Goal: Task Accomplishment & Management: Use online tool/utility

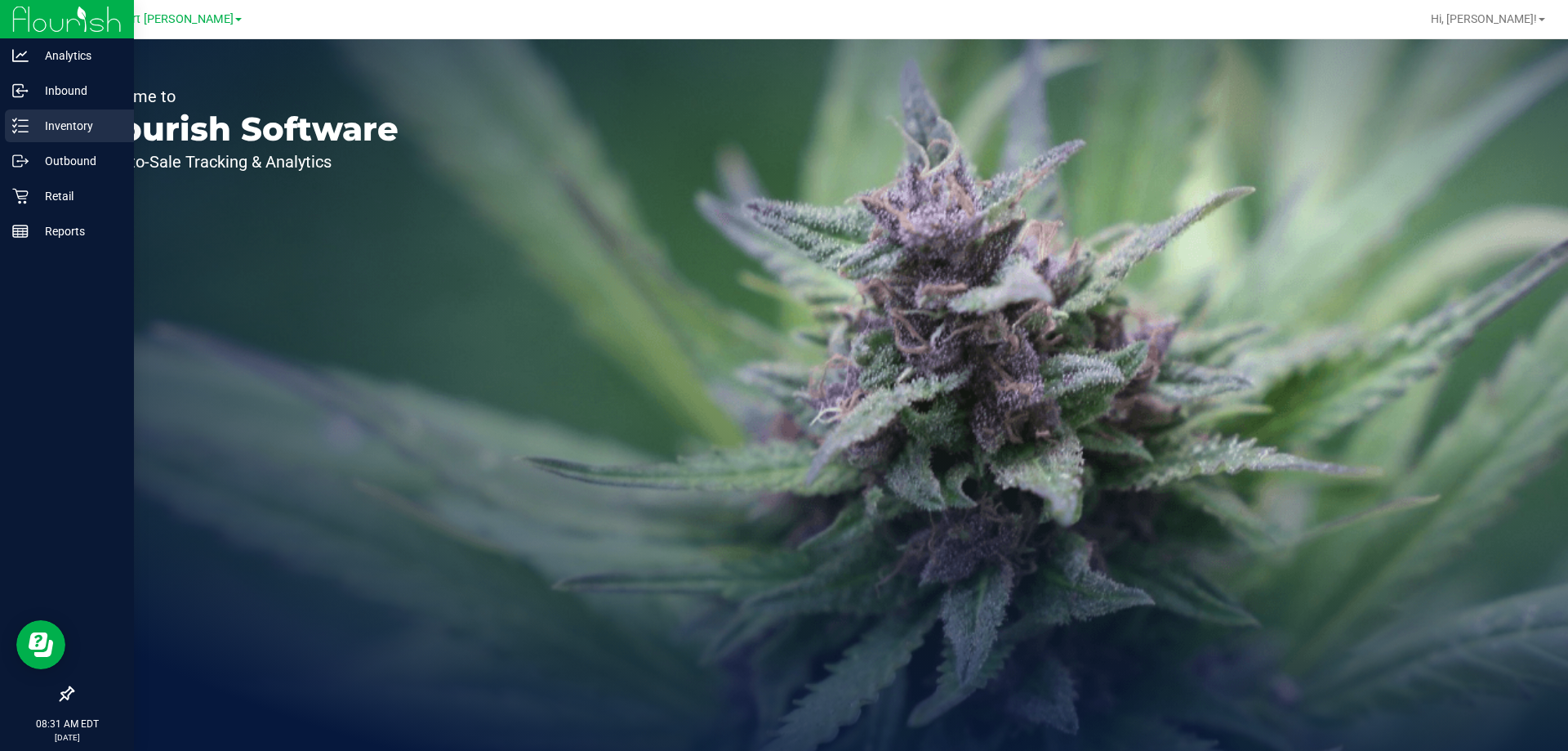
click at [72, 135] on p "Inventory" at bounding box center [78, 125] width 98 height 20
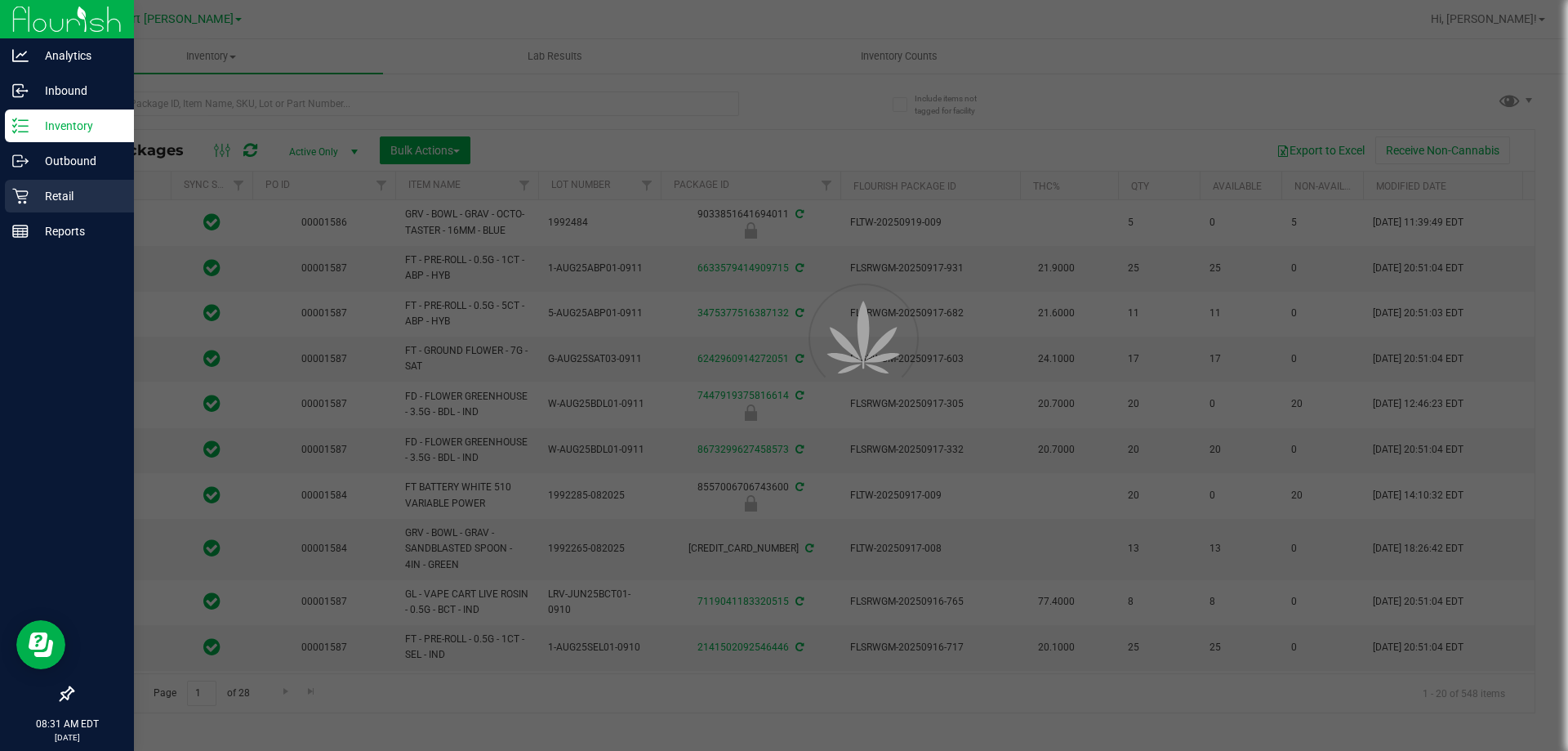
click at [46, 199] on p "Retail" at bounding box center [78, 195] width 98 height 20
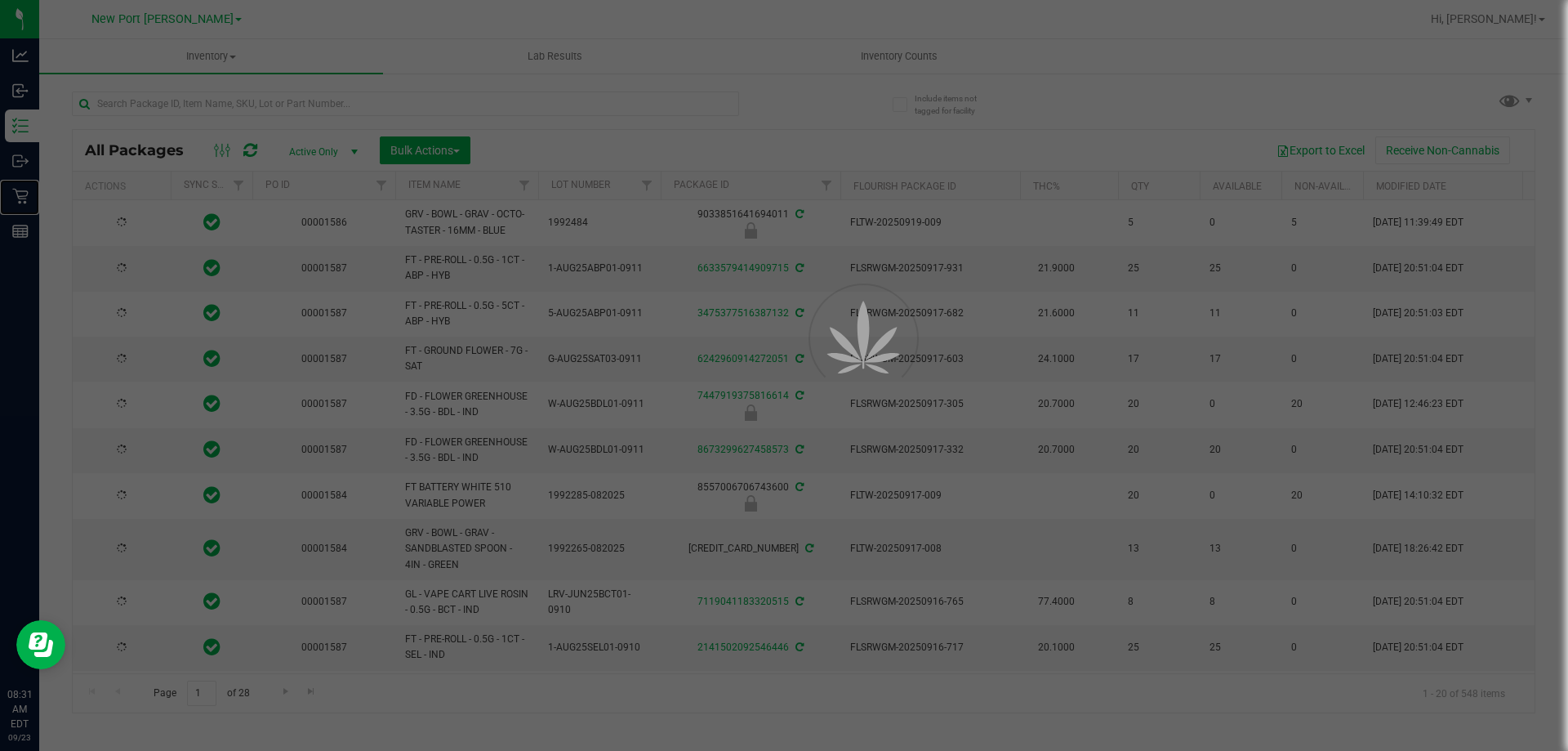
type input "[DATE]"
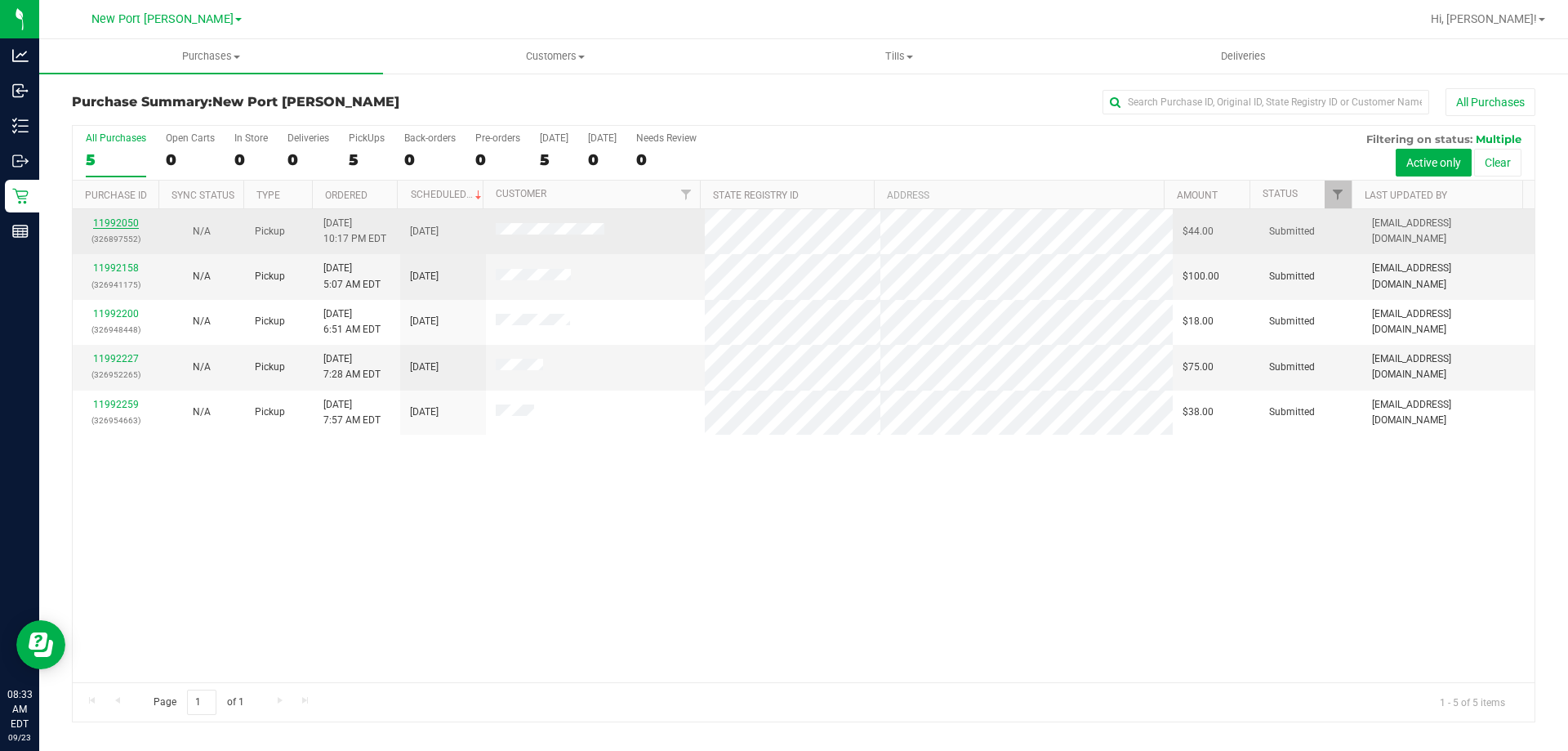
click at [124, 222] on link "11992050" at bounding box center [115, 223] width 46 height 11
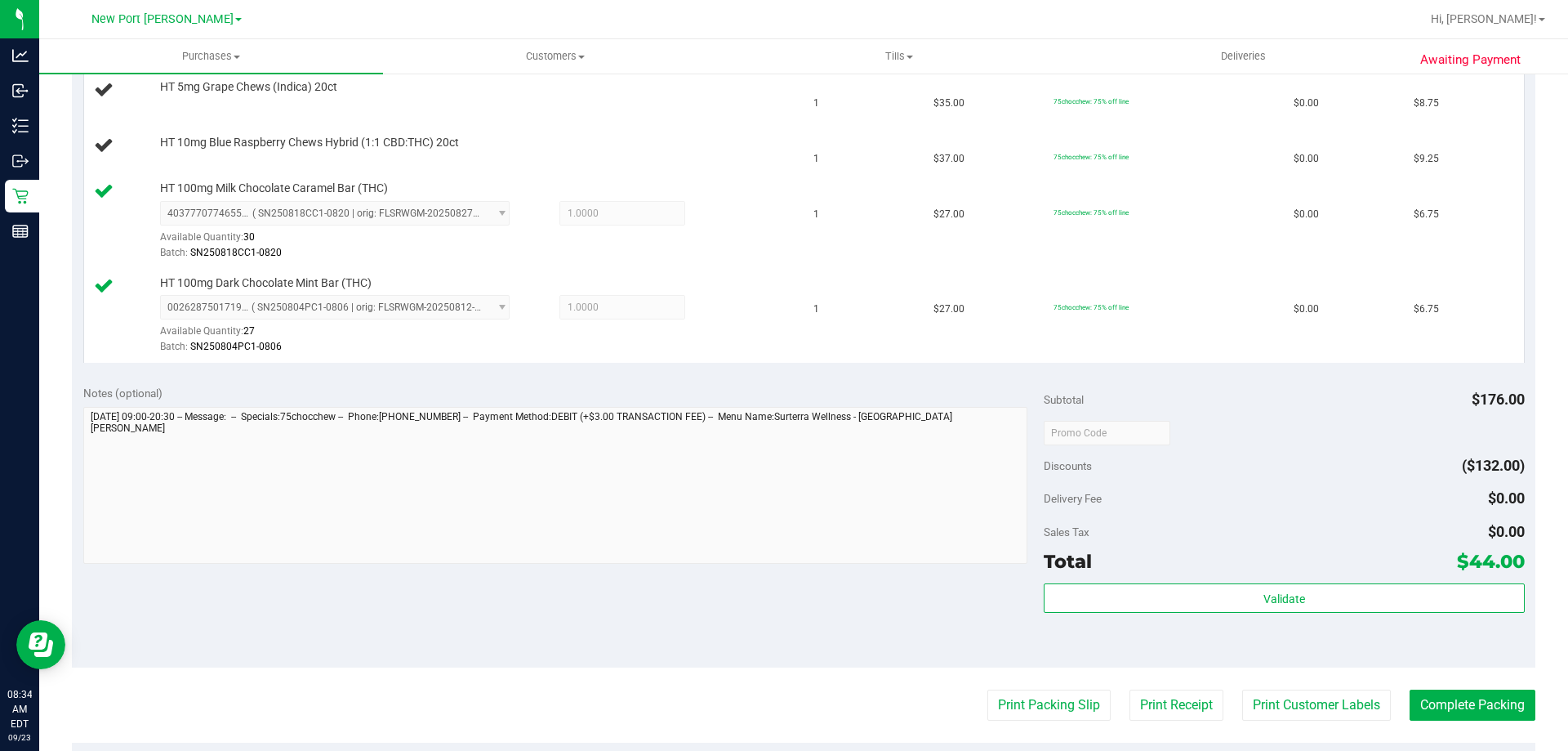
scroll to position [735, 0]
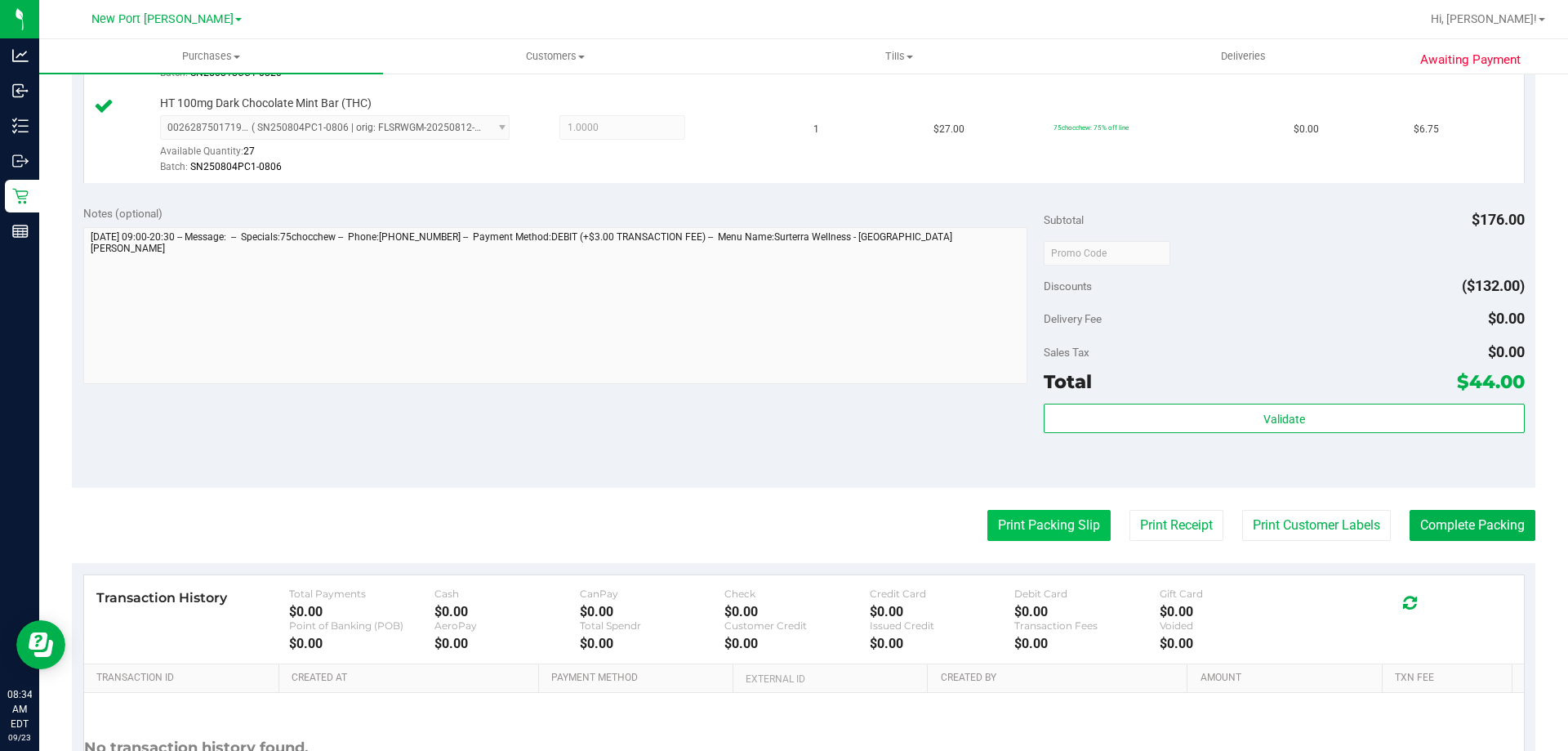
click at [997, 526] on button "Print Packing Slip" at bounding box center [1049, 525] width 124 height 31
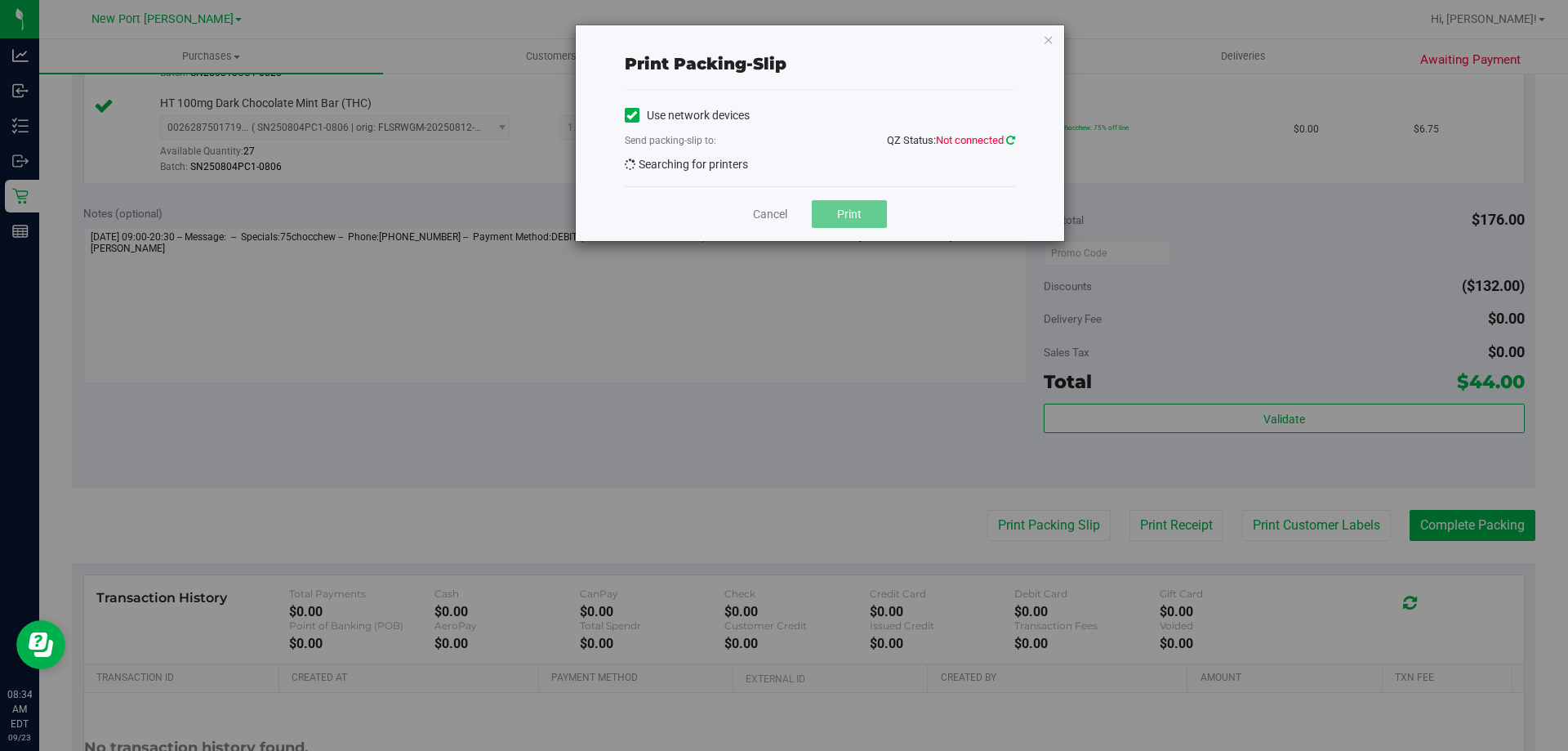
click at [1008, 142] on icon at bounding box center [1011, 139] width 9 height 10
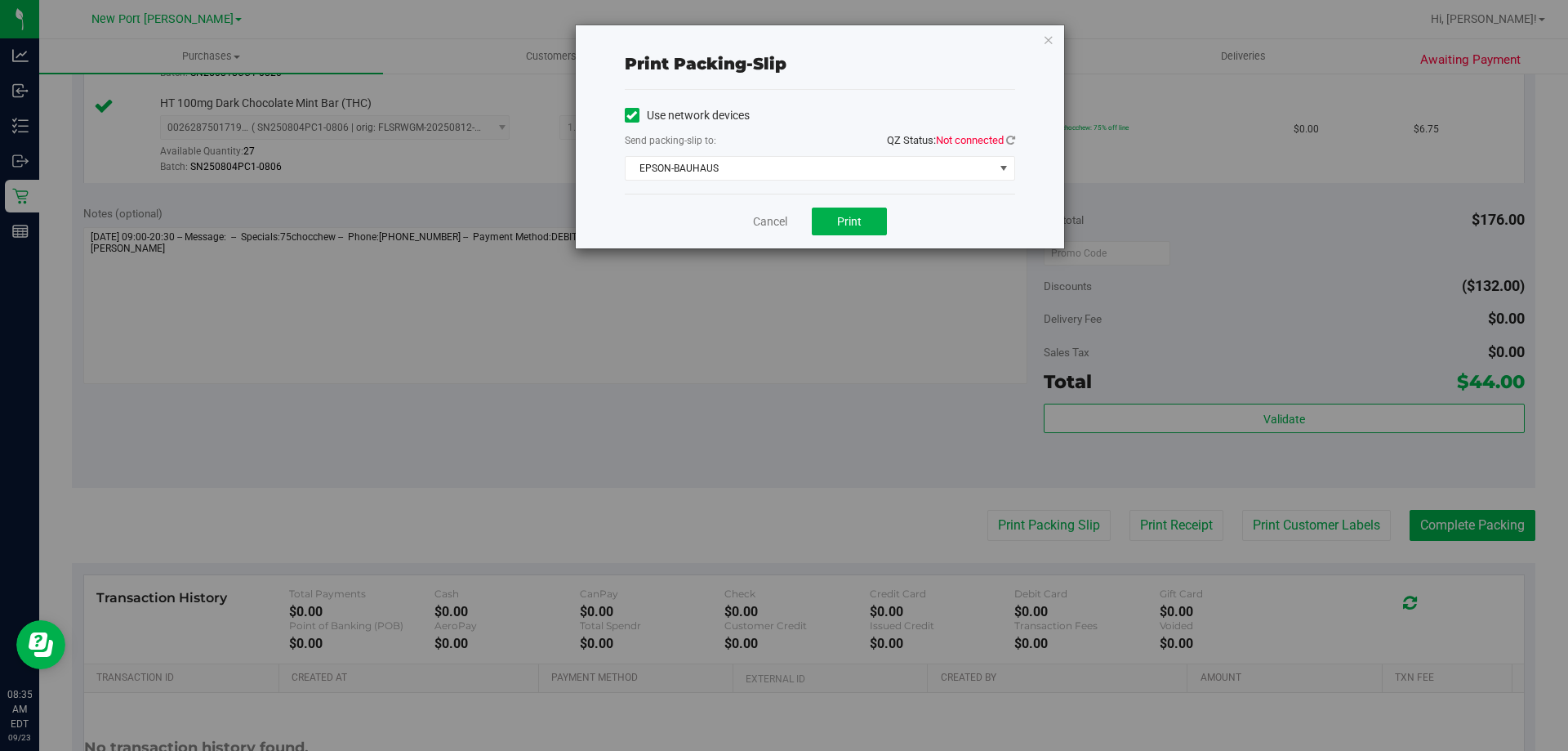
click at [1011, 147] on span "QZ Status: Not connected" at bounding box center [951, 140] width 128 height 17
click at [1011, 142] on icon at bounding box center [1011, 139] width 9 height 10
click at [814, 166] on span "EPSON-BAUHAUS" at bounding box center [810, 168] width 369 height 23
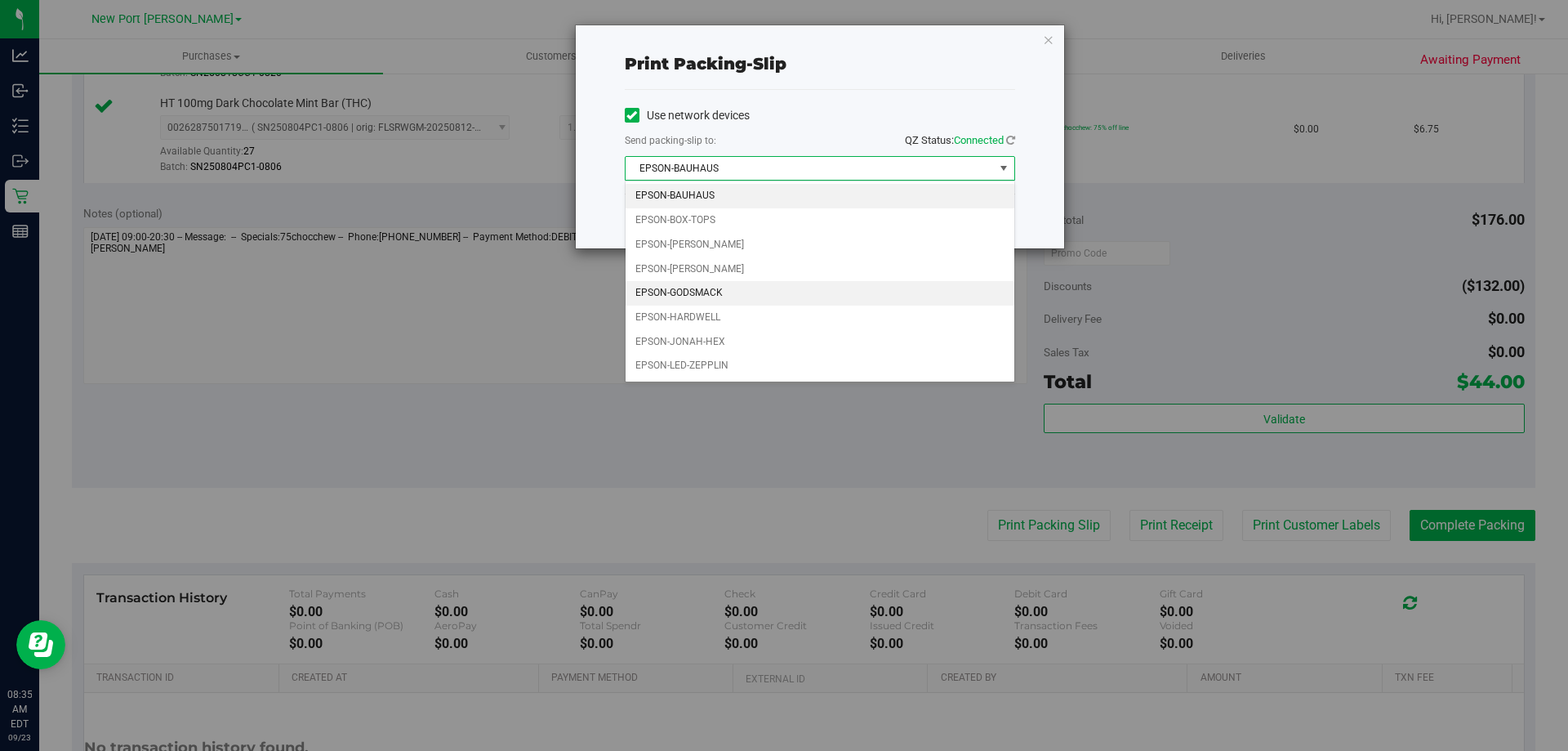
click at [754, 291] on li "EPSON-GODSMACK" at bounding box center [820, 293] width 389 height 24
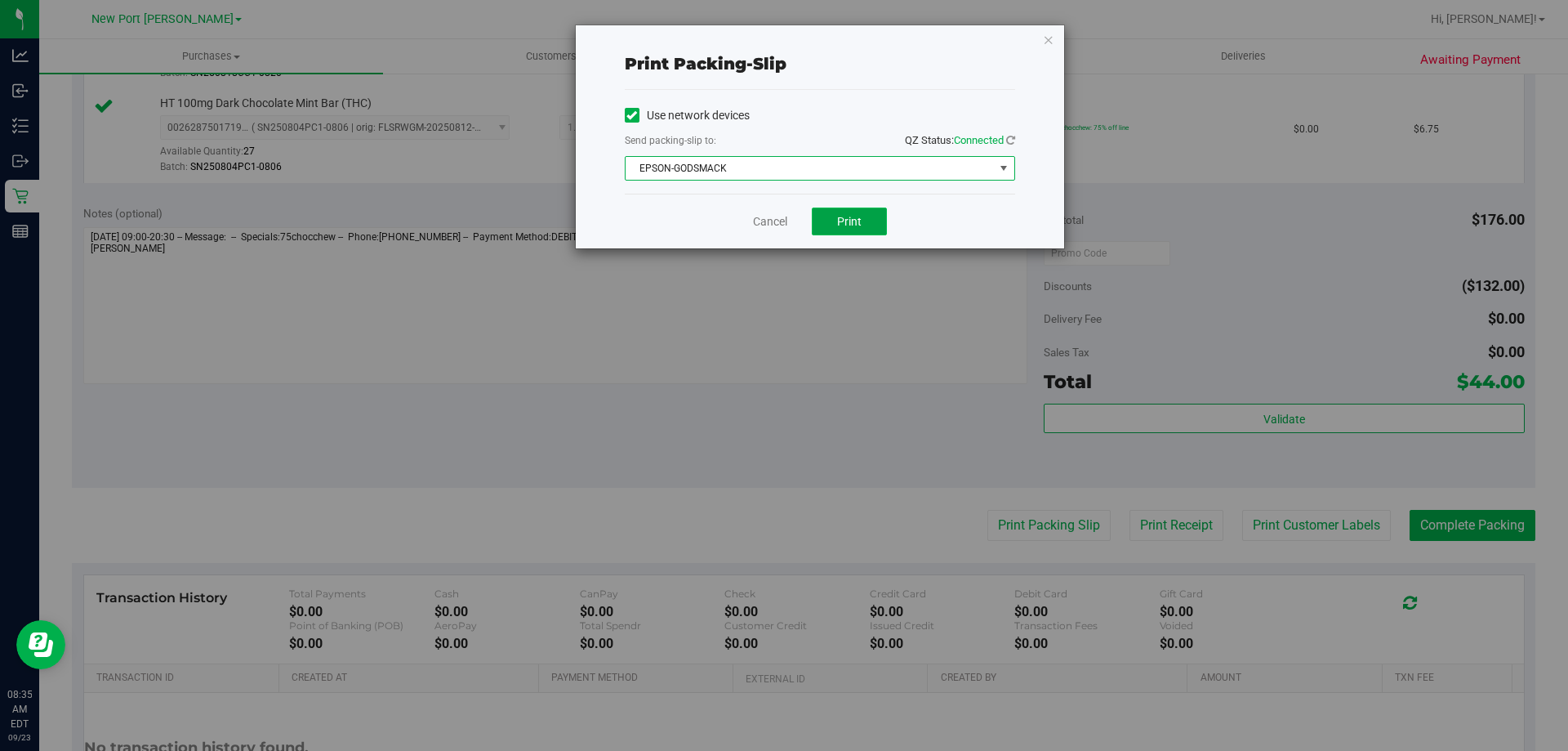
click at [859, 225] on span "Print" at bounding box center [849, 221] width 24 height 13
click at [1052, 44] on icon "button" at bounding box center [1049, 39] width 11 height 20
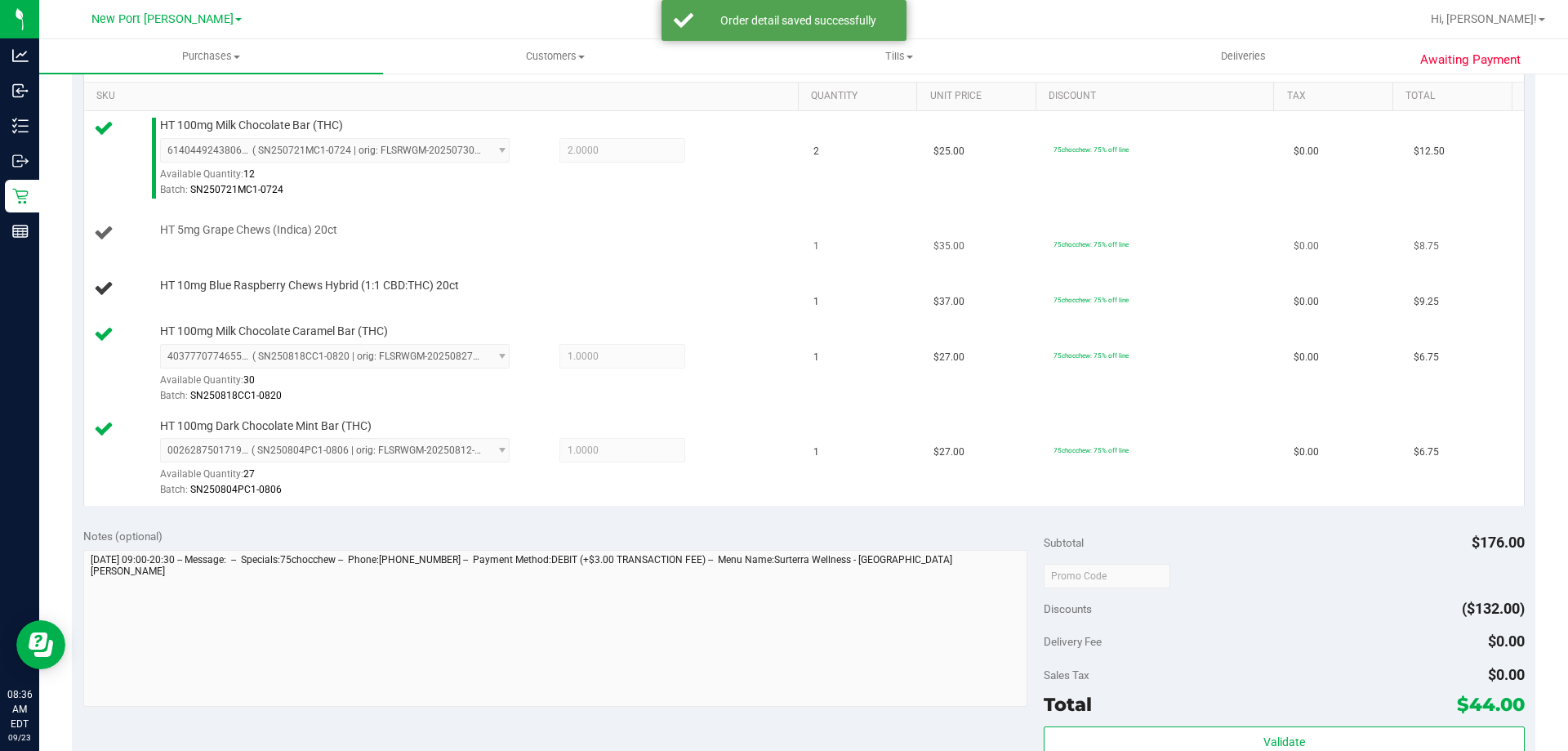
scroll to position [491, 0]
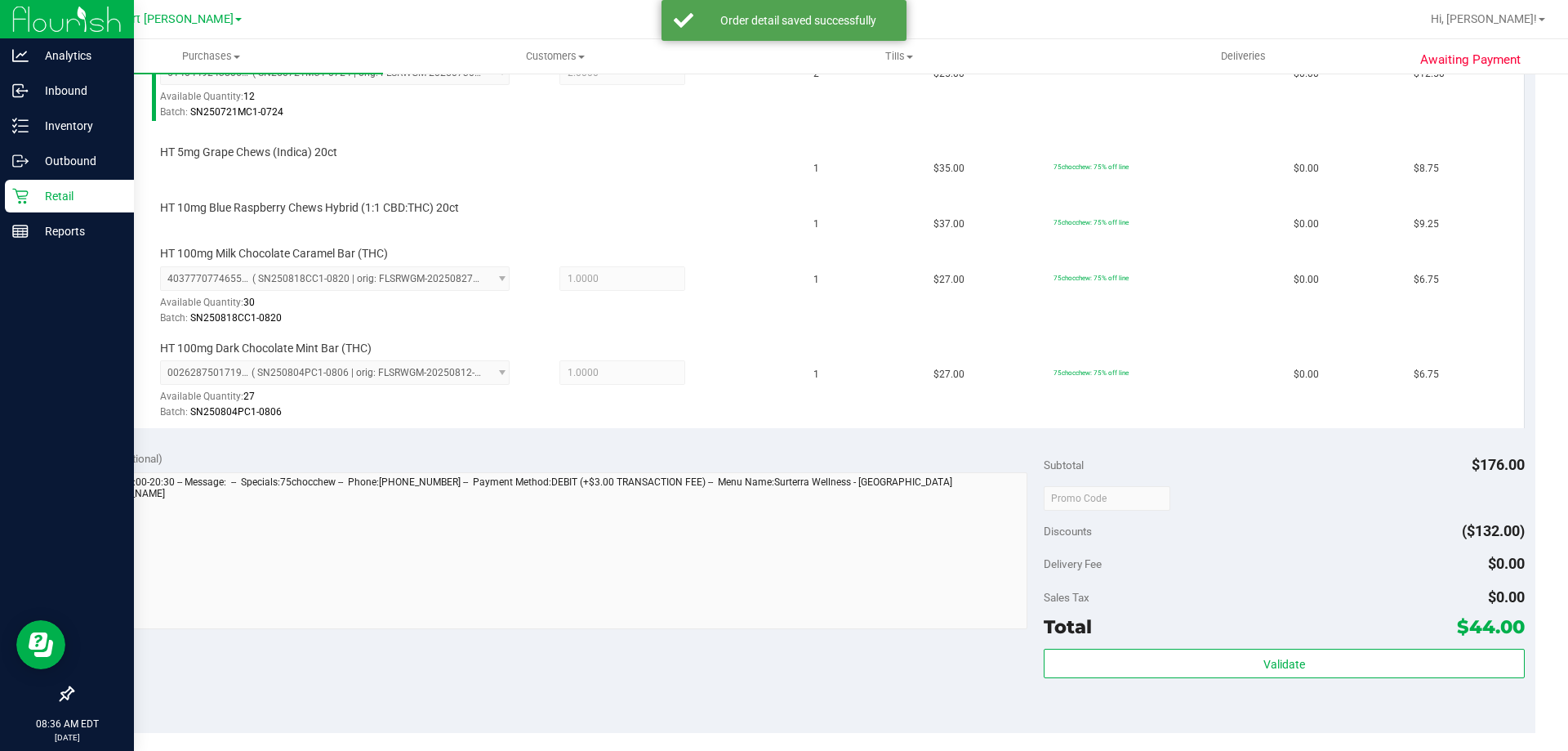
click at [24, 193] on icon at bounding box center [20, 196] width 17 height 17
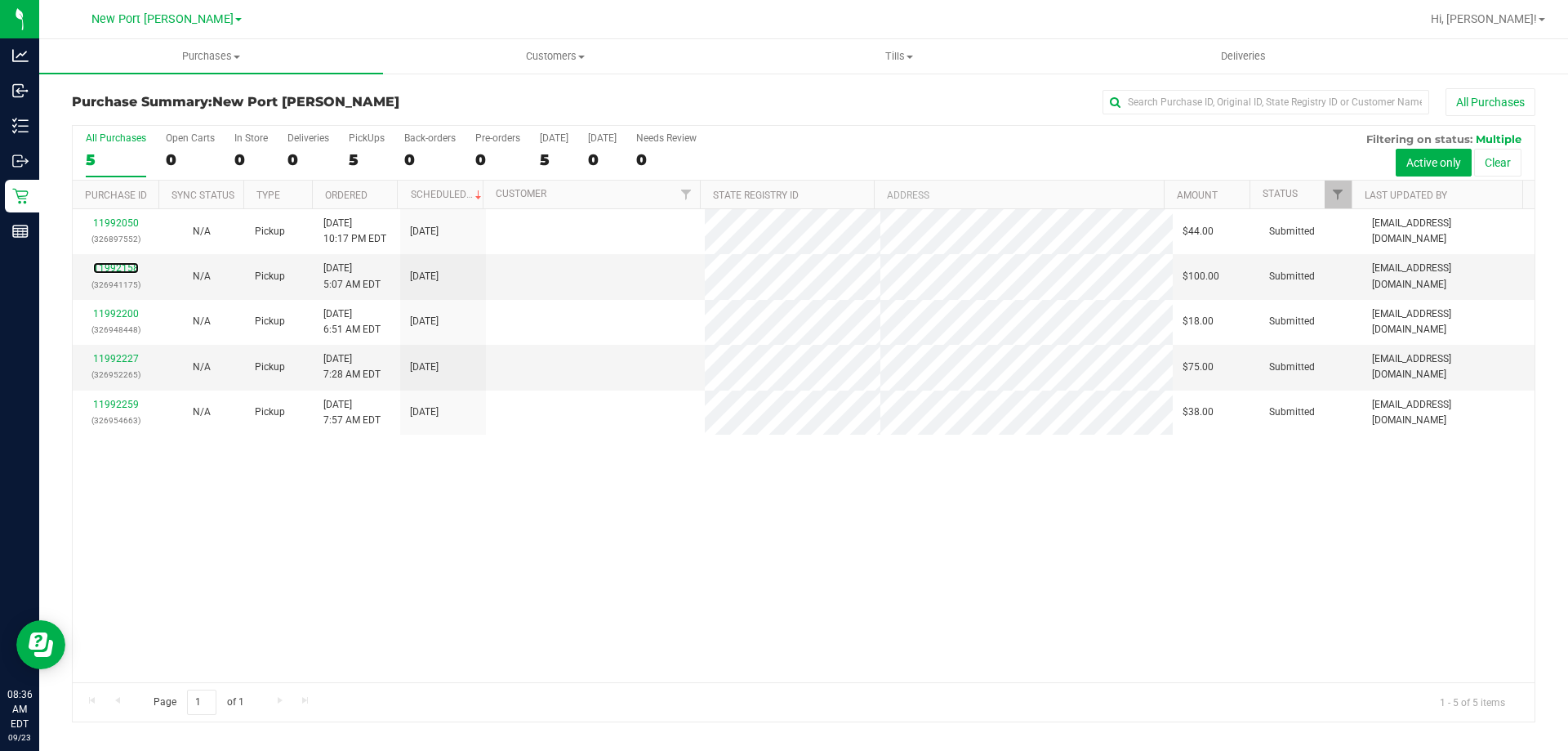
click at [116, 268] on link "11992158" at bounding box center [115, 268] width 46 height 11
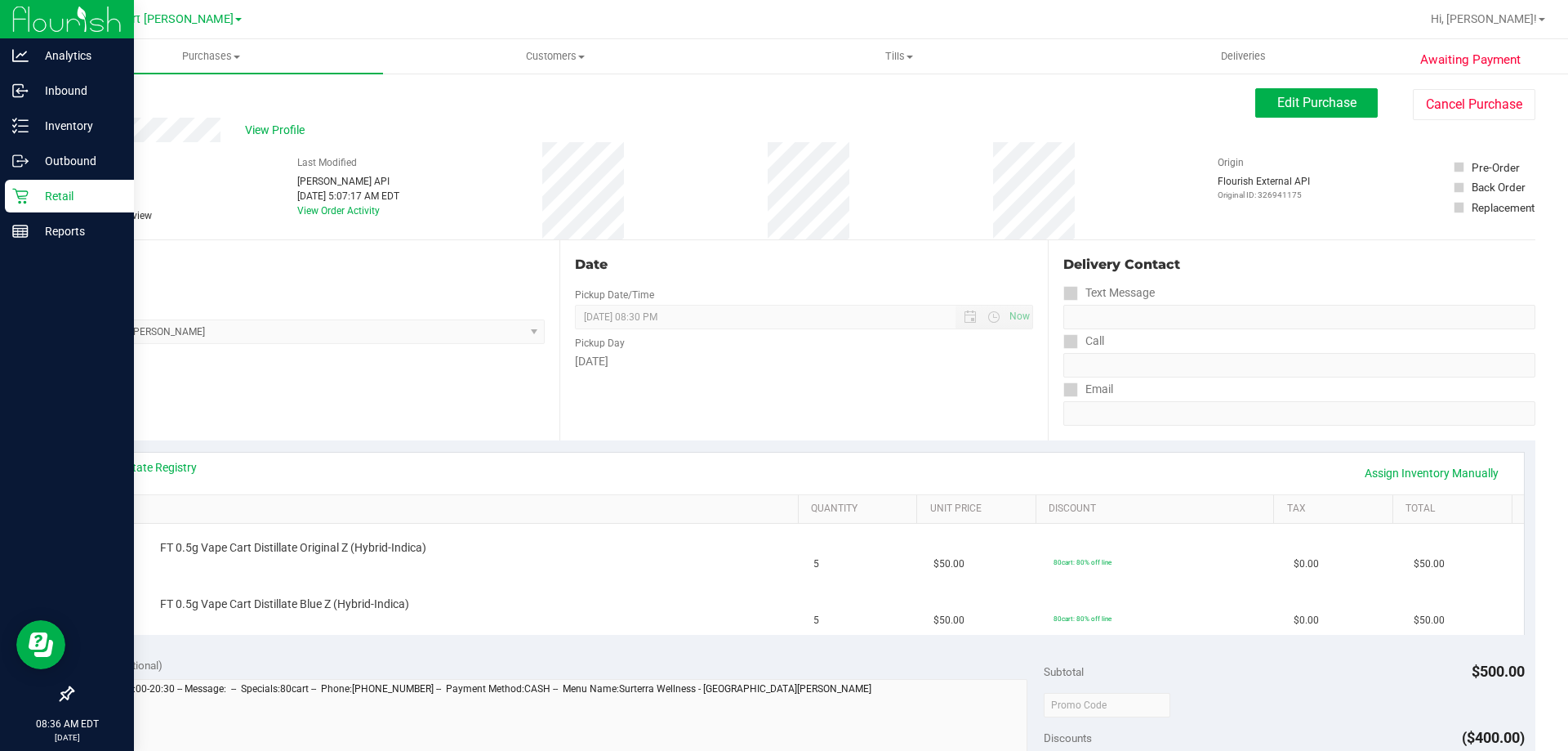
click at [66, 200] on p "Retail" at bounding box center [78, 195] width 98 height 20
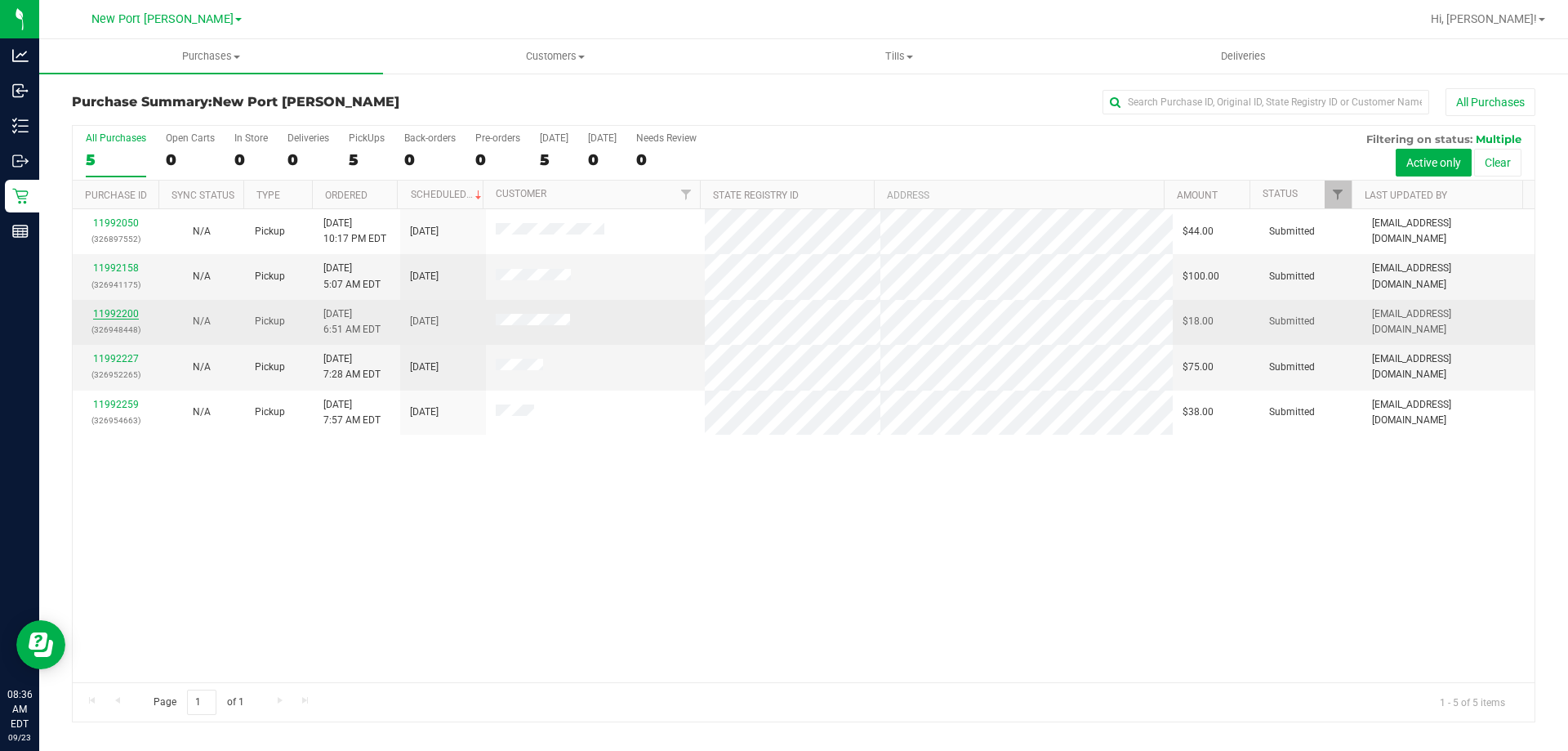
click at [119, 319] on link "11992200" at bounding box center [115, 314] width 46 height 11
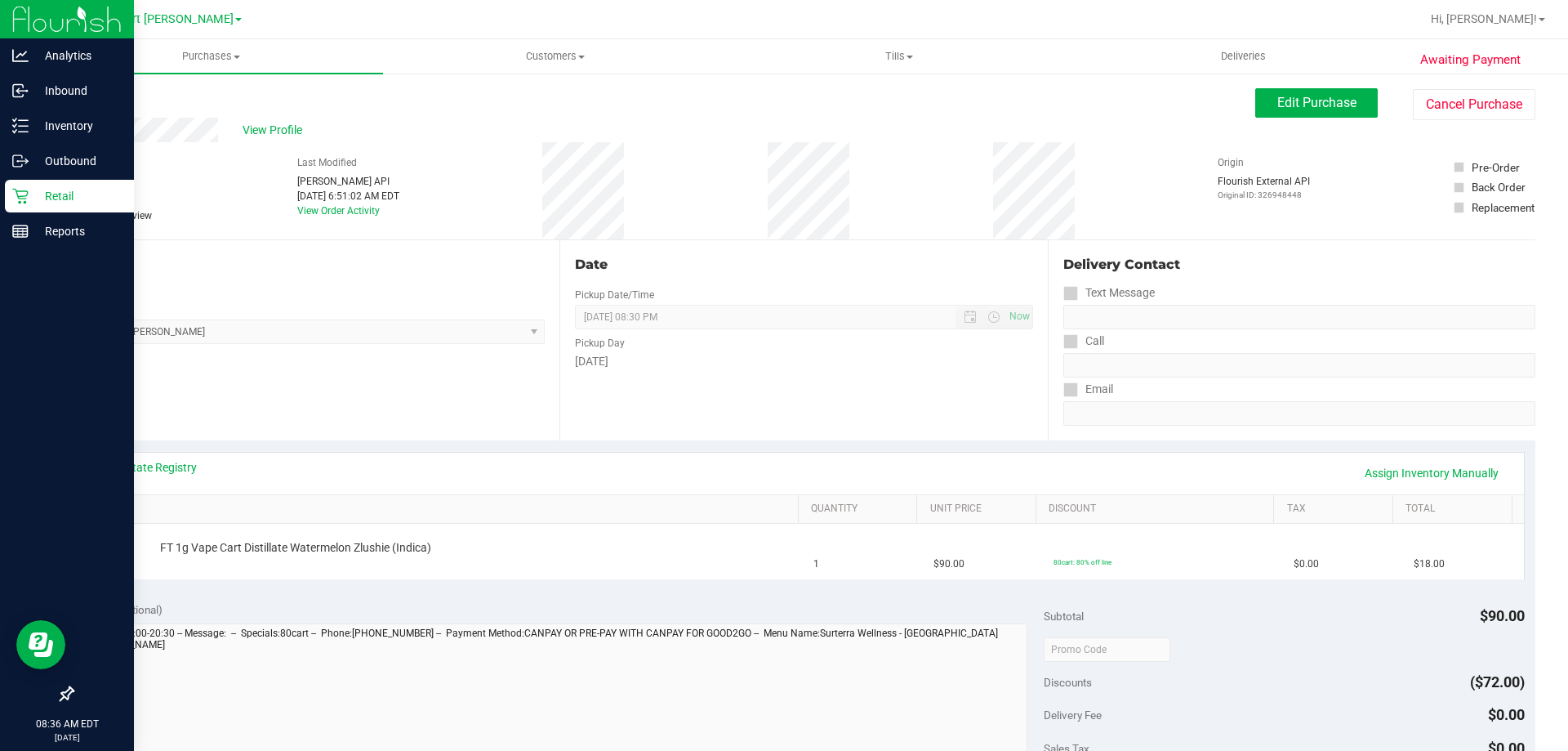
click at [32, 198] on p "Retail" at bounding box center [78, 195] width 98 height 20
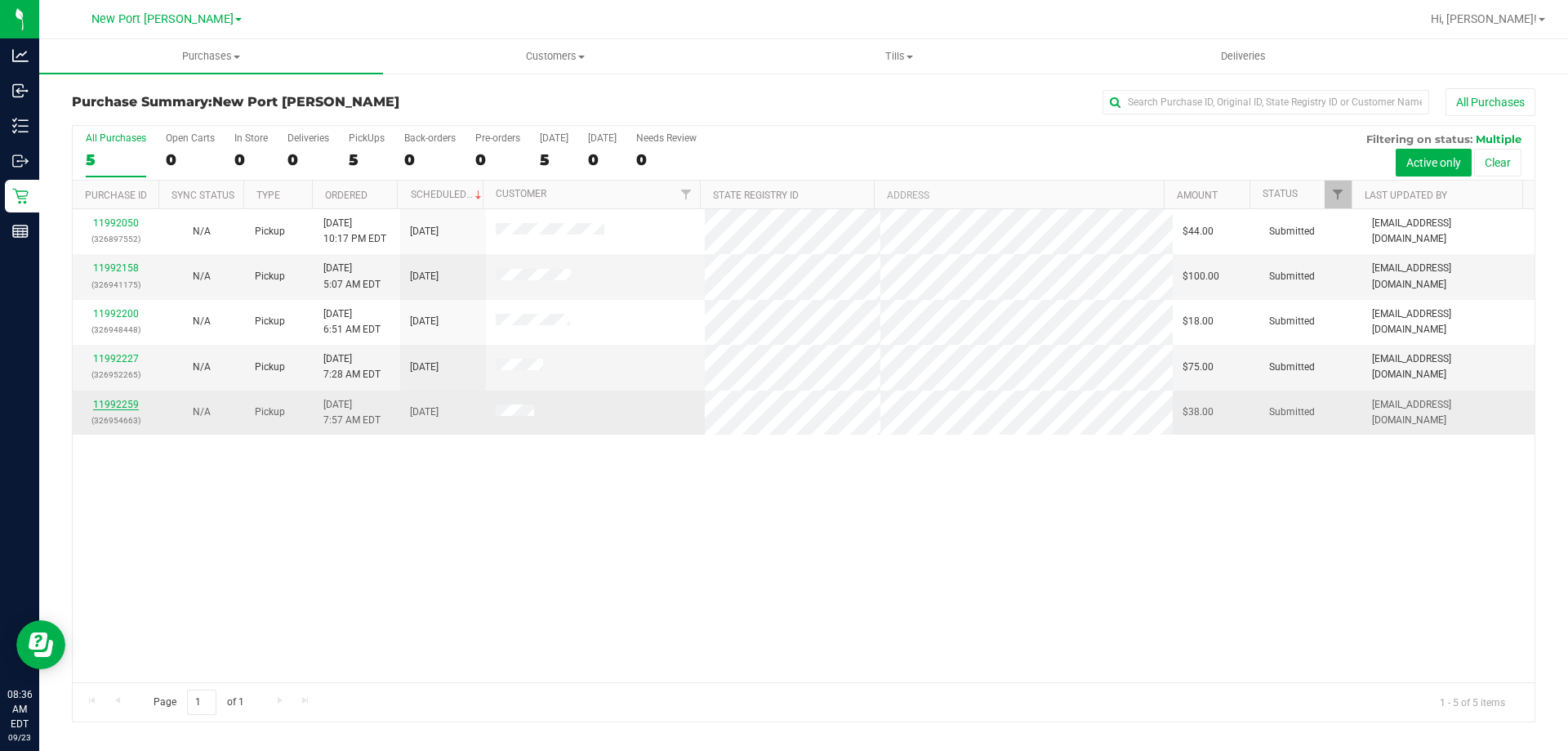
click at [124, 409] on link "11992259" at bounding box center [115, 404] width 46 height 11
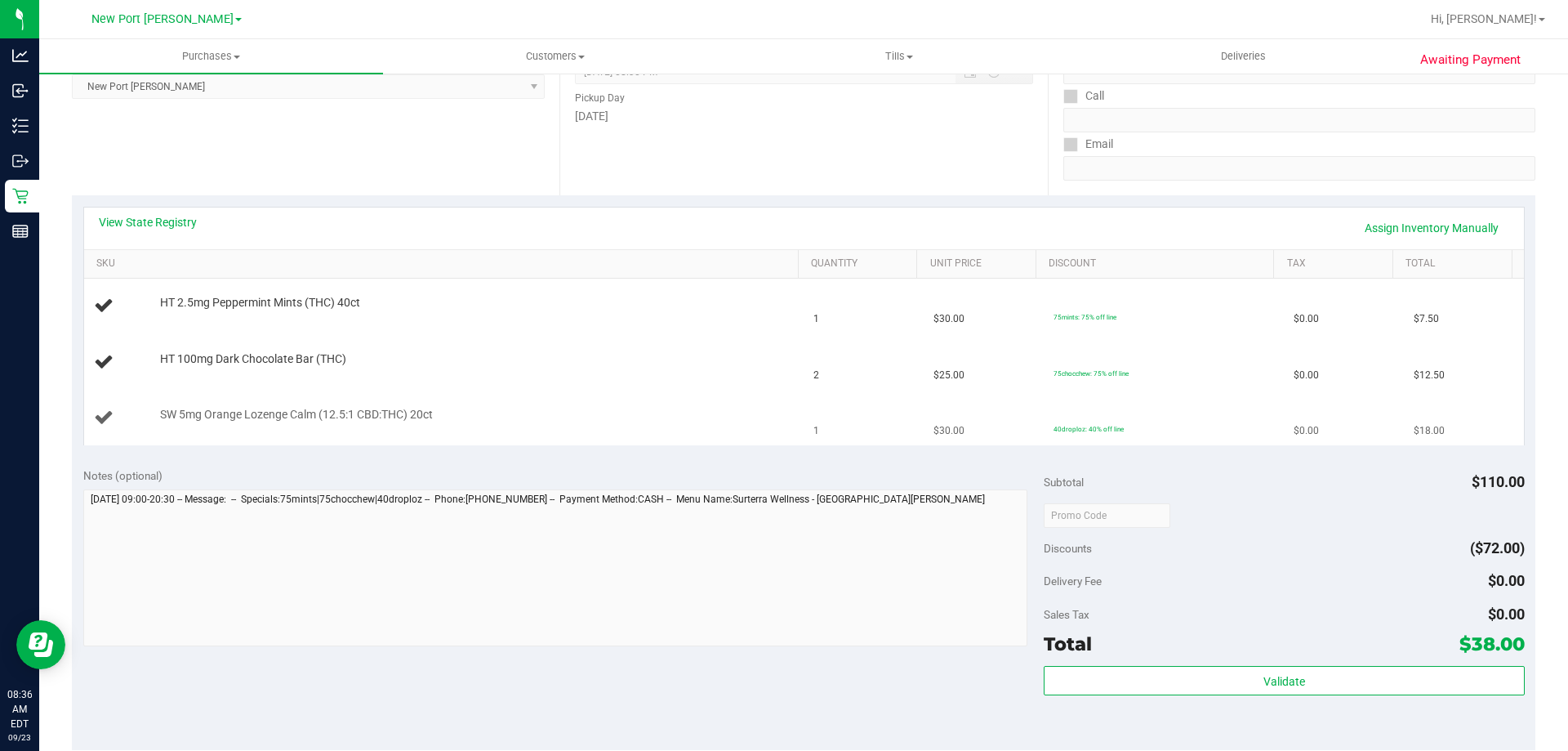
scroll to position [409, 0]
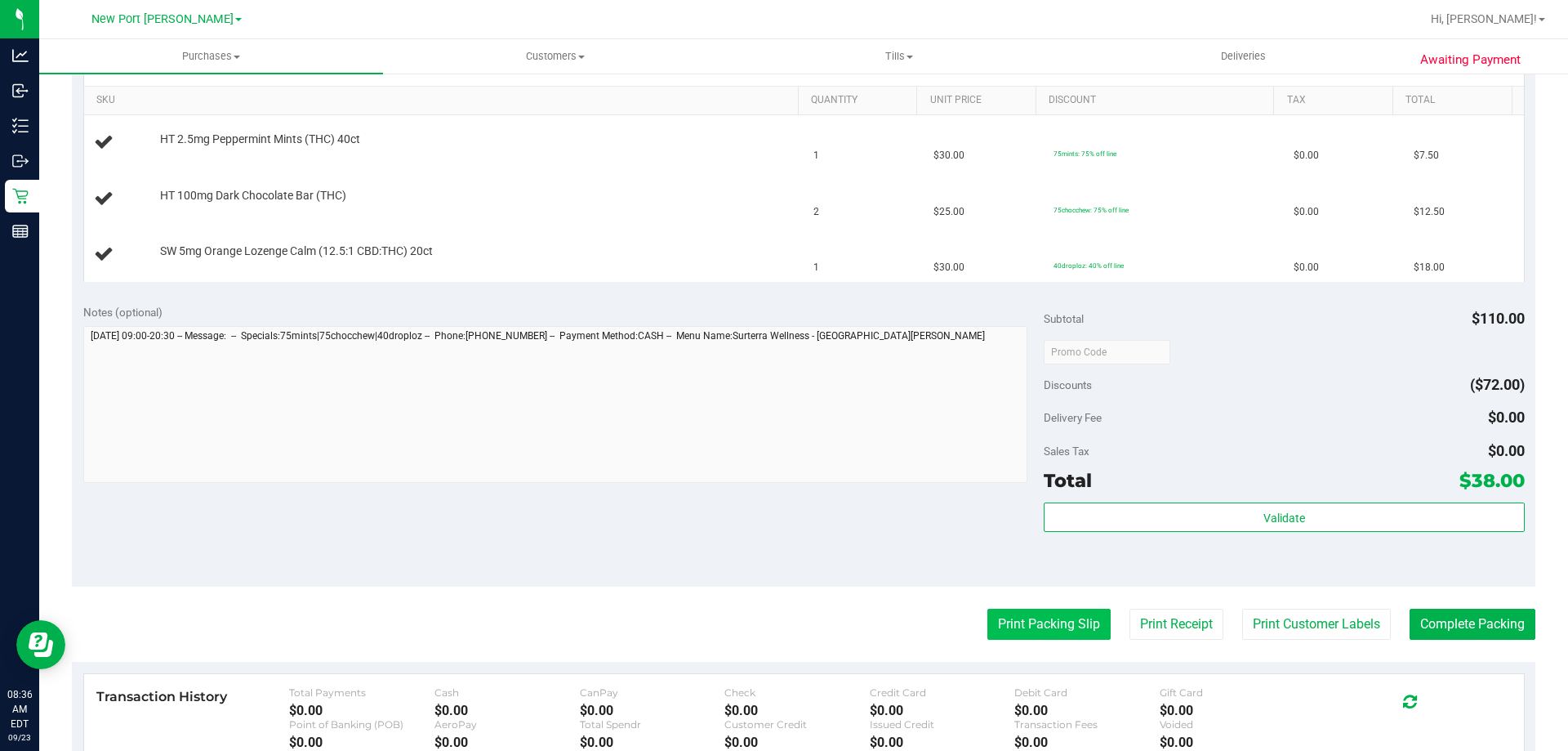
click at [1009, 620] on button "Print Packing Slip" at bounding box center [1049, 624] width 124 height 31
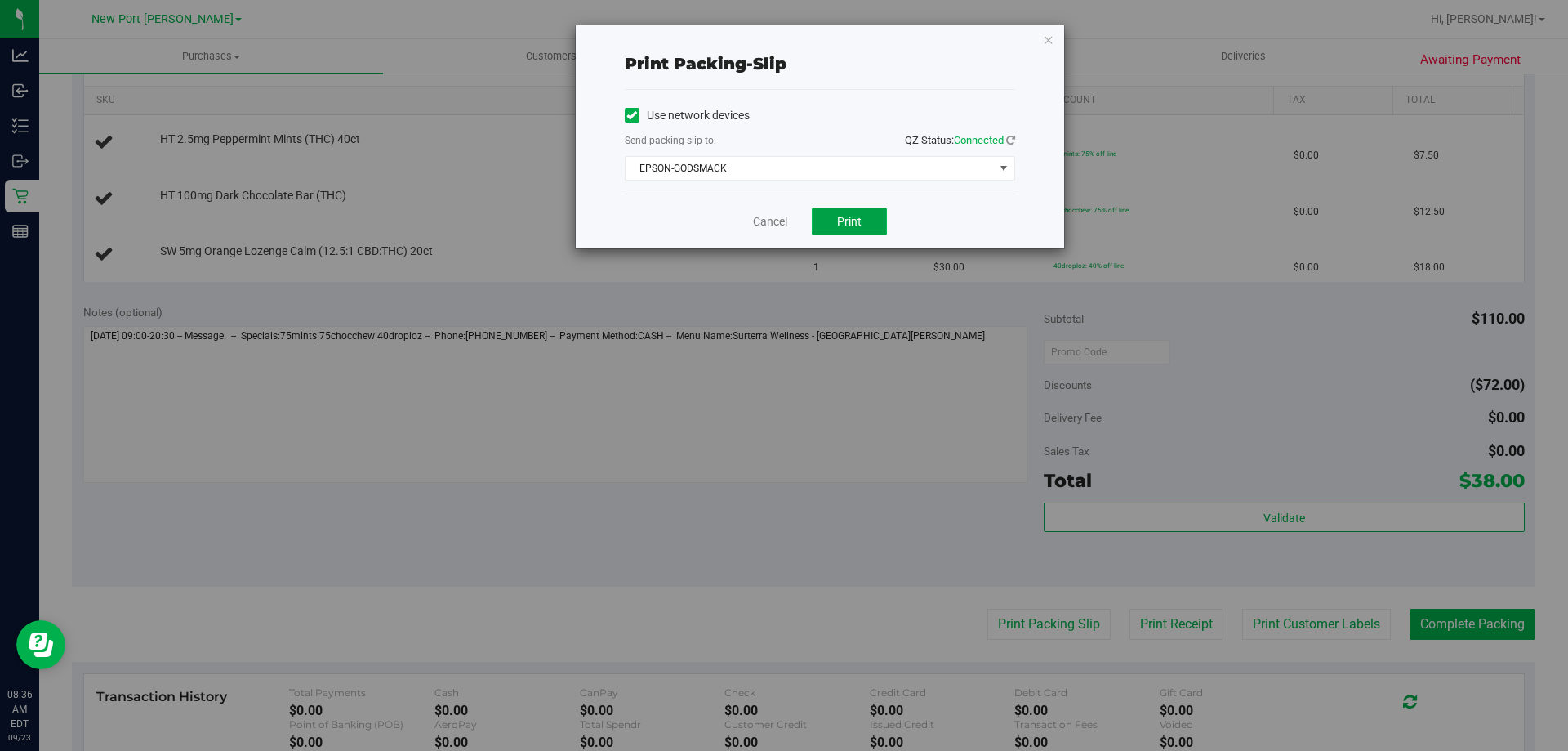
click at [876, 220] on button "Print" at bounding box center [849, 221] width 75 height 28
click at [1045, 39] on icon "button" at bounding box center [1049, 39] width 11 height 20
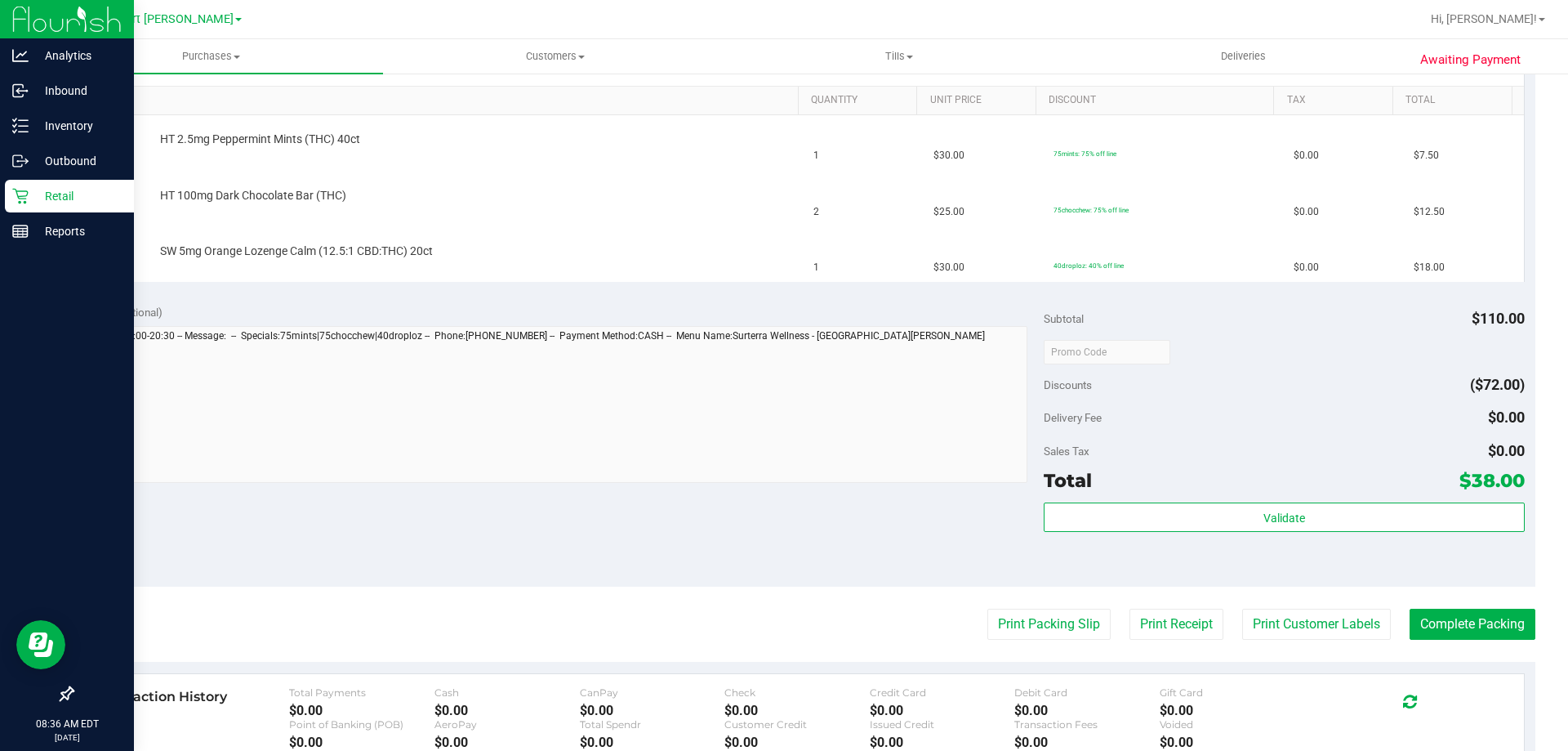
click at [28, 194] on icon at bounding box center [20, 196] width 17 height 17
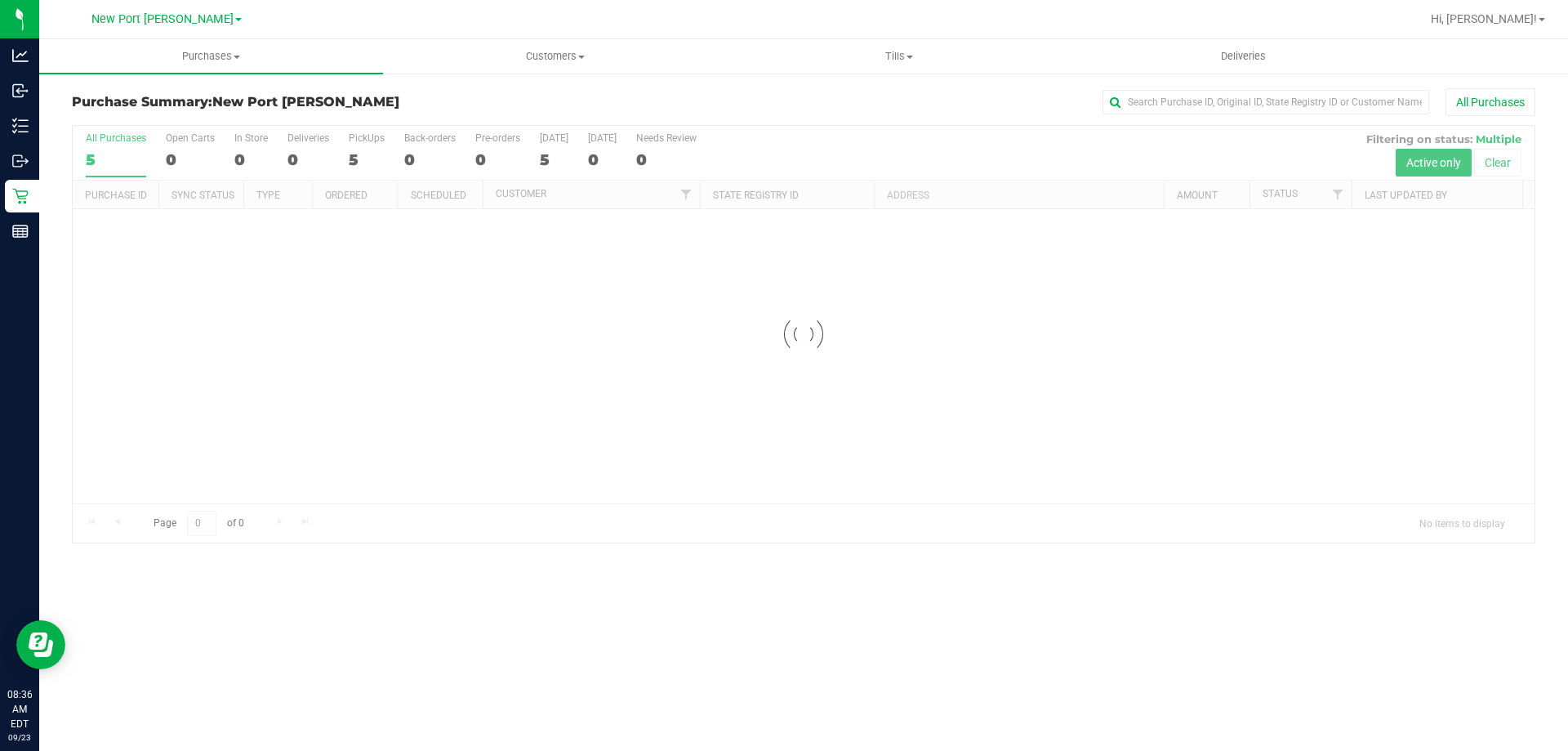
click at [356, 157] on div at bounding box center [804, 334] width 1462 height 416
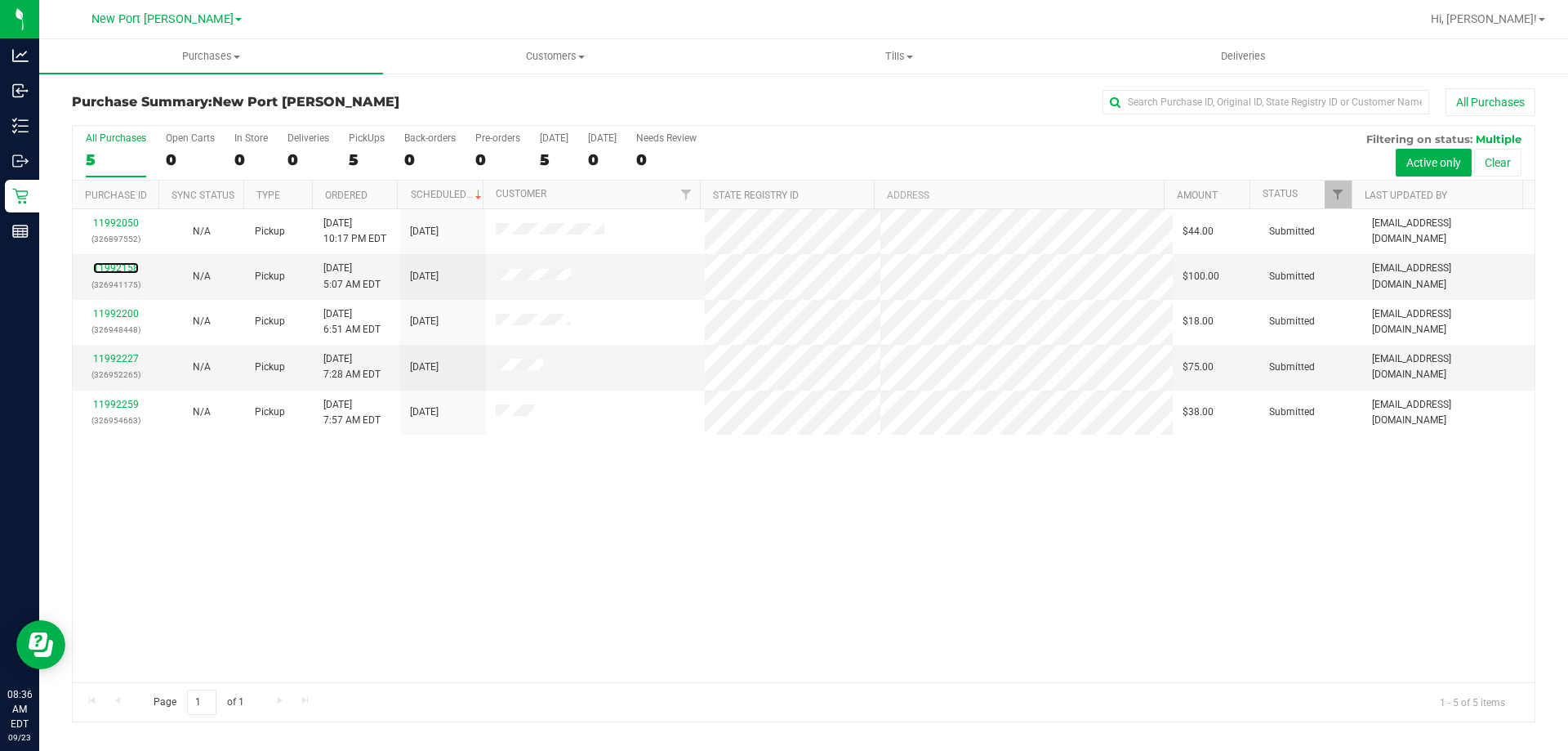
click at [125, 270] on link "11992158" at bounding box center [115, 268] width 46 height 11
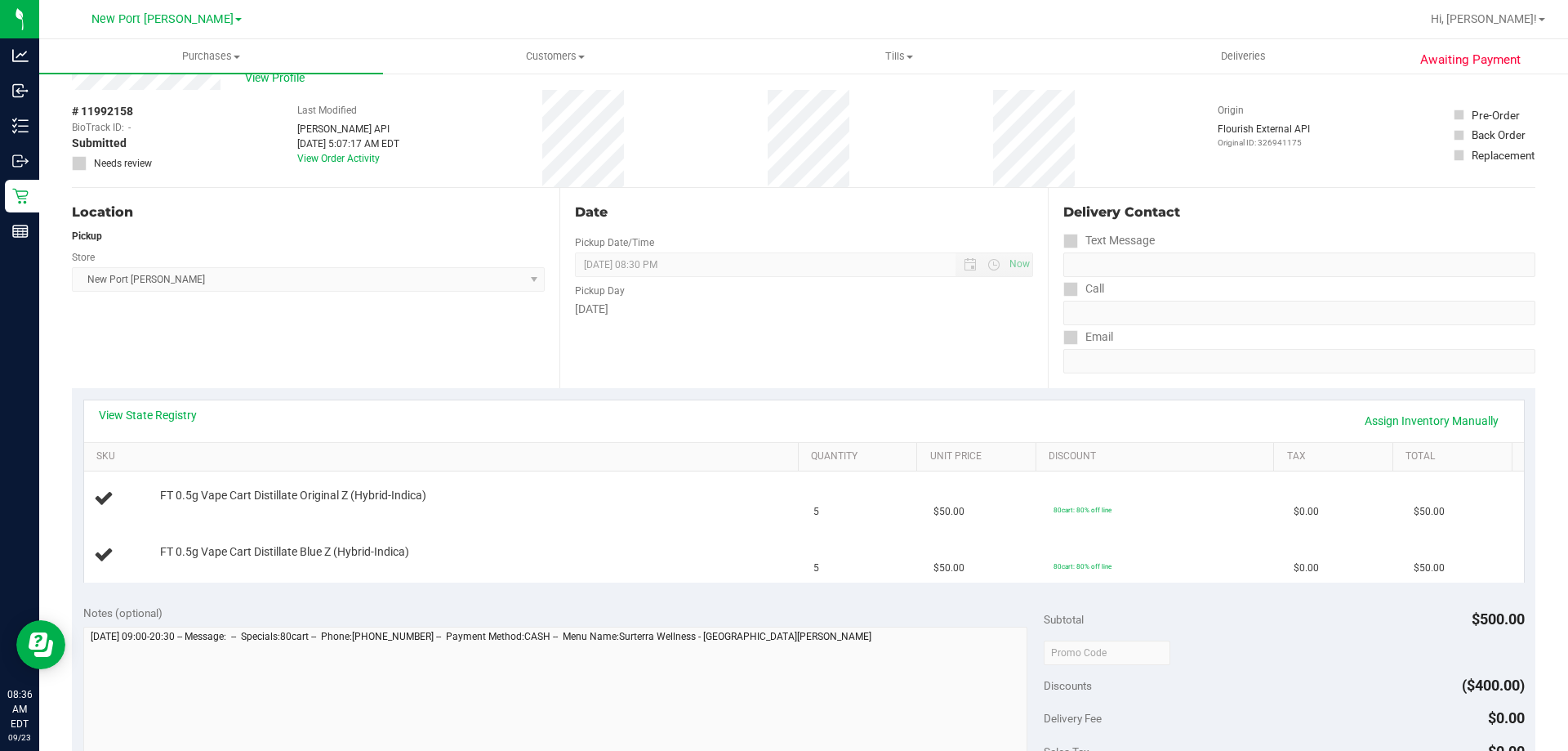
scroll to position [82, 0]
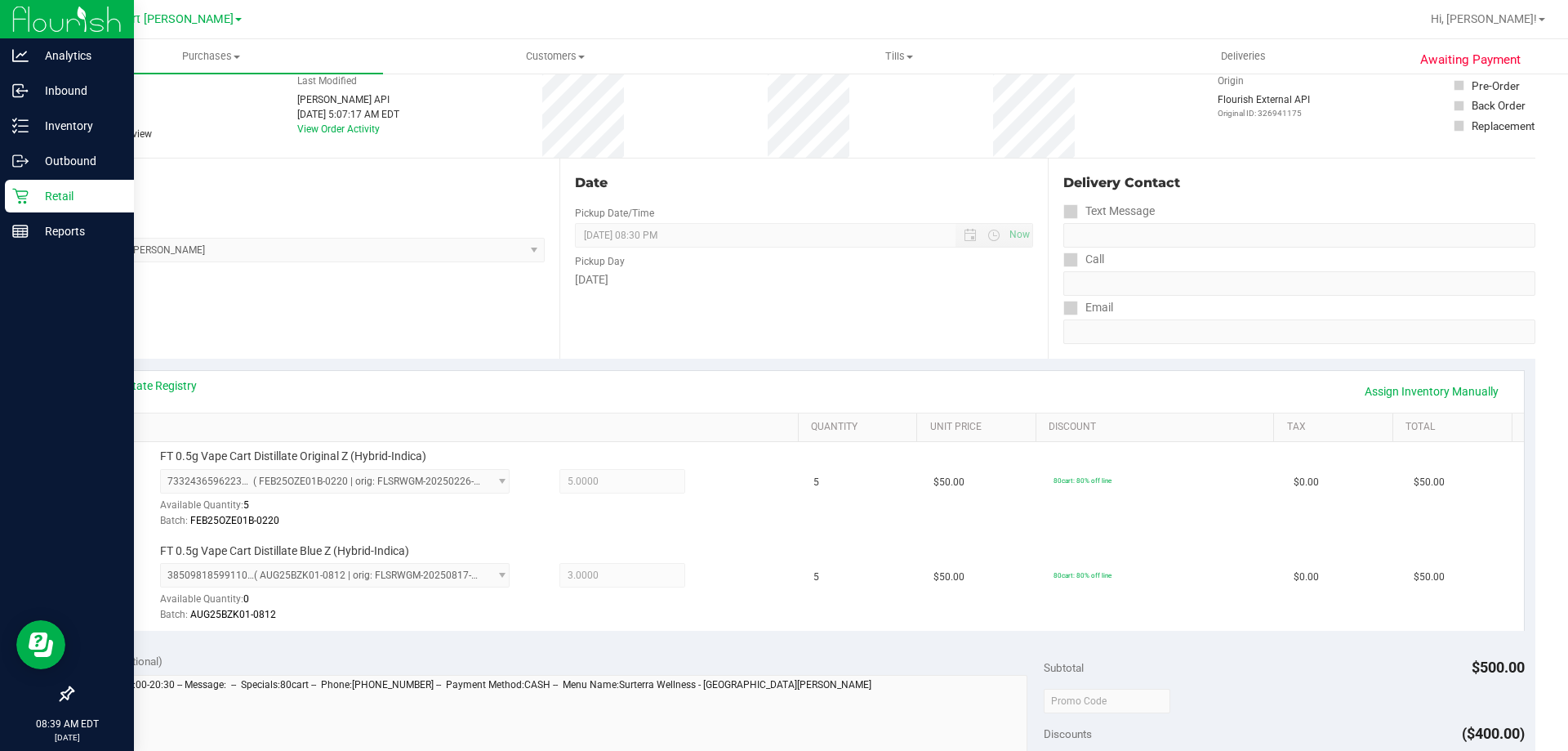
click at [40, 193] on p "Retail" at bounding box center [78, 195] width 98 height 20
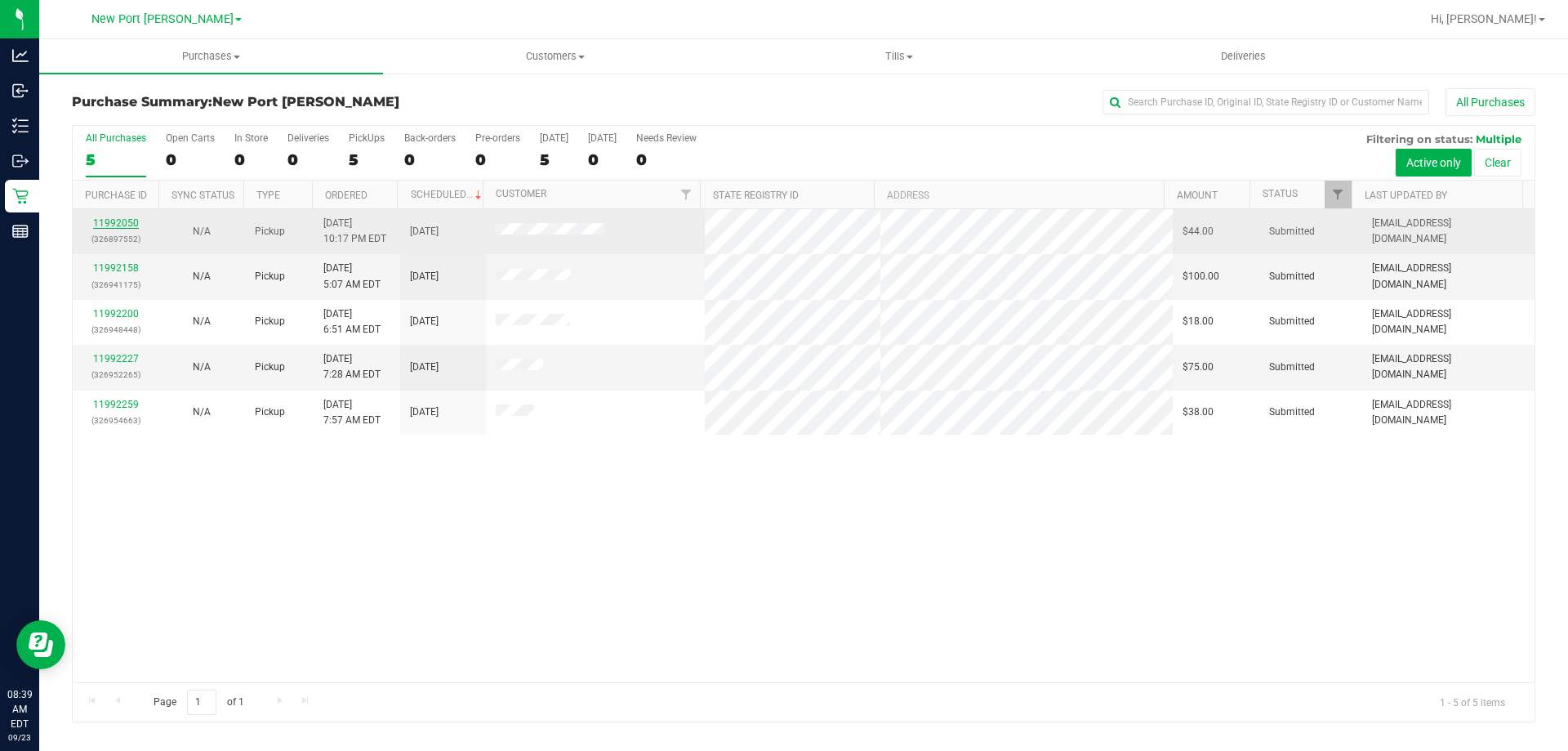
click at [120, 223] on link "11992050" at bounding box center [115, 223] width 46 height 11
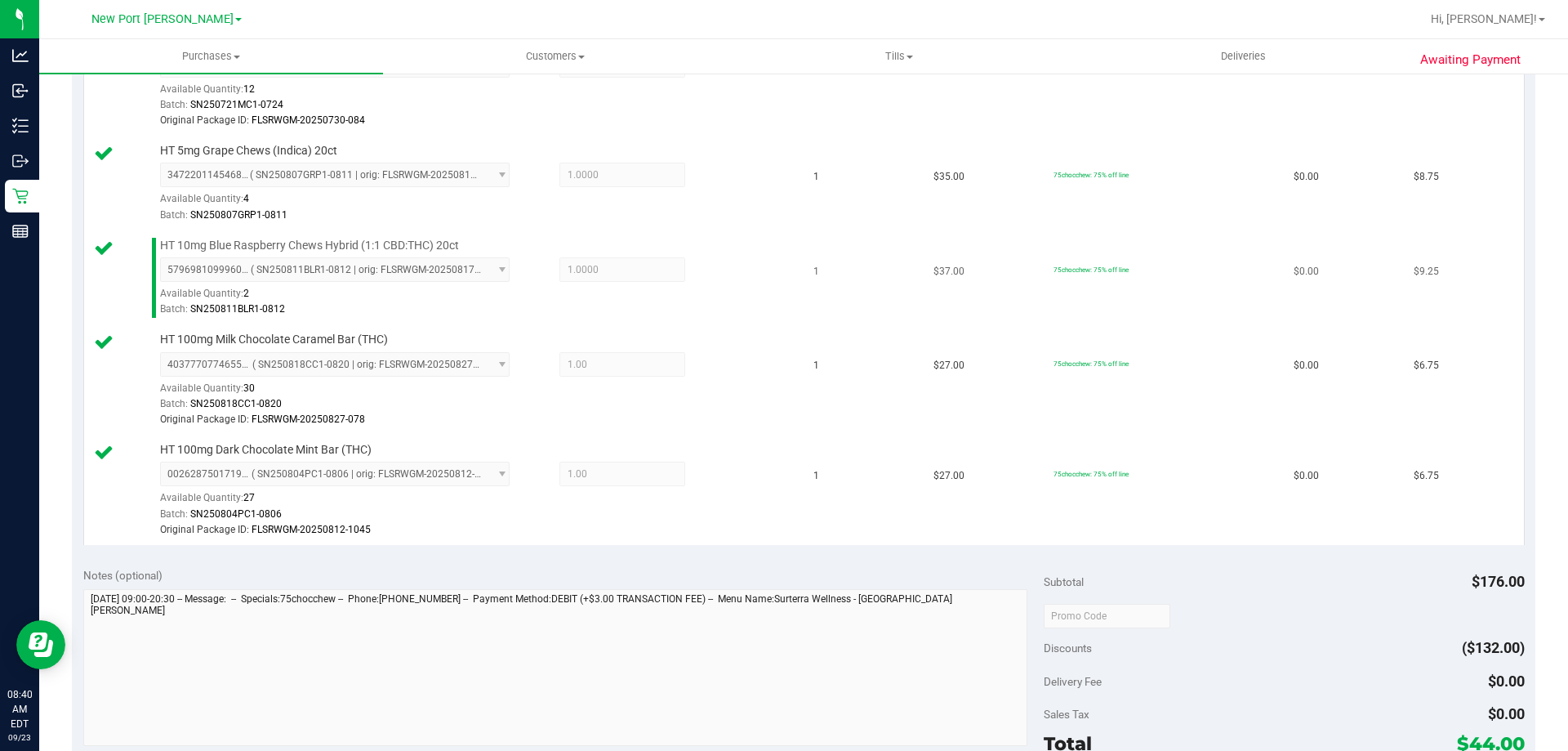
scroll to position [653, 0]
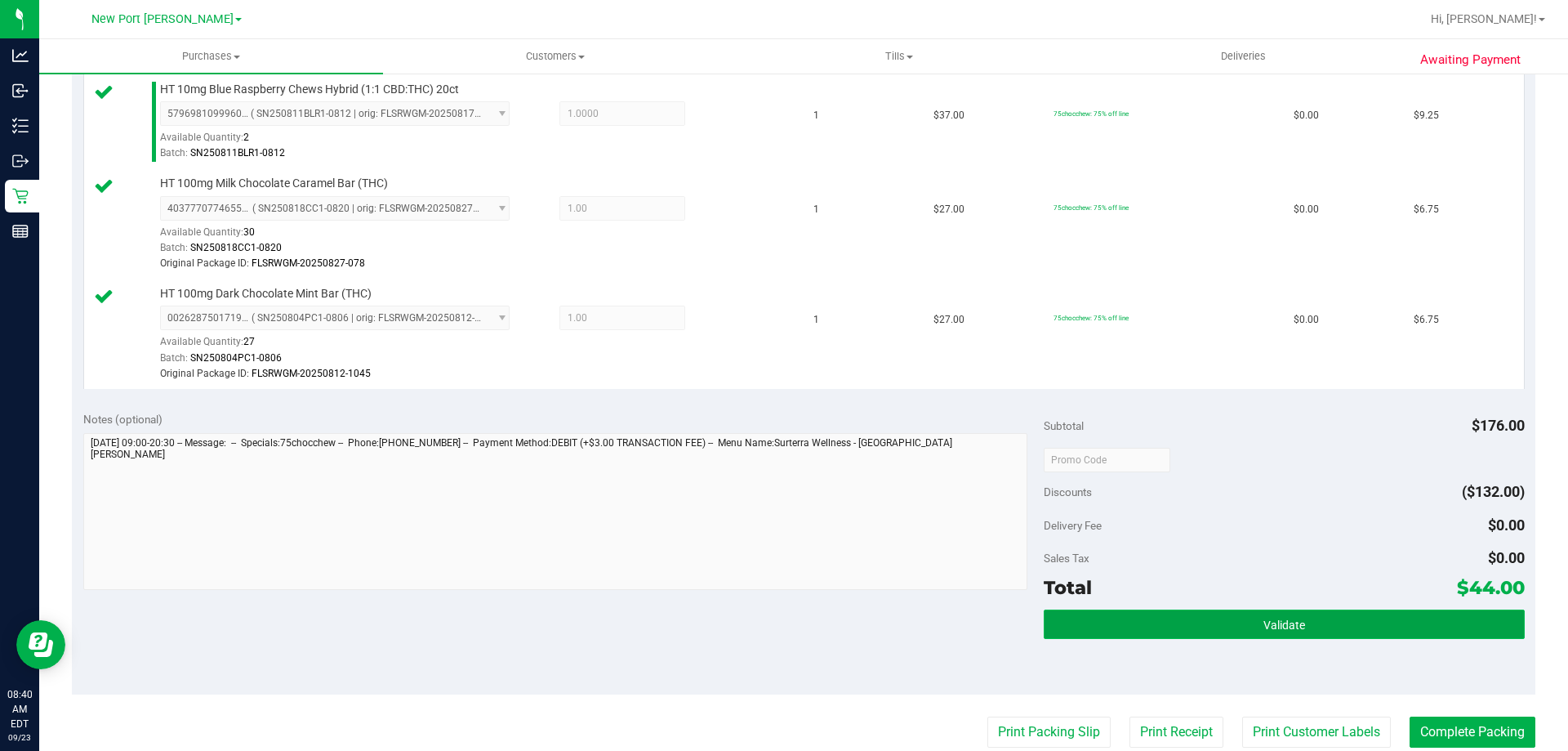
click at [1226, 626] on button "Validate" at bounding box center [1284, 625] width 480 height 30
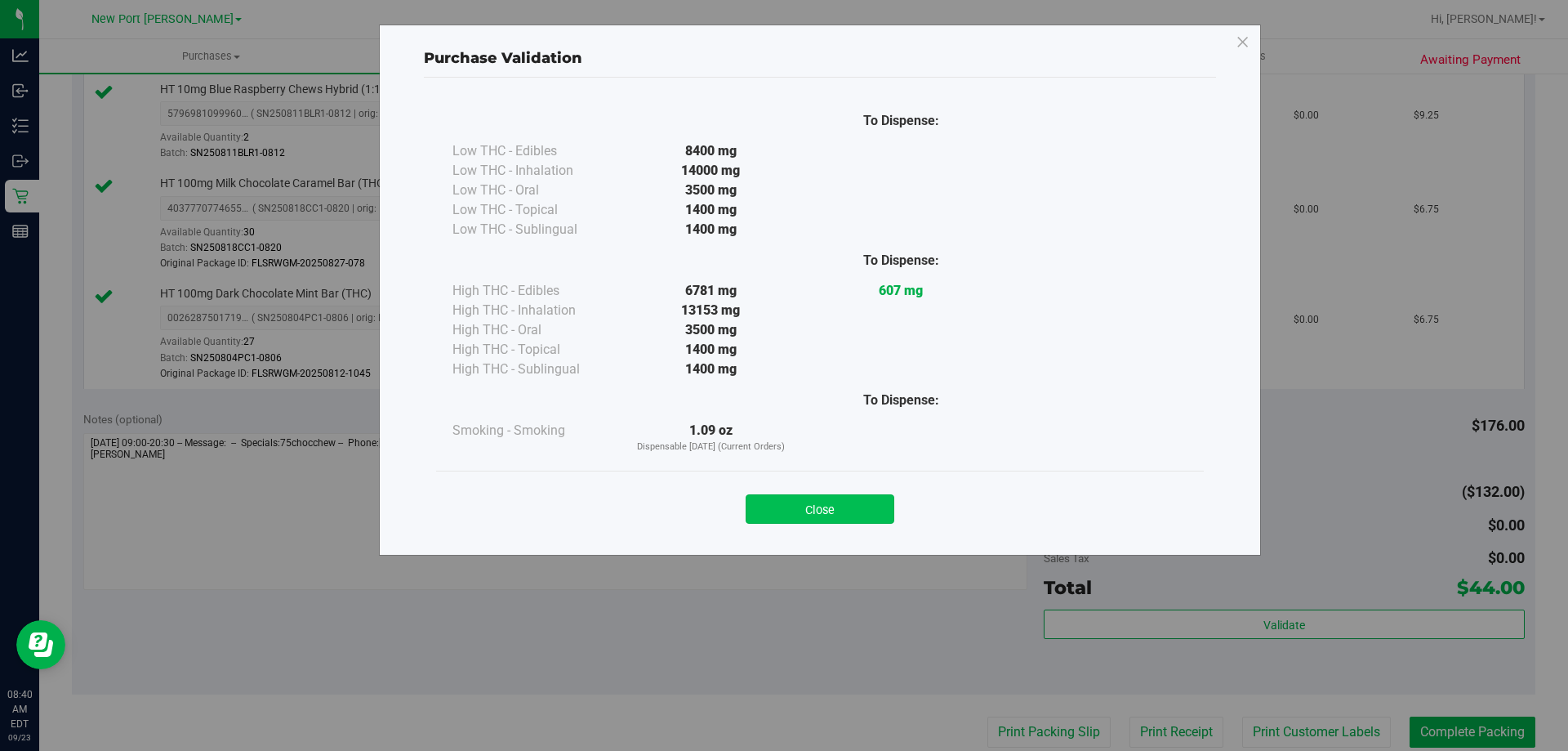
click at [853, 510] on button "Close" at bounding box center [820, 509] width 149 height 30
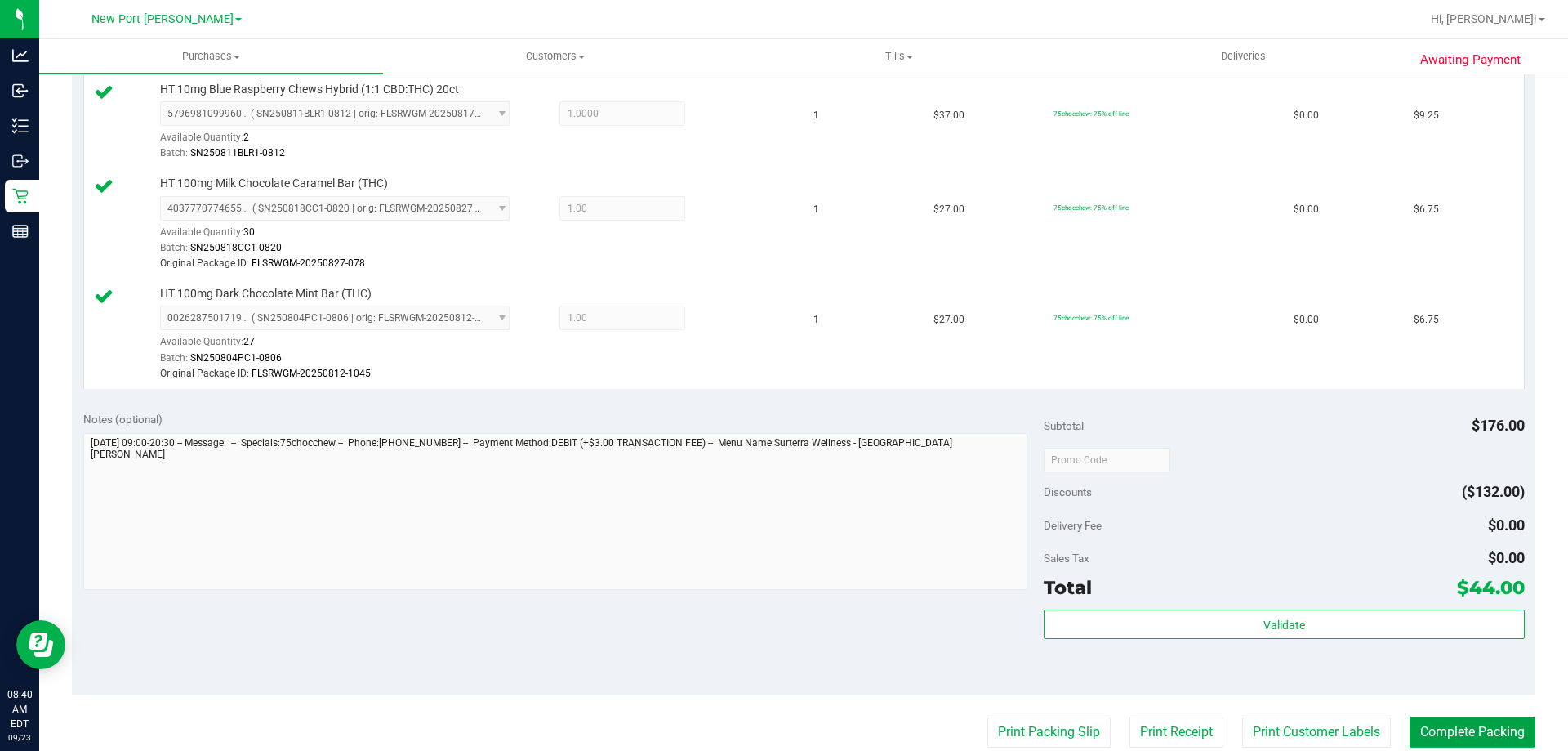
click at [1458, 735] on button "Complete Packing" at bounding box center [1472, 731] width 125 height 31
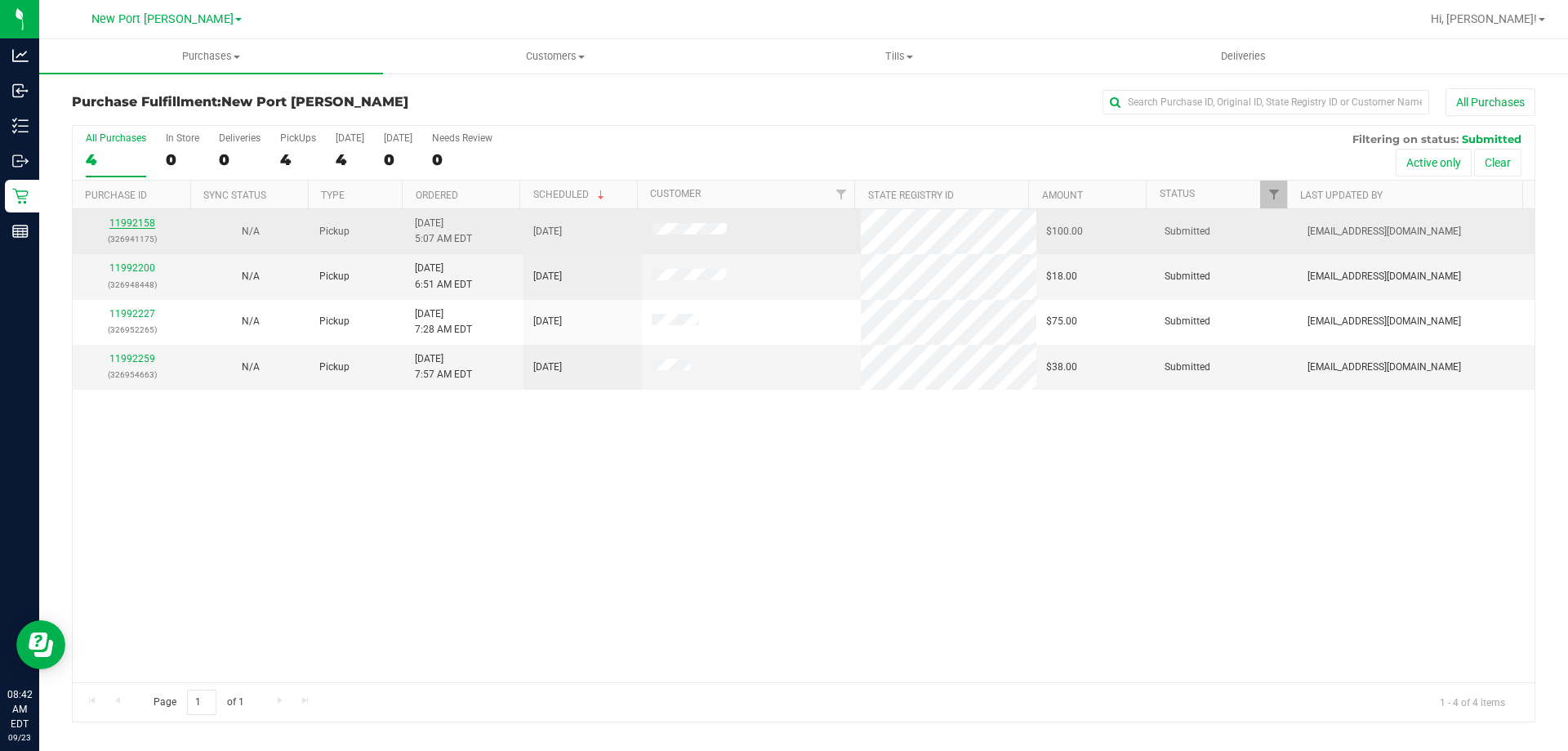
click at [123, 220] on link "11992158" at bounding box center [132, 223] width 46 height 11
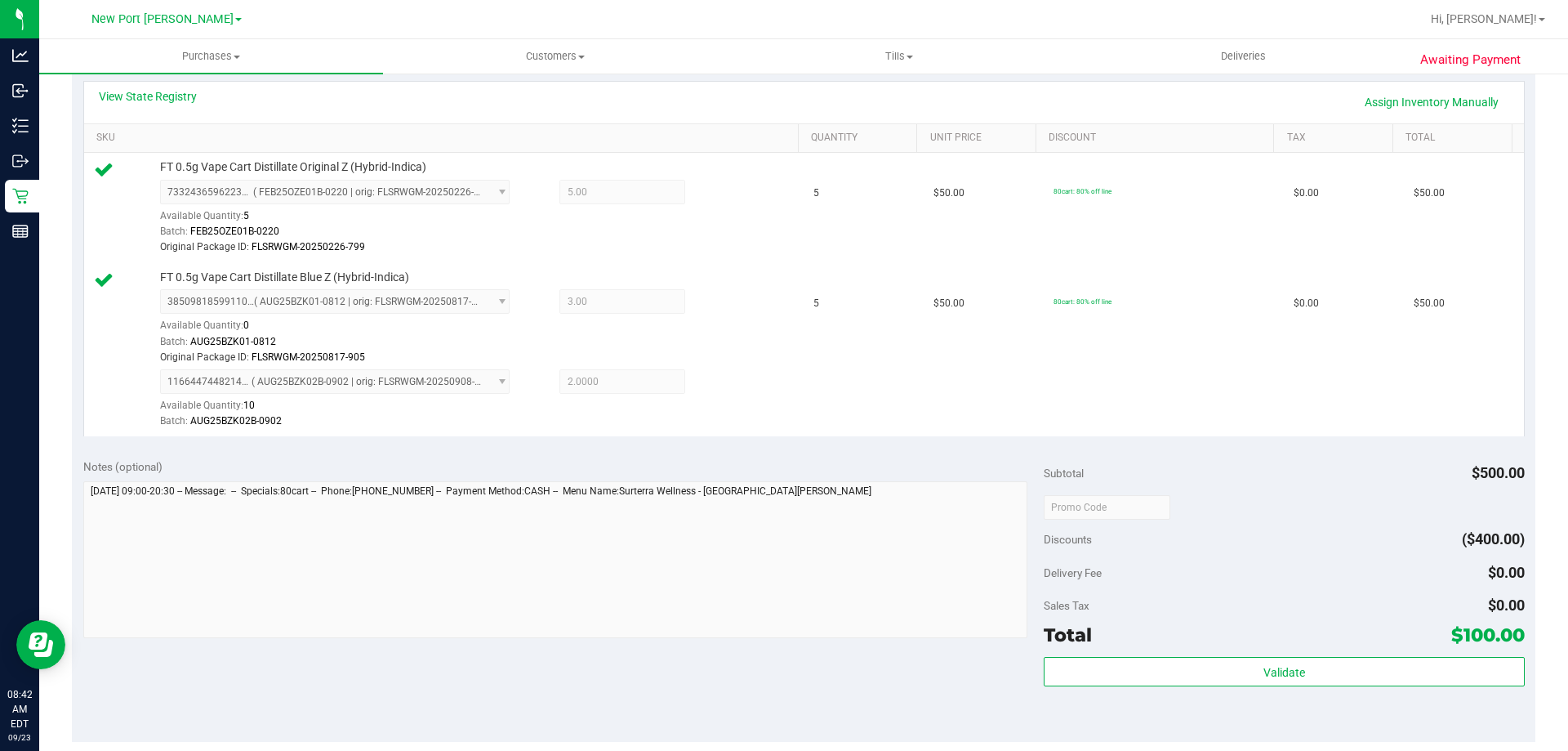
scroll to position [491, 0]
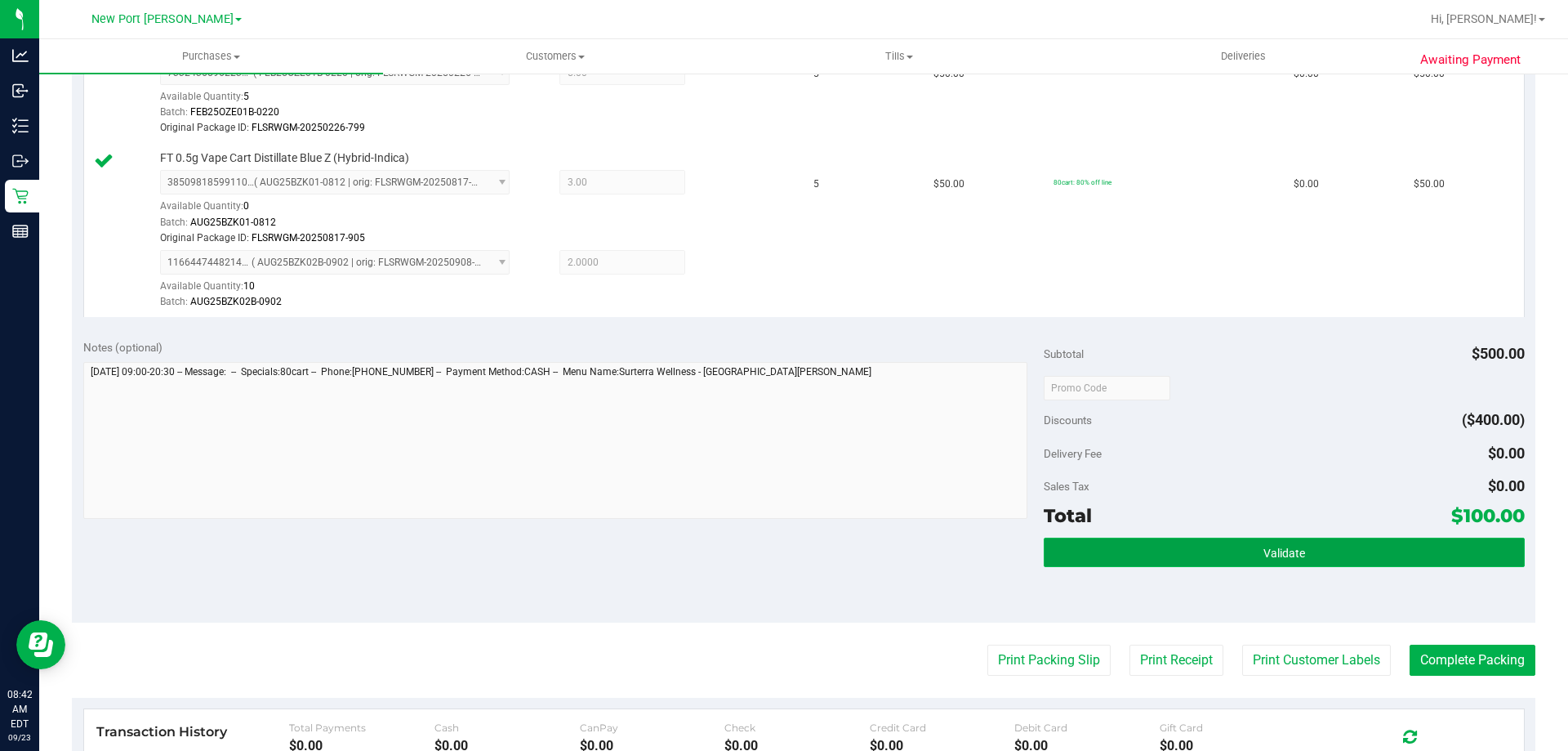
click at [1325, 553] on button "Validate" at bounding box center [1284, 553] width 480 height 30
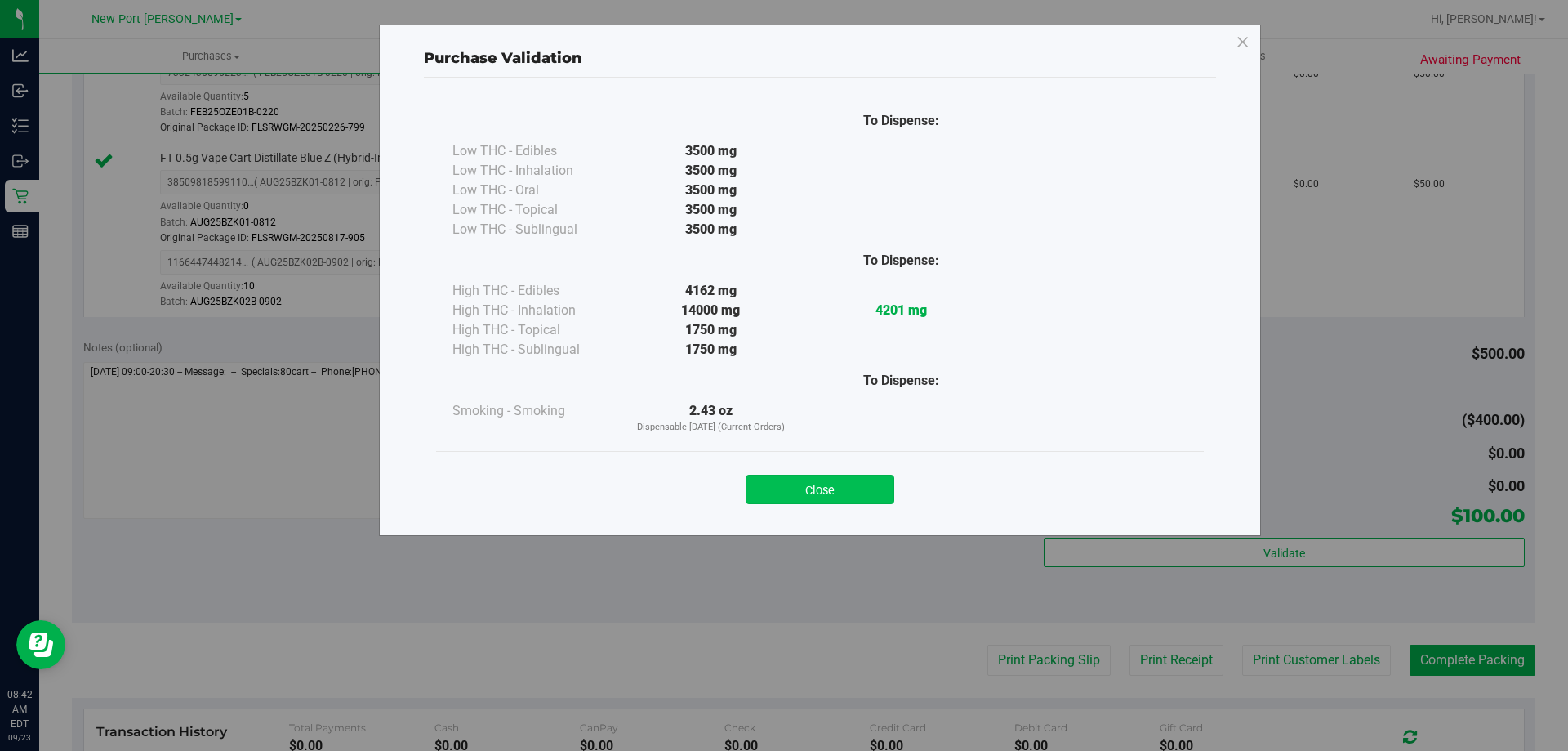
click at [856, 493] on button "Close" at bounding box center [820, 490] width 149 height 30
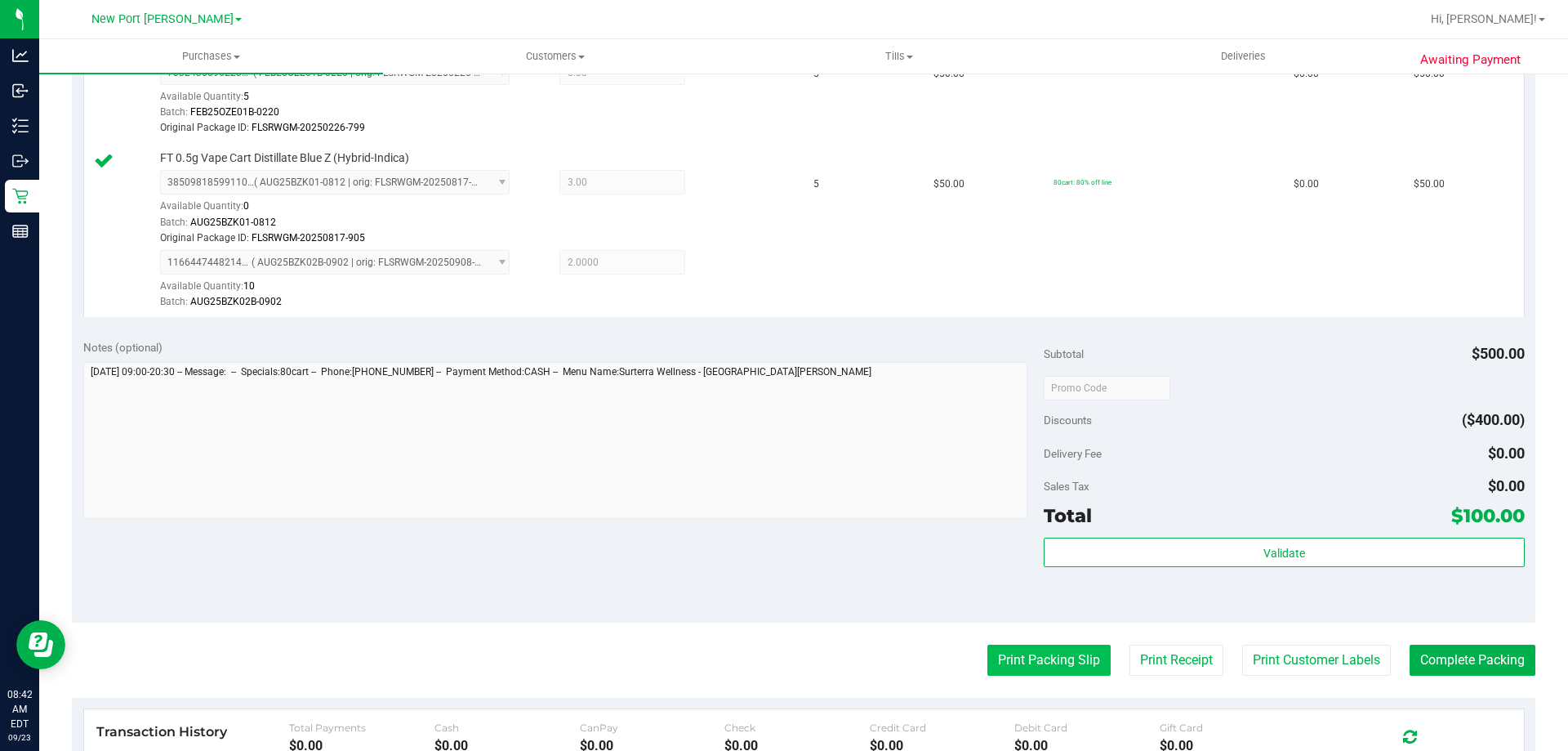
click at [1019, 659] on button "Print Packing Slip" at bounding box center [1049, 660] width 124 height 31
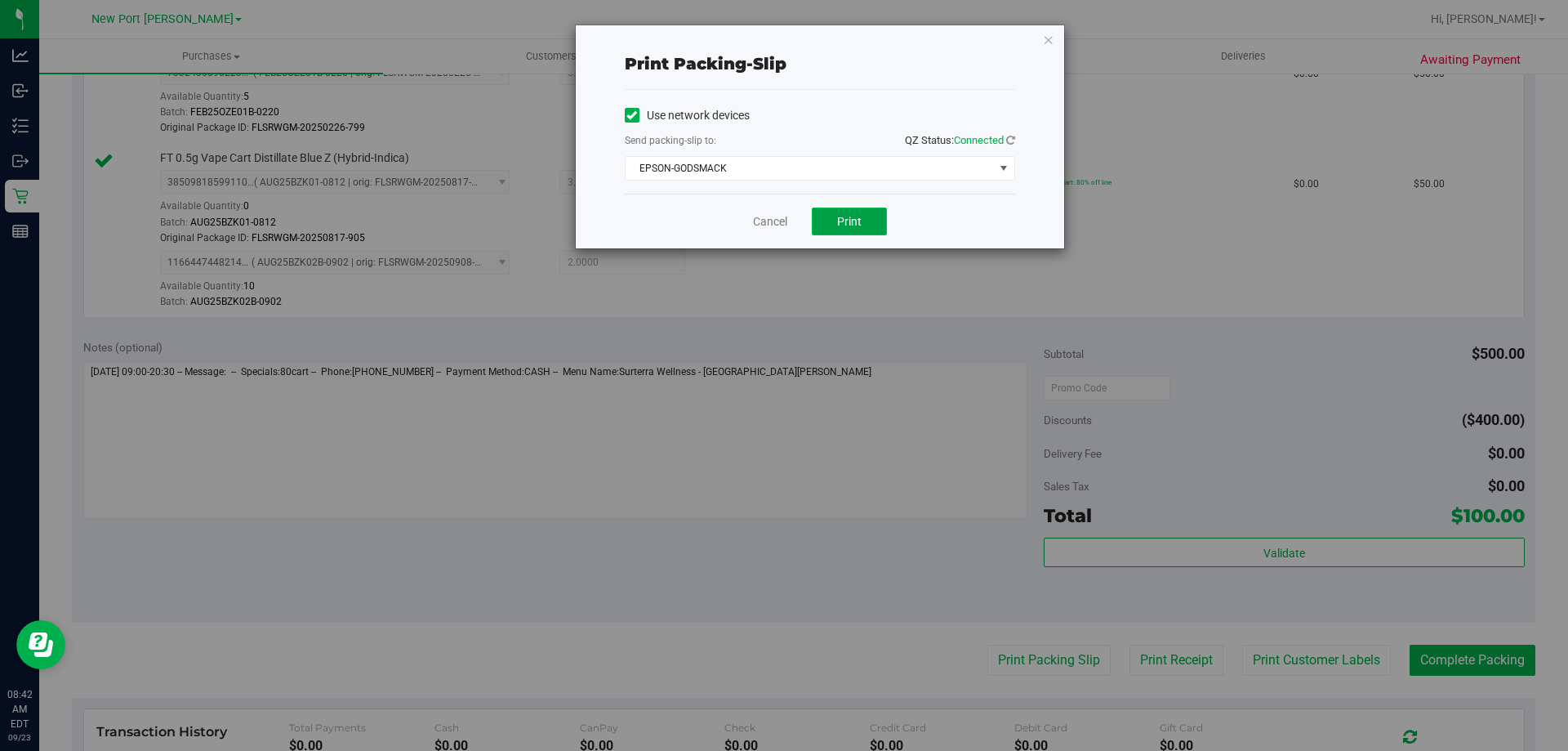
click at [824, 221] on button "Print" at bounding box center [849, 221] width 75 height 28
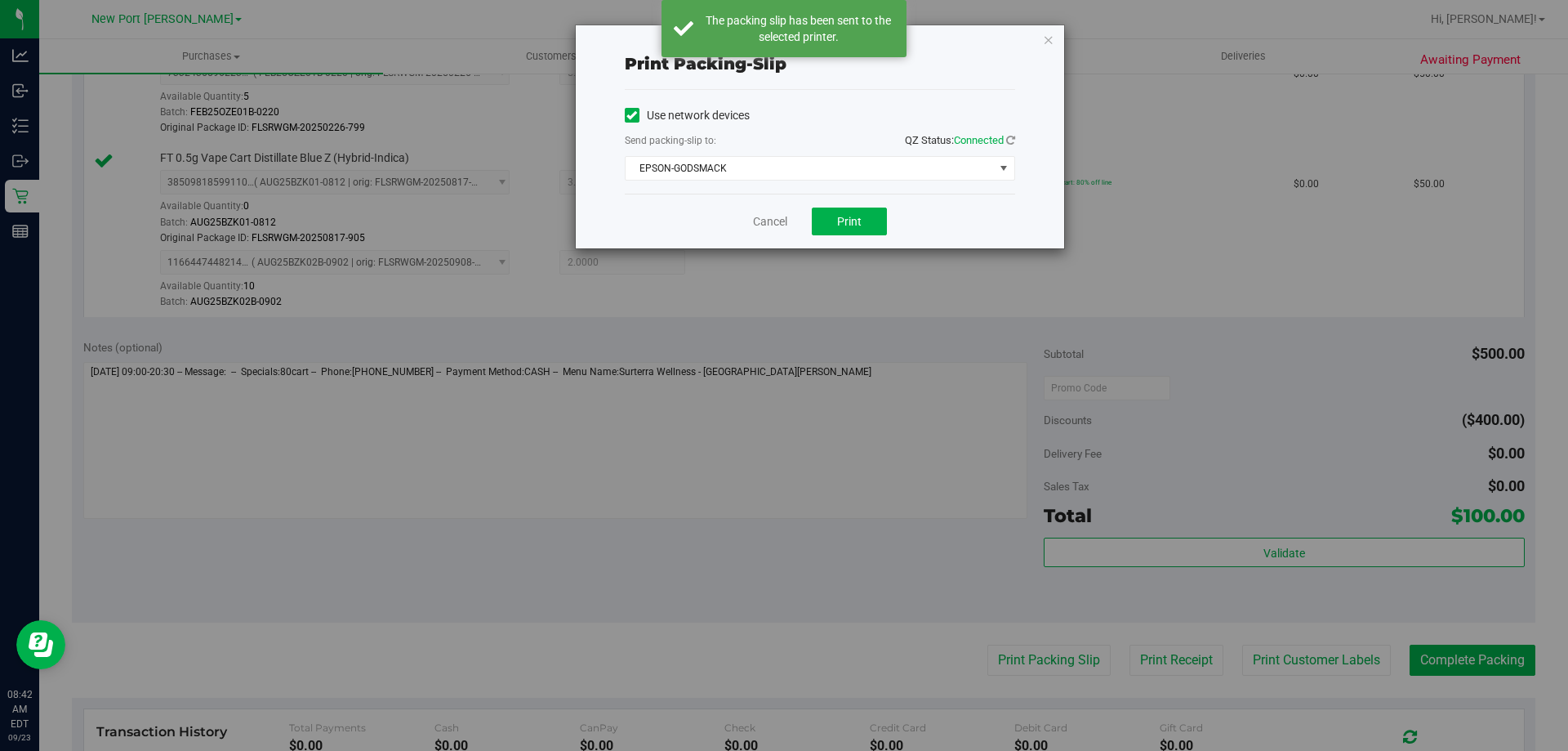
click at [1321, 549] on div "Print packing-slip Use network devices Send packing-slip to: QZ Status: Connect…" at bounding box center [791, 376] width 1581 height 751
click at [1046, 43] on icon "button" at bounding box center [1049, 39] width 11 height 20
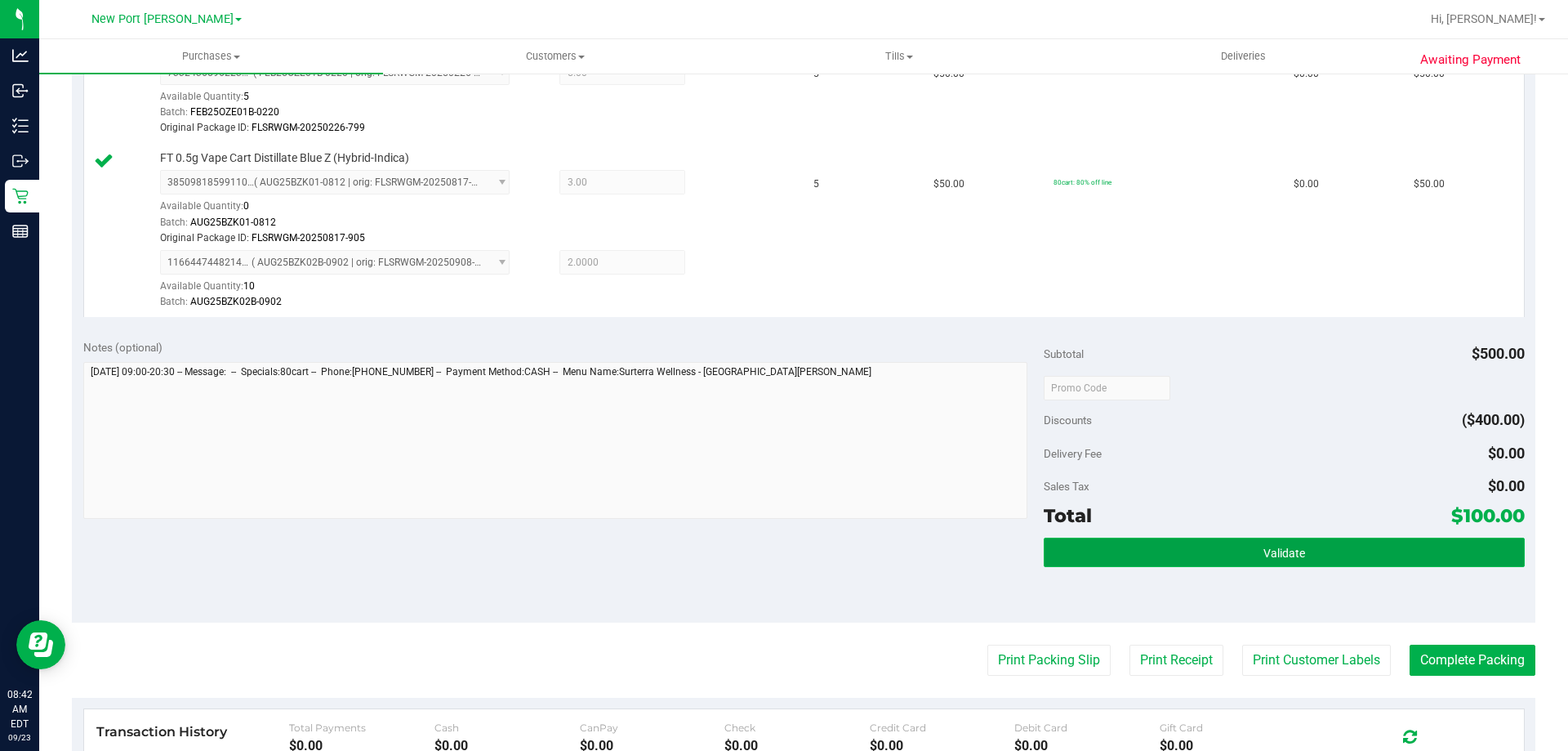
click at [1252, 548] on button "Validate" at bounding box center [1284, 553] width 480 height 30
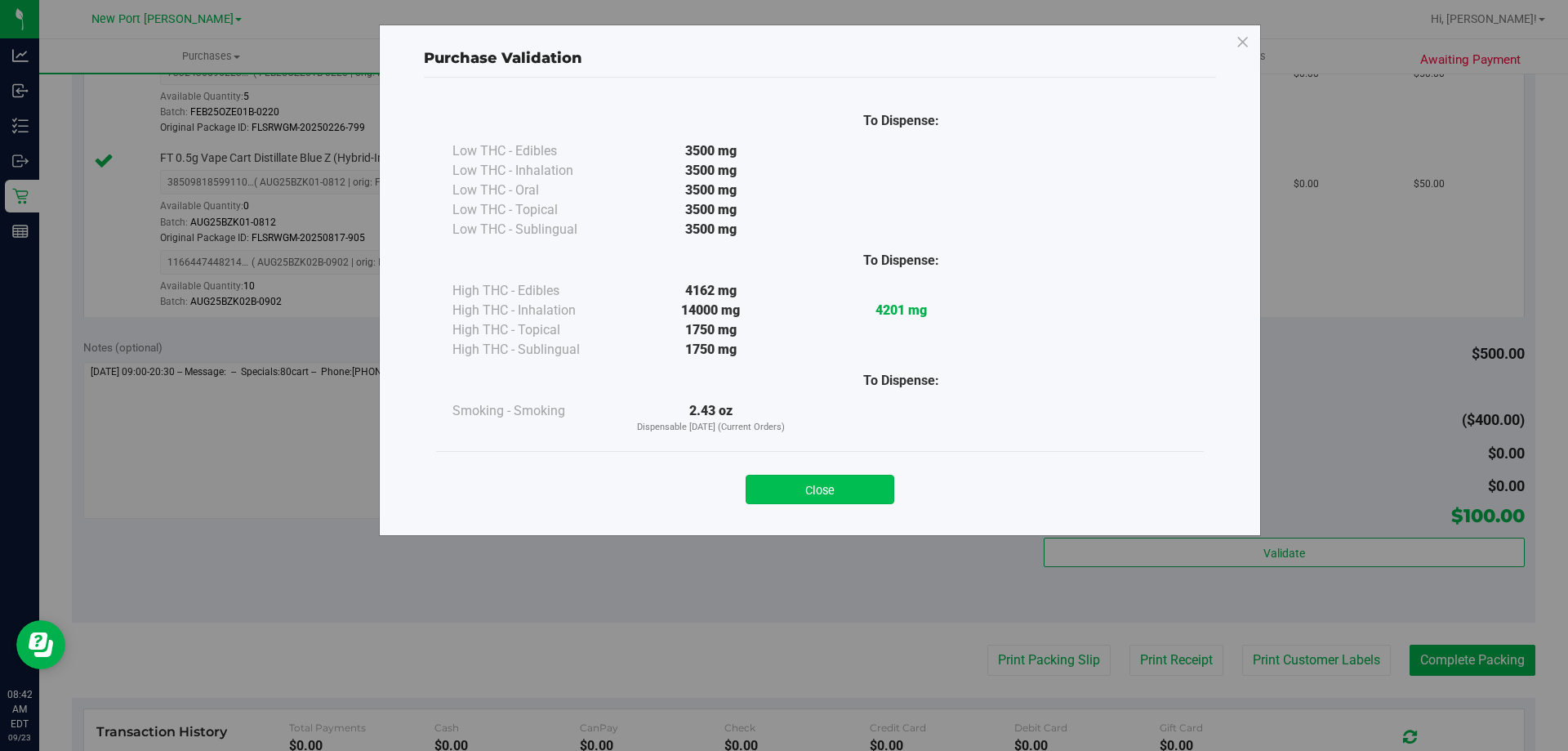
click at [869, 494] on button "Close" at bounding box center [820, 490] width 149 height 30
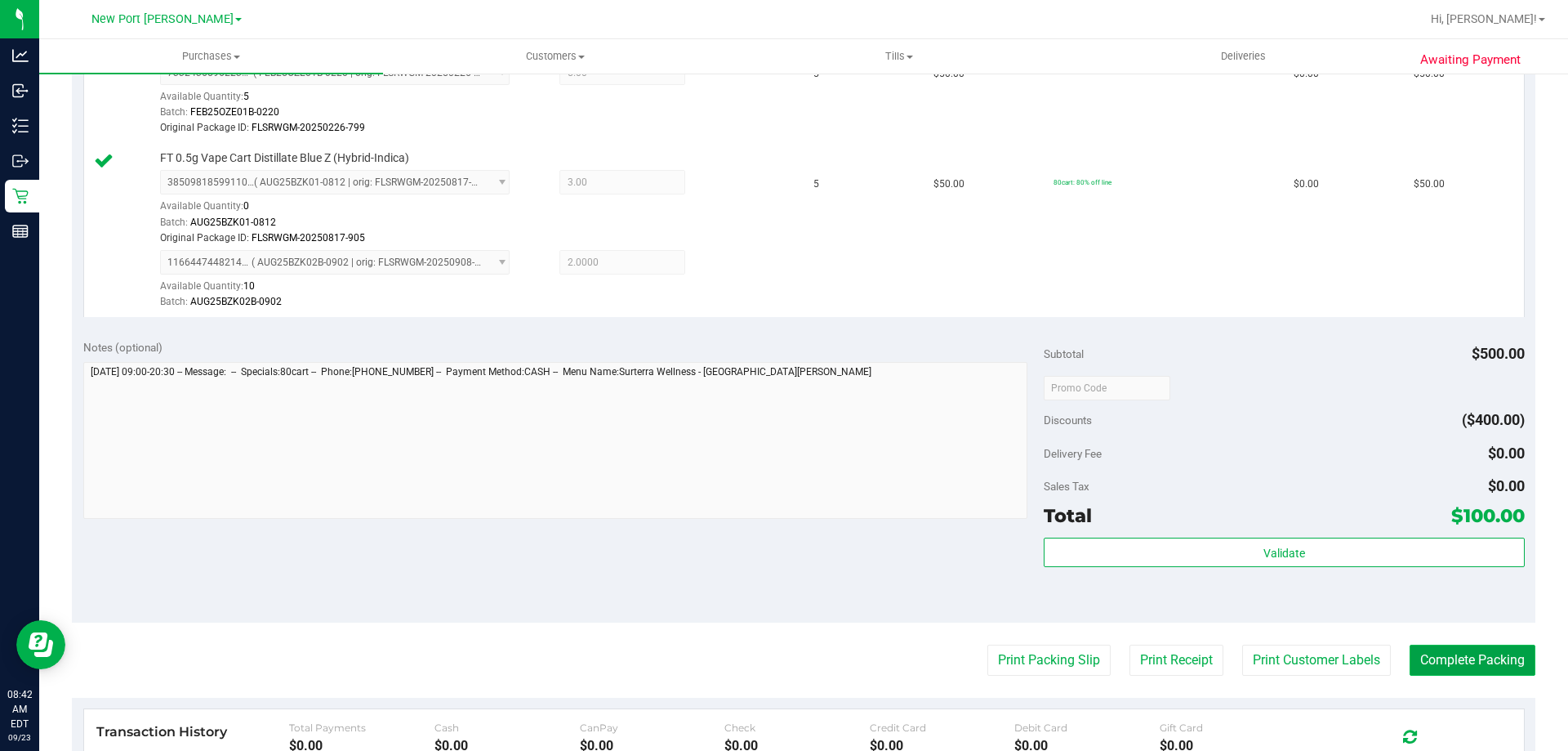
click at [1493, 660] on button "Complete Packing" at bounding box center [1472, 660] width 125 height 31
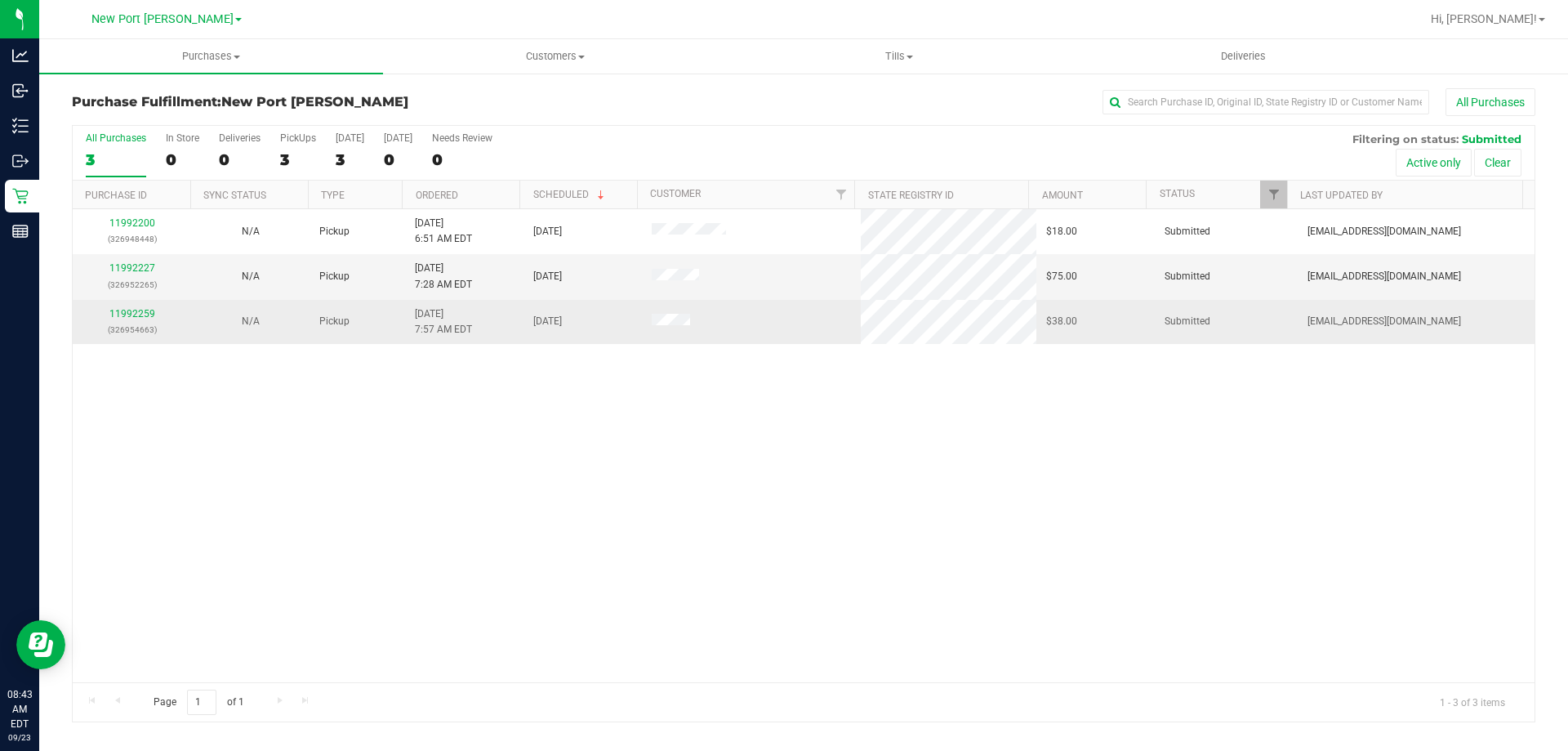
click at [127, 320] on div "11992259 (326954663)" at bounding box center [132, 322] width 98 height 31
click at [142, 310] on link "11992259" at bounding box center [132, 314] width 46 height 11
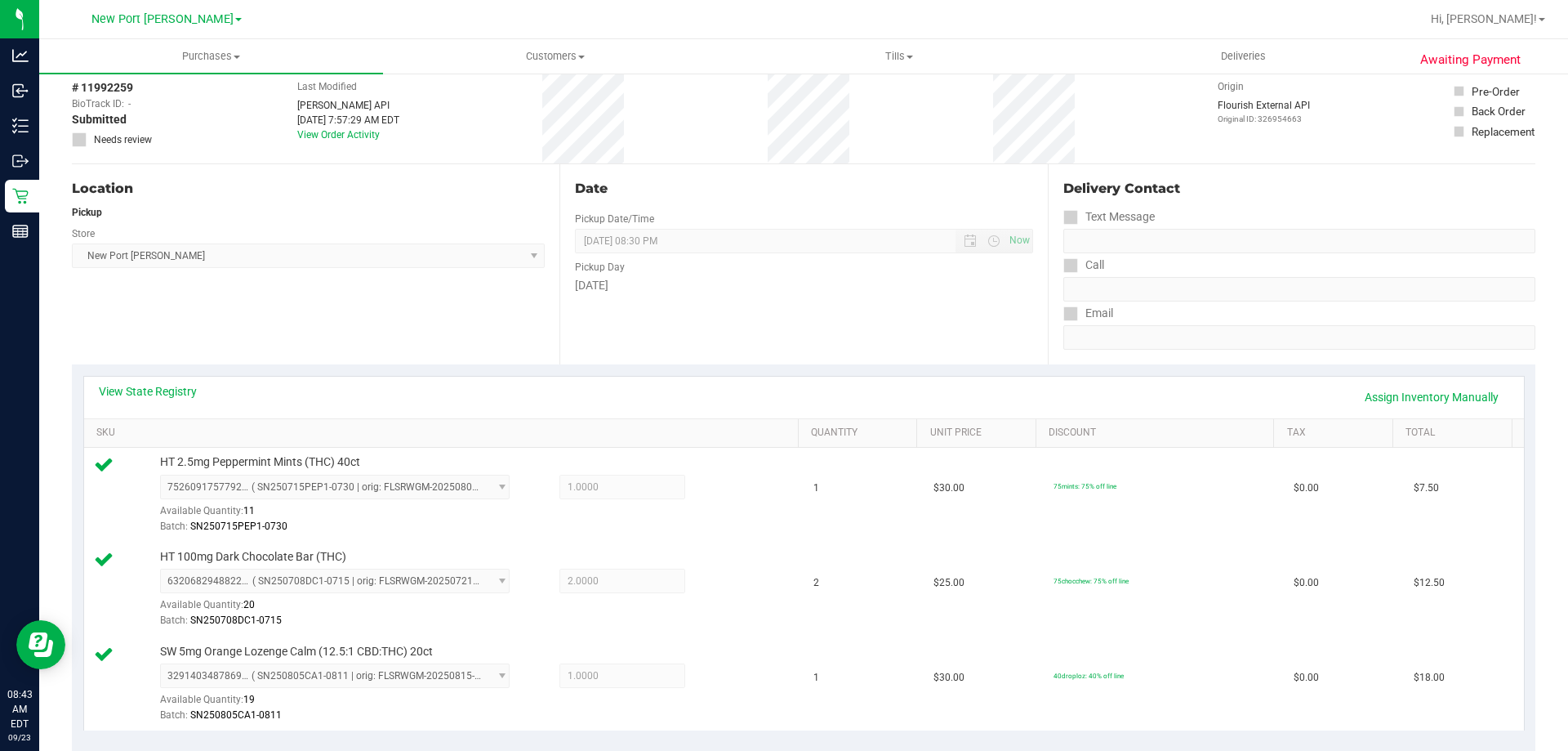
scroll to position [327, 0]
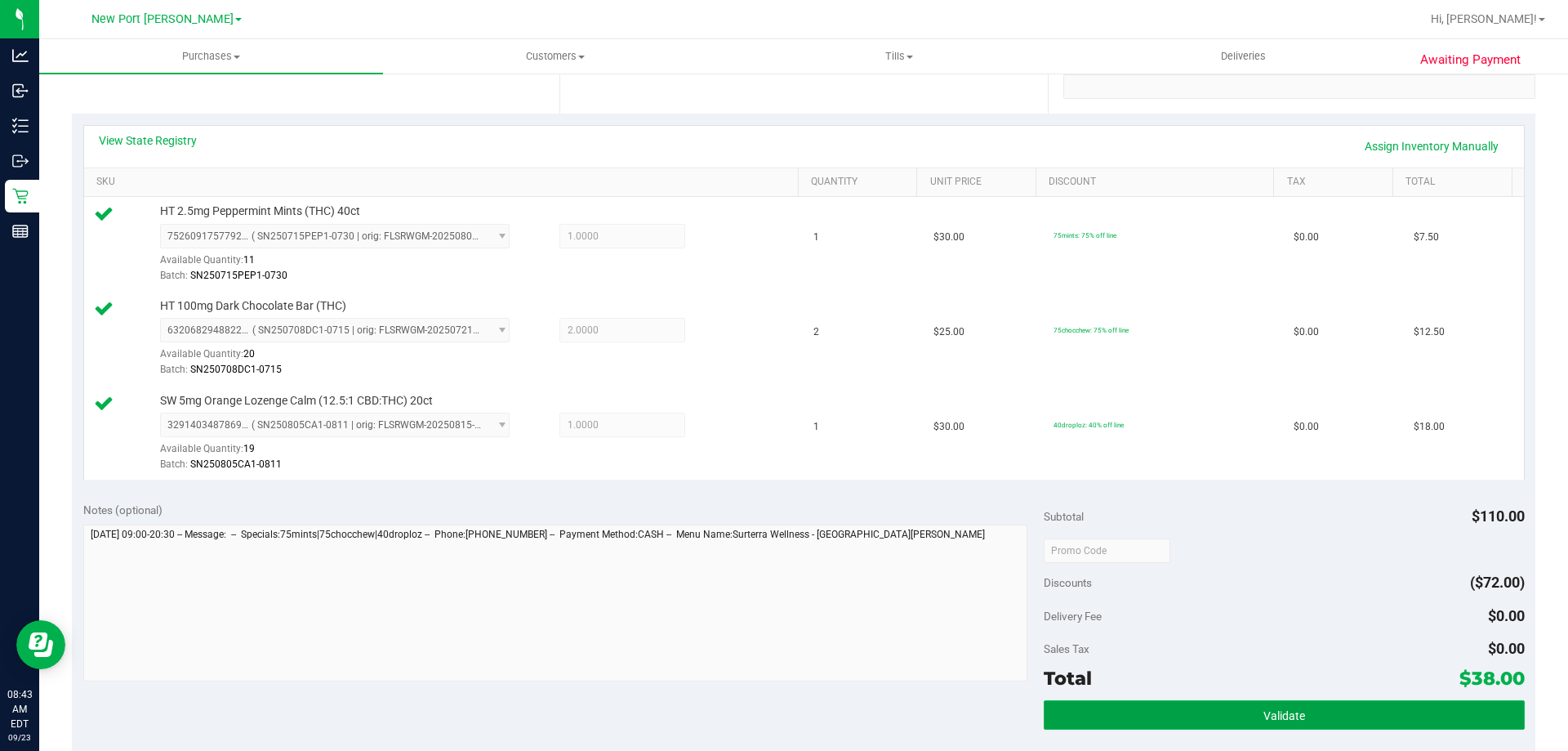
click at [1232, 715] on button "Validate" at bounding box center [1284, 716] width 480 height 30
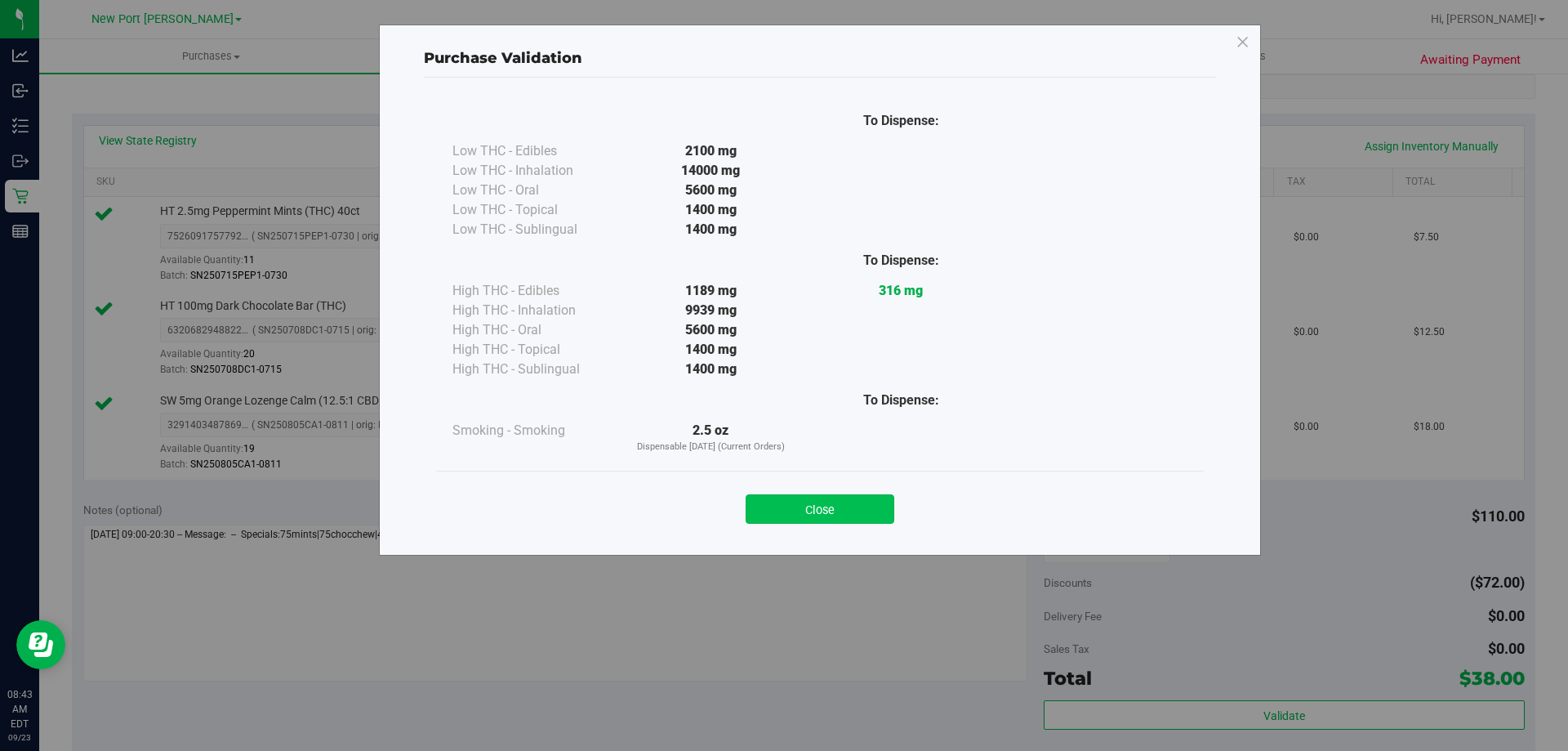
click at [861, 510] on button "Close" at bounding box center [820, 509] width 149 height 30
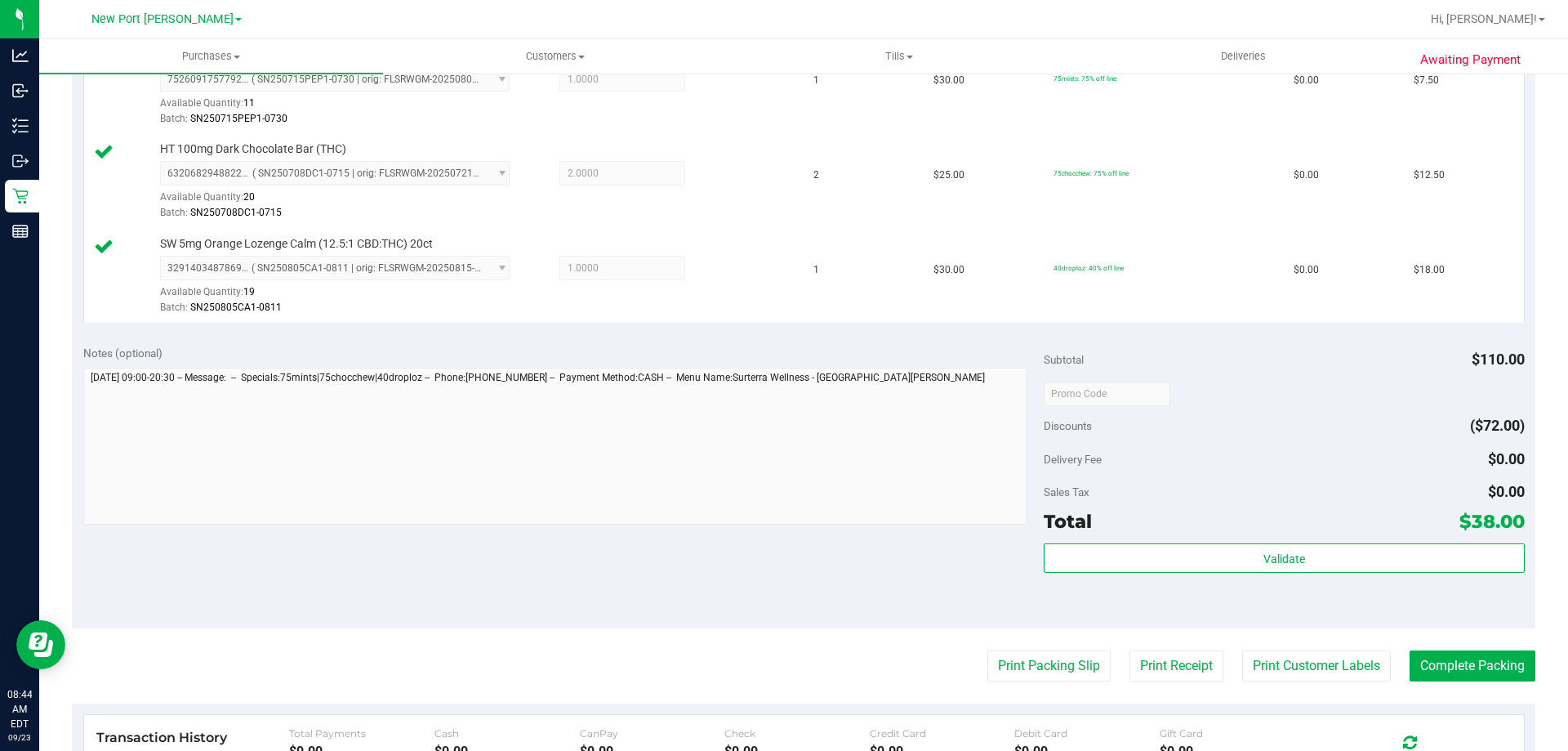
scroll to position [573, 0]
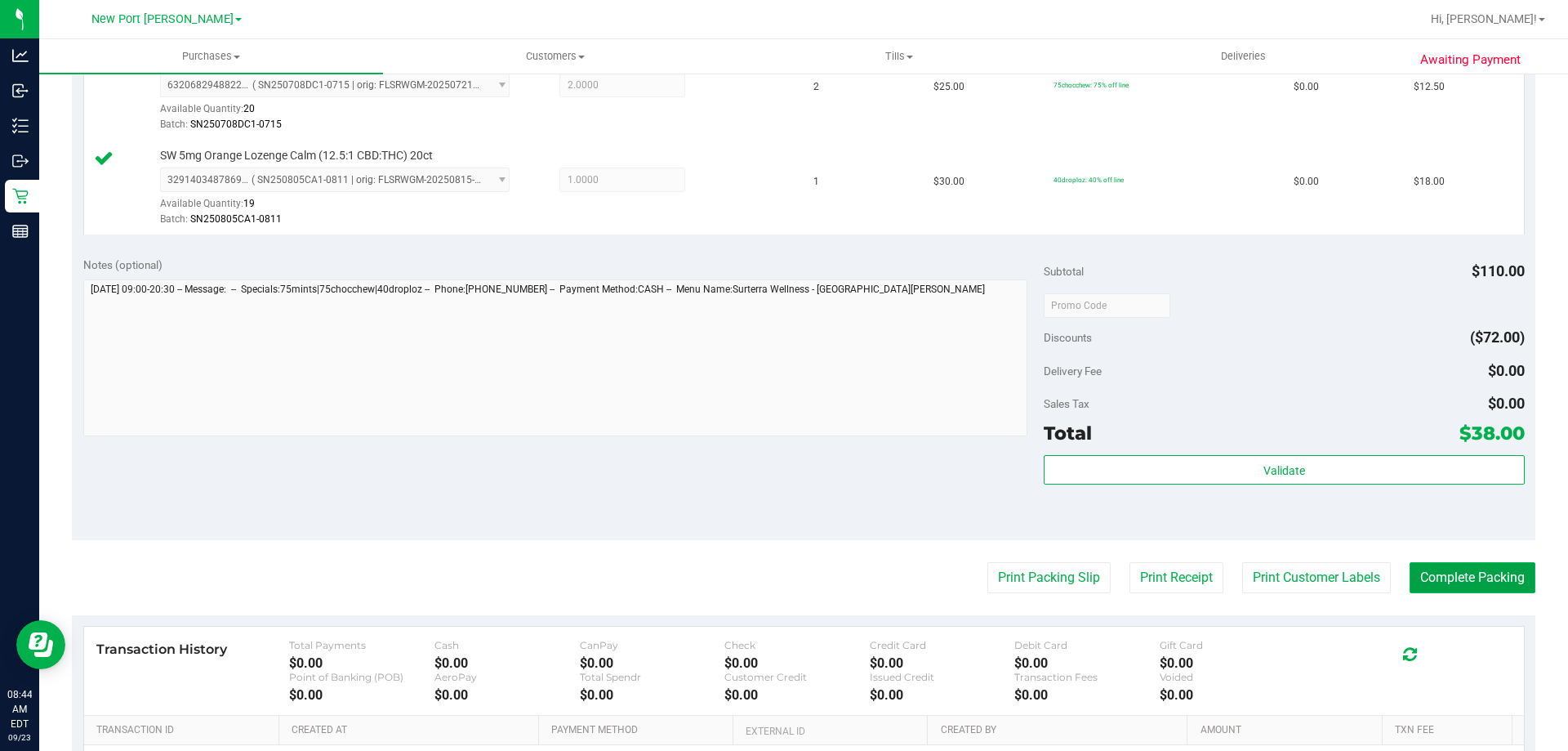
click at [1493, 581] on button "Complete Packing" at bounding box center [1472, 577] width 125 height 31
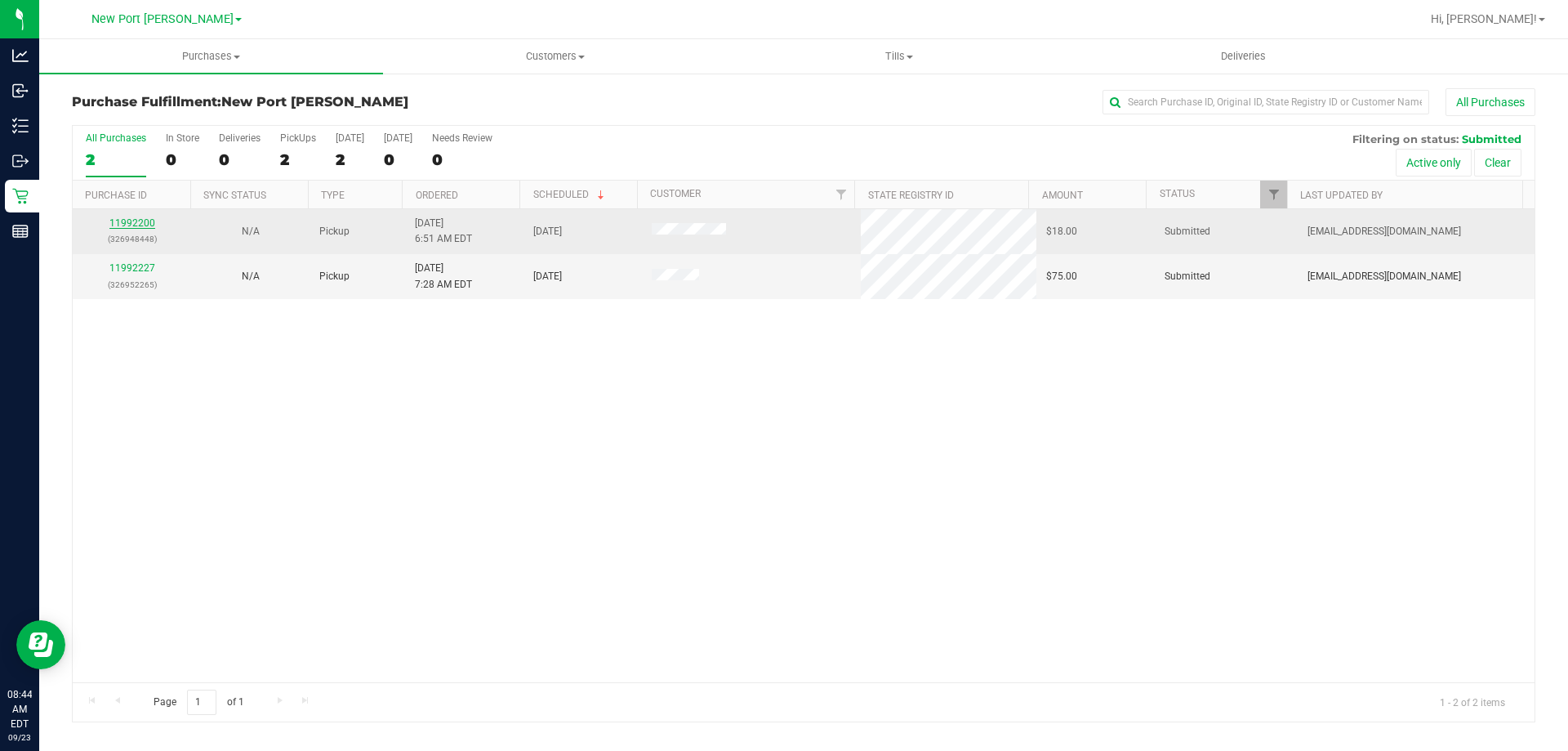
click at [144, 218] on link "11992200" at bounding box center [132, 223] width 46 height 11
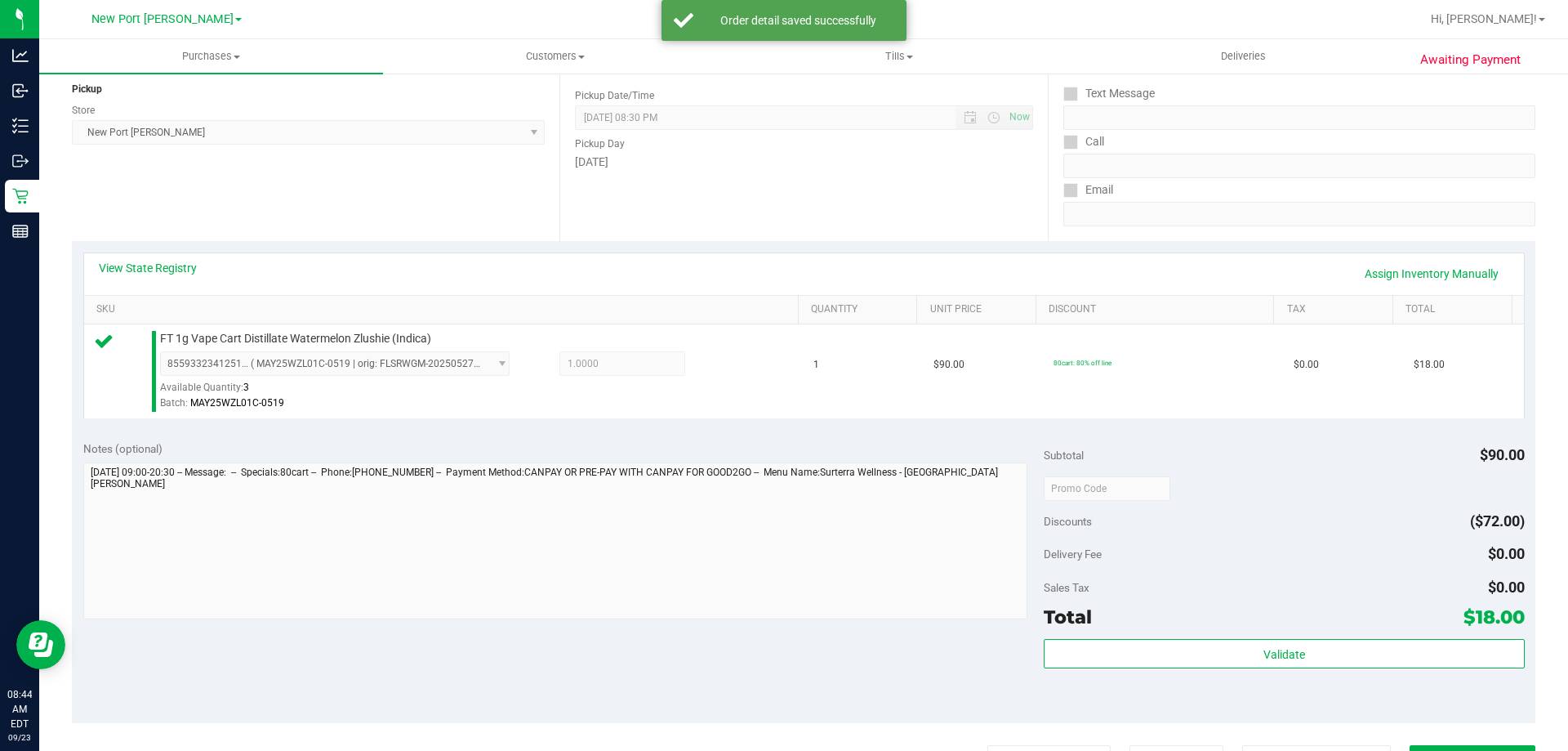
scroll to position [327, 0]
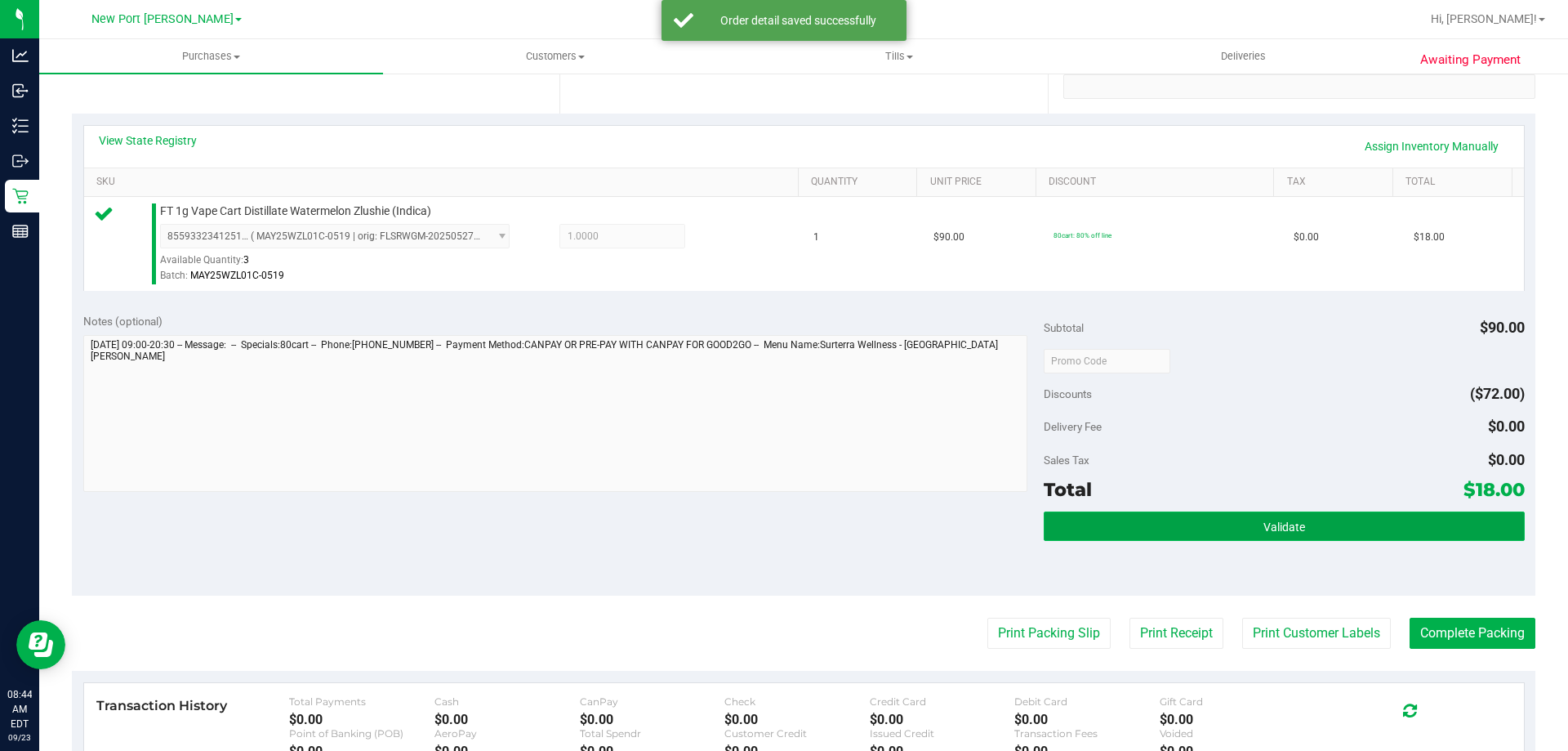
click at [1161, 533] on button "Validate" at bounding box center [1284, 526] width 480 height 30
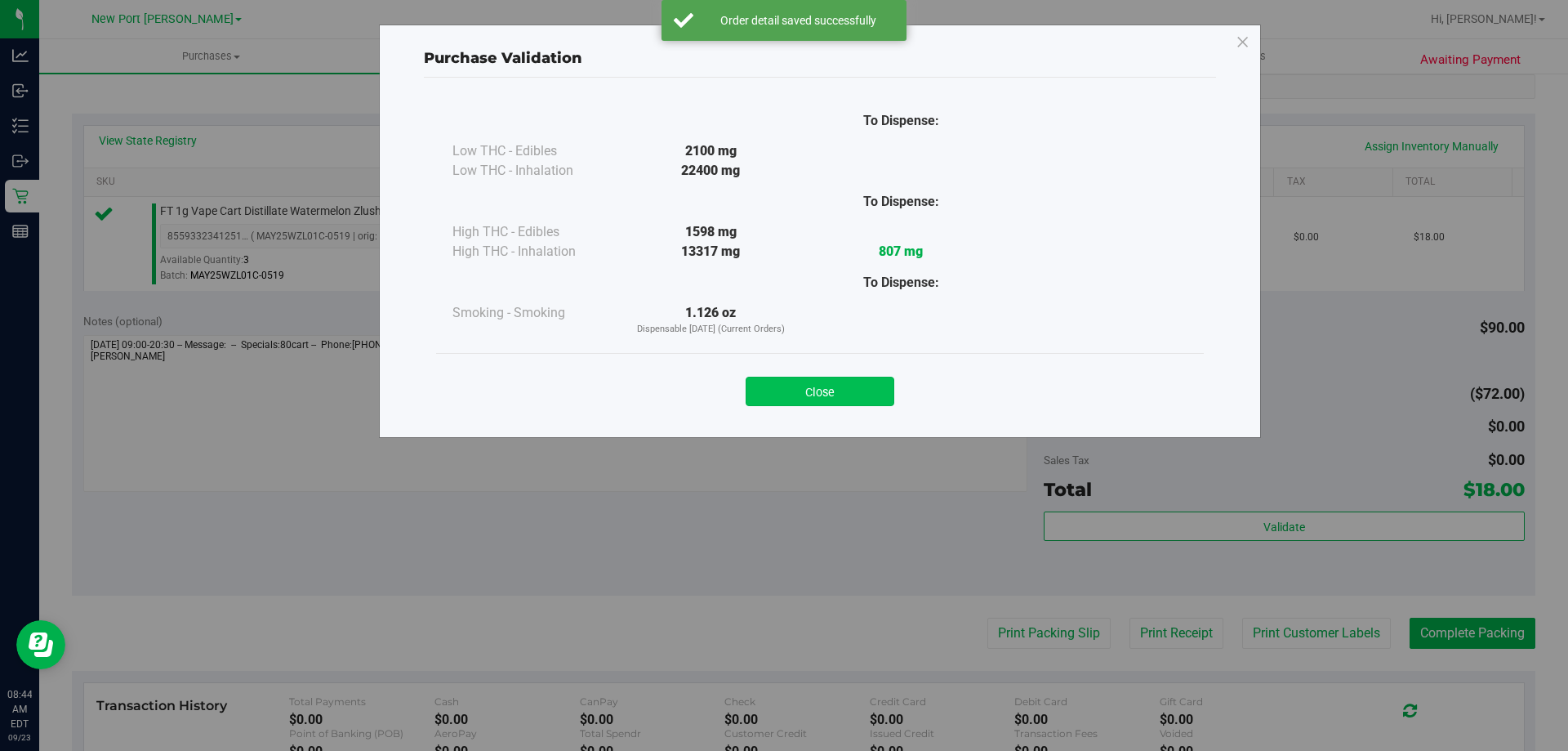
click at [831, 394] on button "Close" at bounding box center [820, 391] width 149 height 30
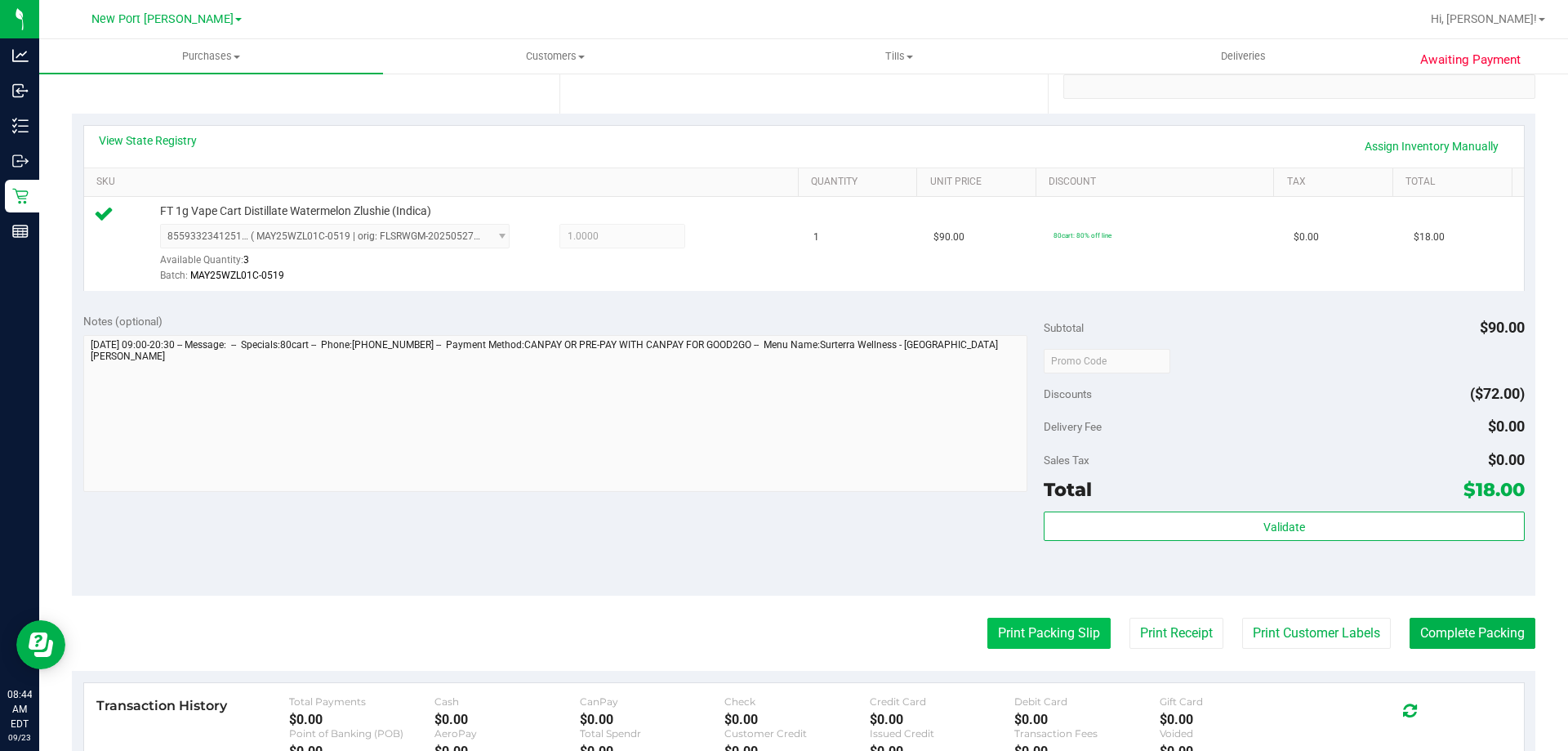
click at [1018, 625] on button "Print Packing Slip" at bounding box center [1049, 633] width 124 height 31
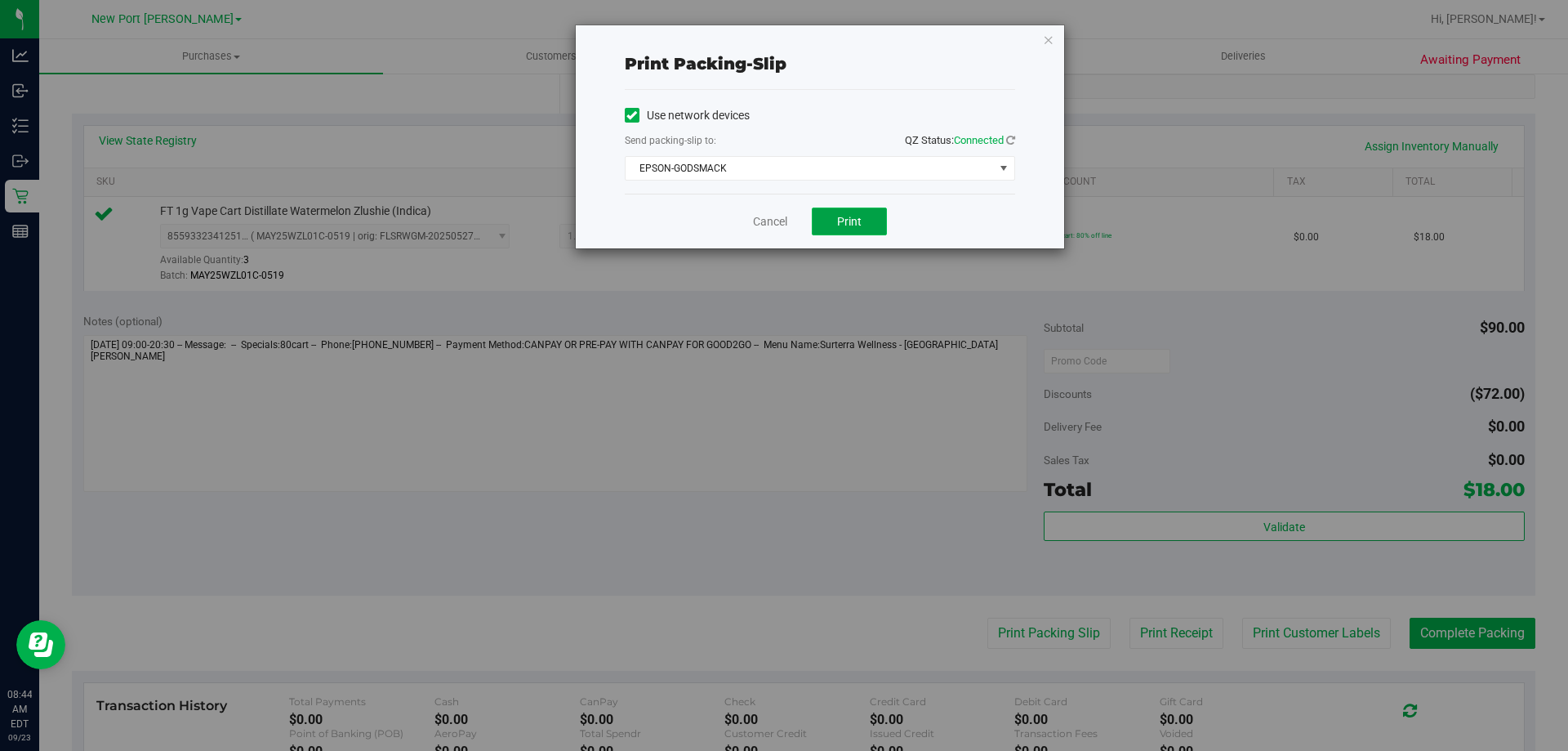
click at [863, 209] on button "Print" at bounding box center [849, 221] width 75 height 28
click at [1052, 36] on icon "button" at bounding box center [1049, 39] width 11 height 20
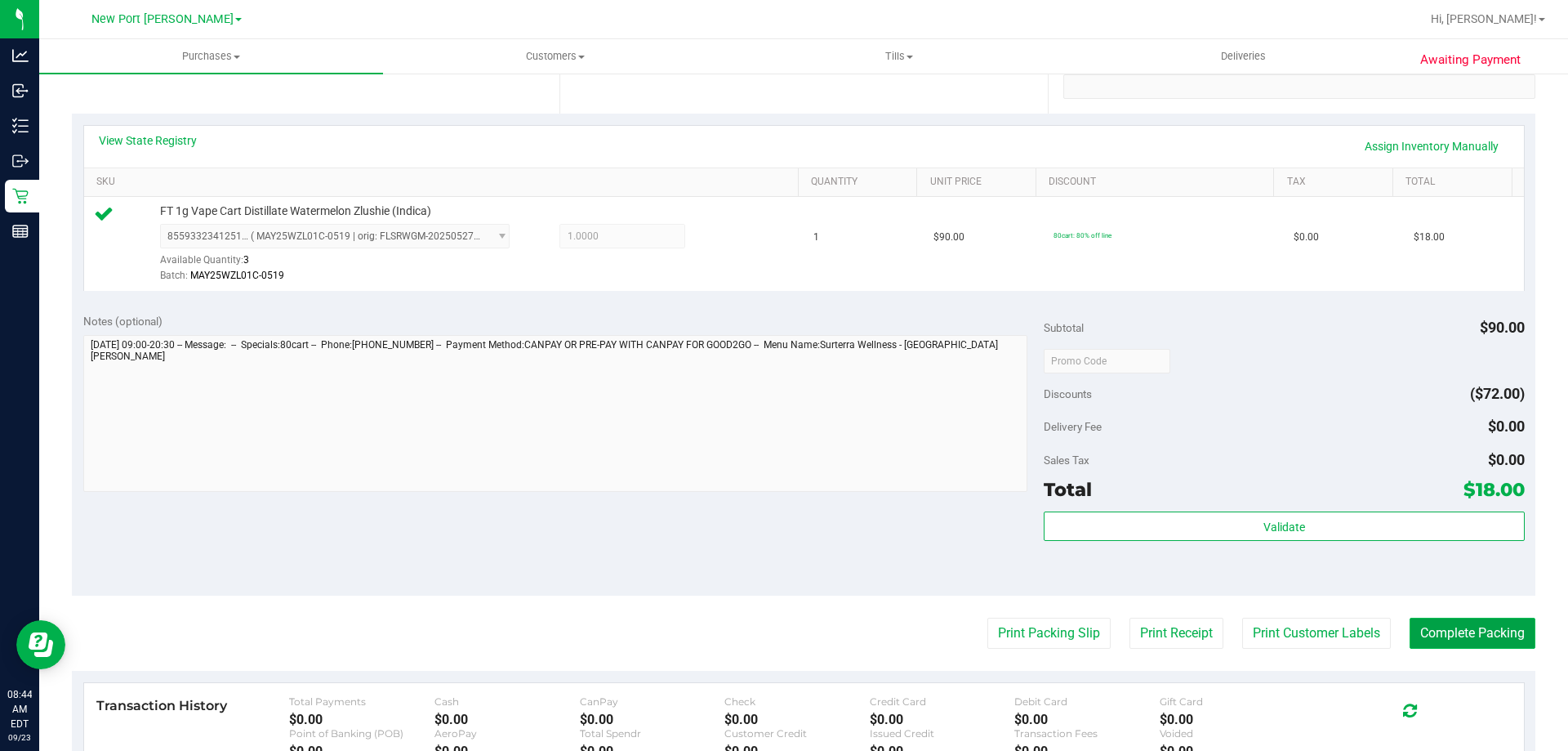
click at [1450, 640] on button "Complete Packing" at bounding box center [1472, 633] width 125 height 31
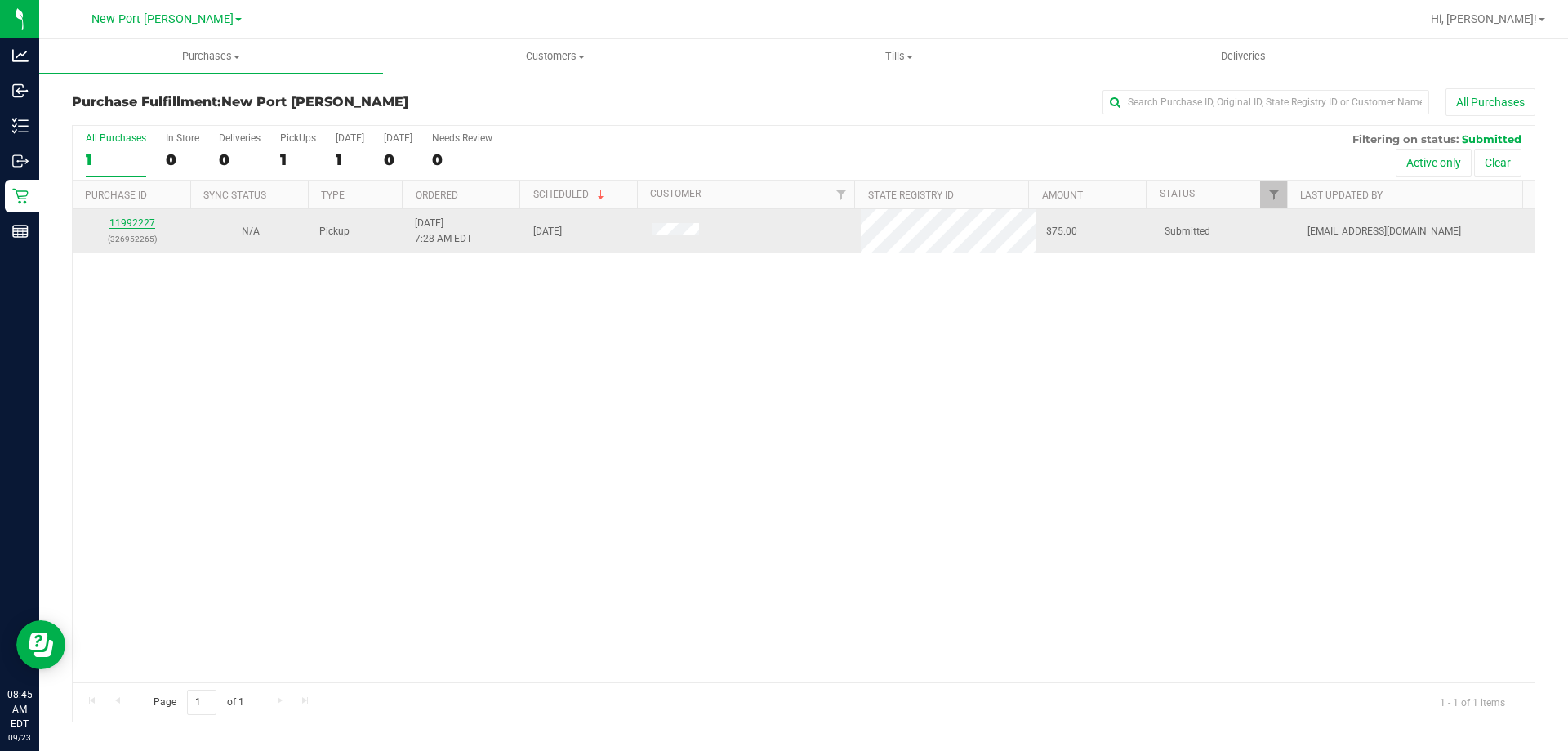
click at [134, 220] on link "11992227" at bounding box center [132, 223] width 46 height 11
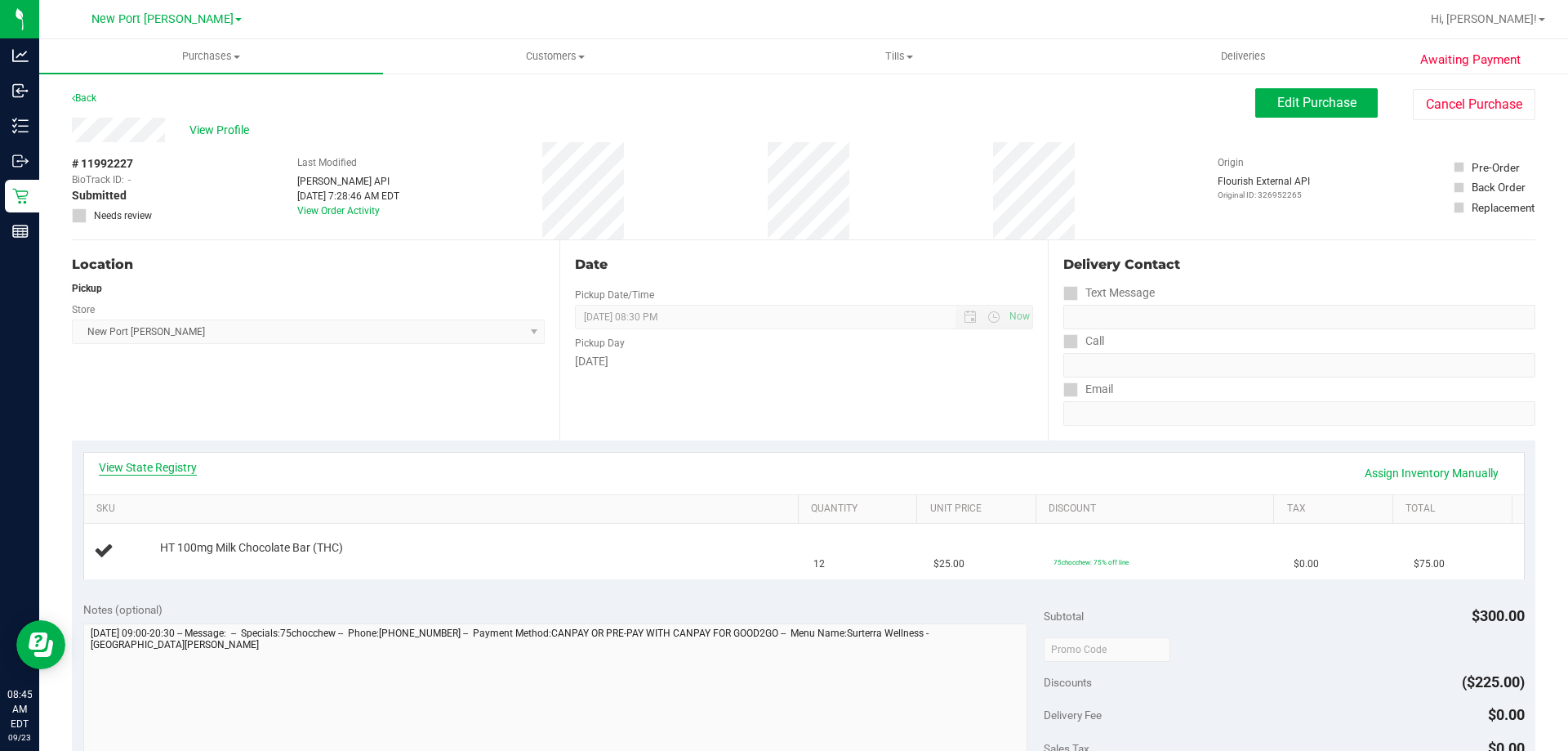
click at [164, 470] on link "View State Registry" at bounding box center [148, 468] width 98 height 17
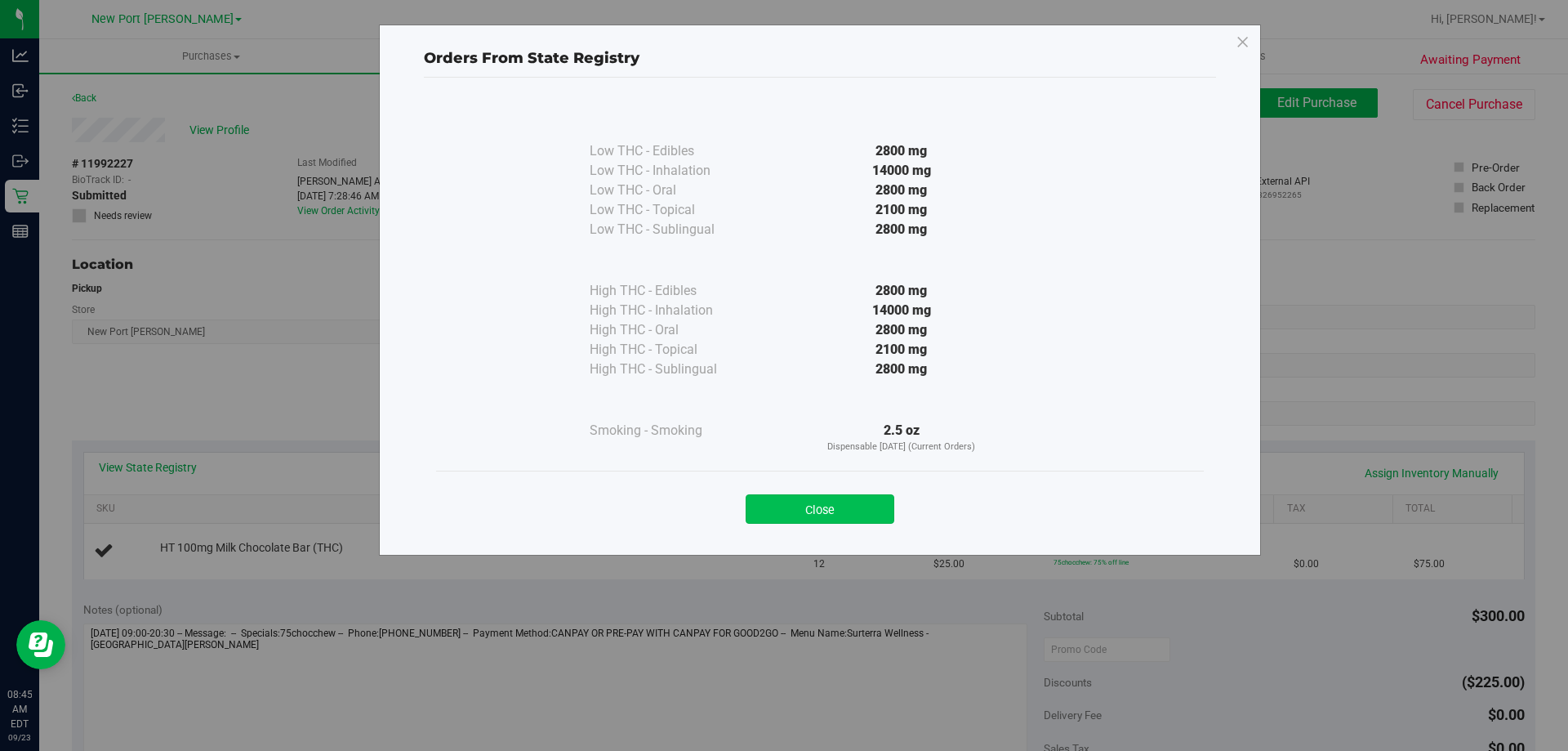
click at [843, 505] on button "Close" at bounding box center [820, 509] width 149 height 30
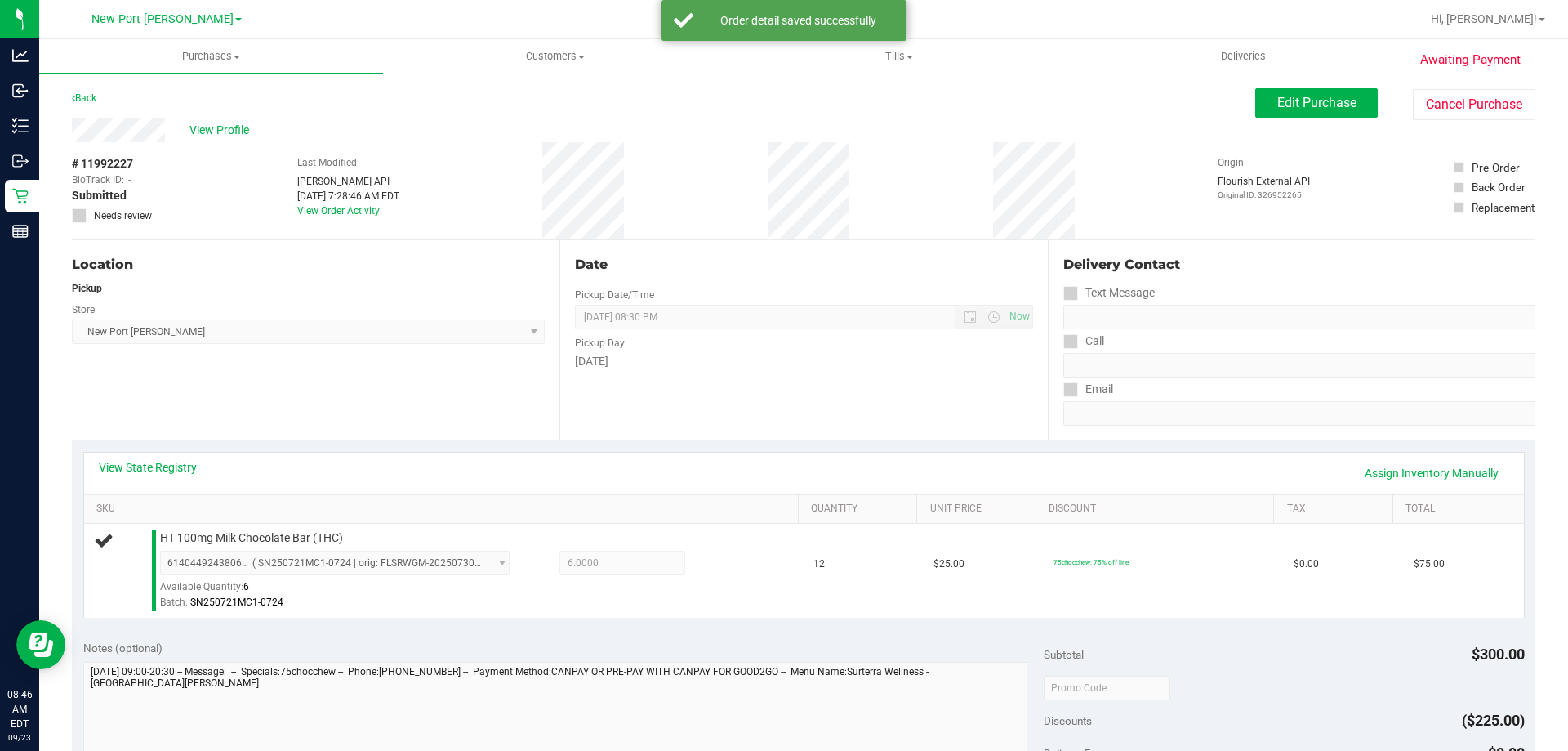
drag, startPoint x: 985, startPoint y: 478, endPoint x: 725, endPoint y: 763, distance: 385.8
drag, startPoint x: 0, startPoint y: 321, endPoint x: 546, endPoint y: 484, distance: 569.8
click at [546, 484] on div "View State Registry Assign Inventory Manually" at bounding box center [804, 473] width 1411 height 28
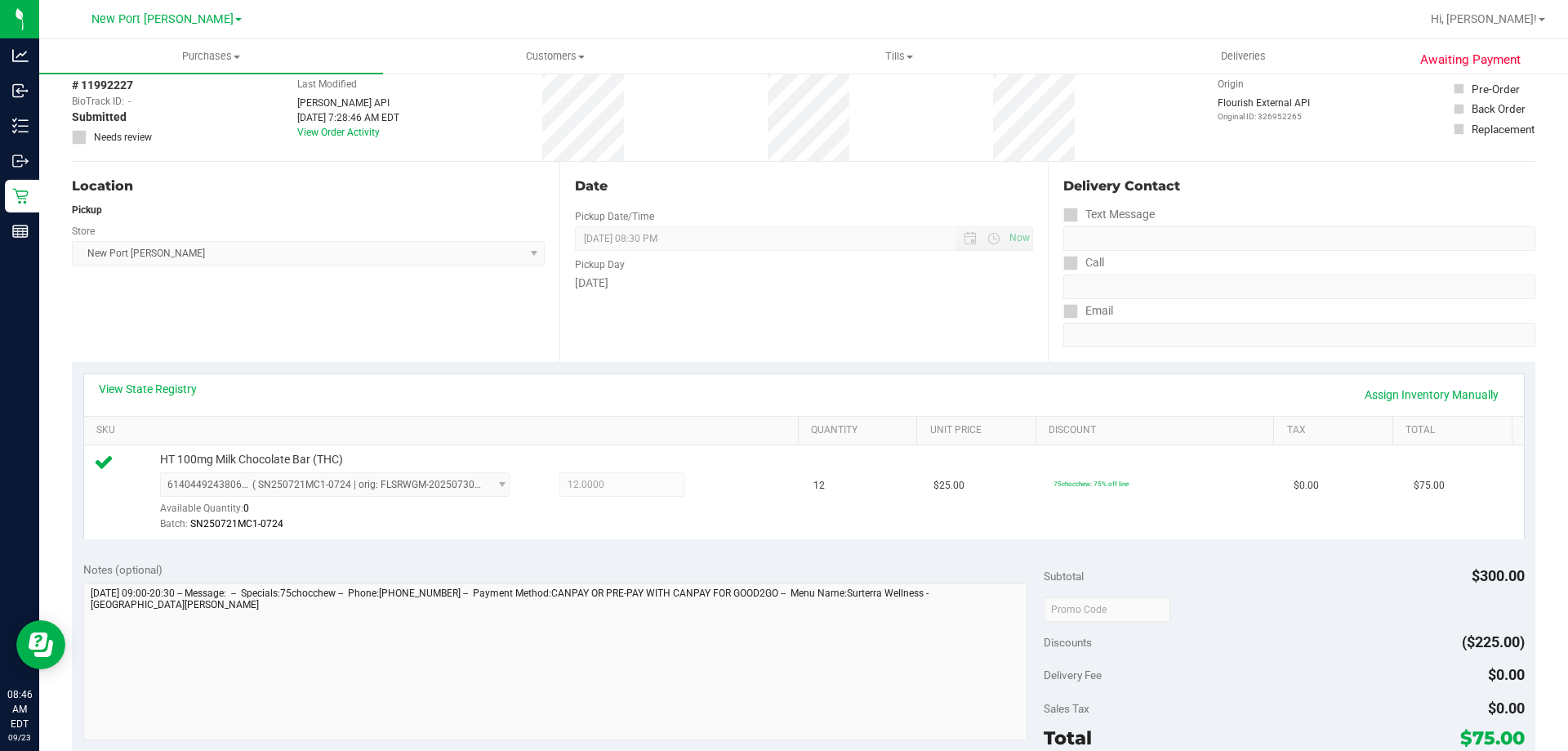
scroll to position [164, 0]
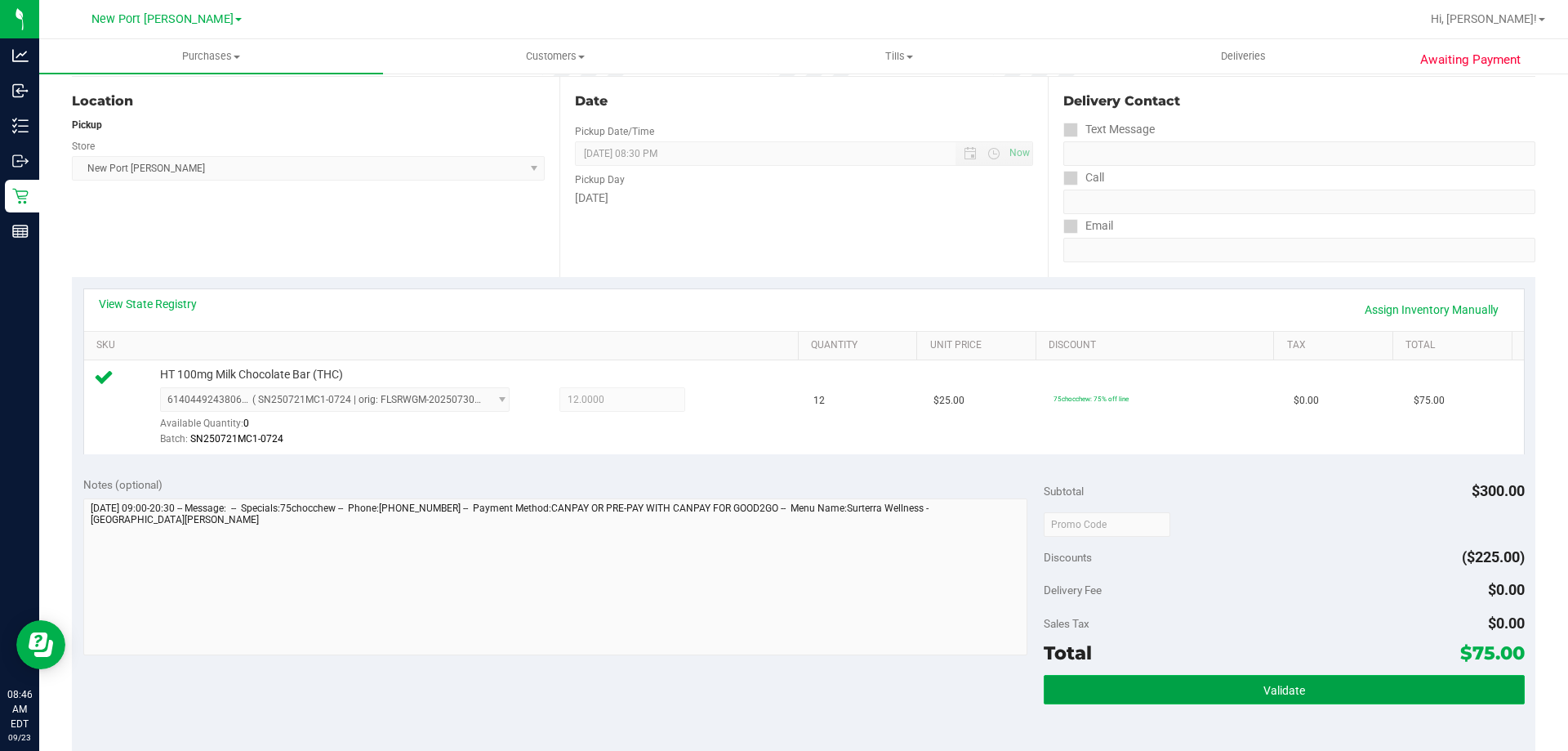
click at [1276, 692] on span "Validate" at bounding box center [1284, 691] width 42 height 13
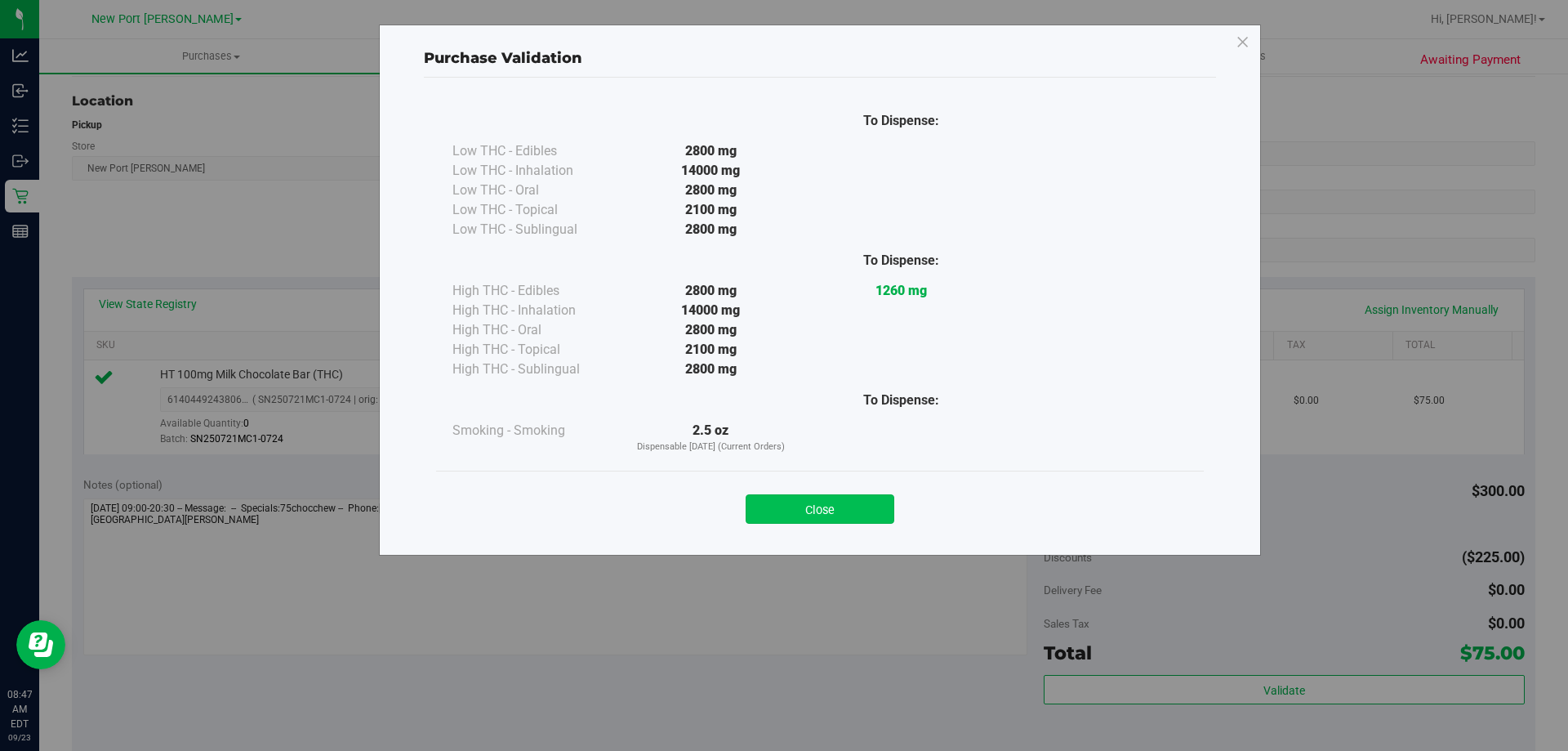
click at [805, 513] on button "Close" at bounding box center [820, 509] width 149 height 30
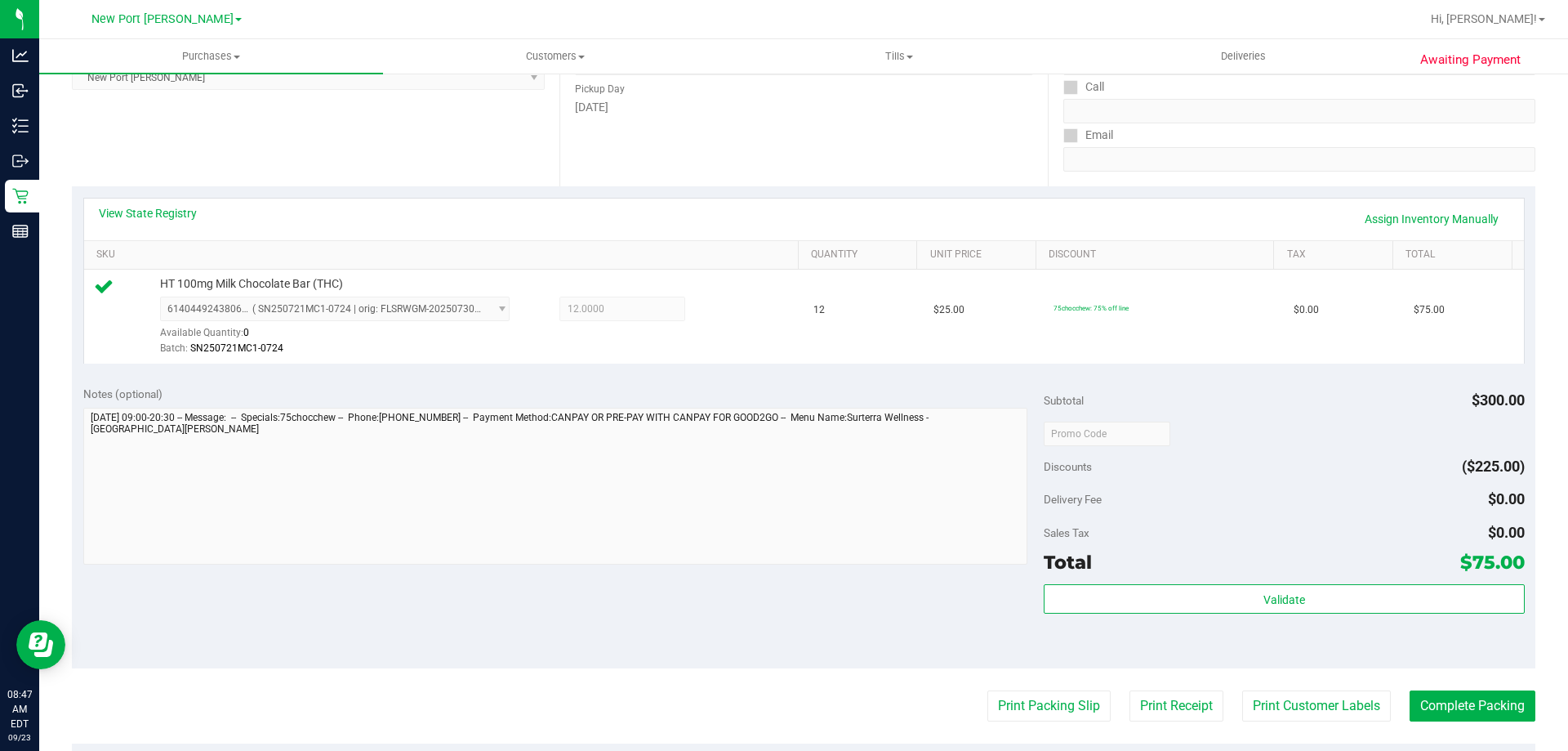
scroll to position [491, 0]
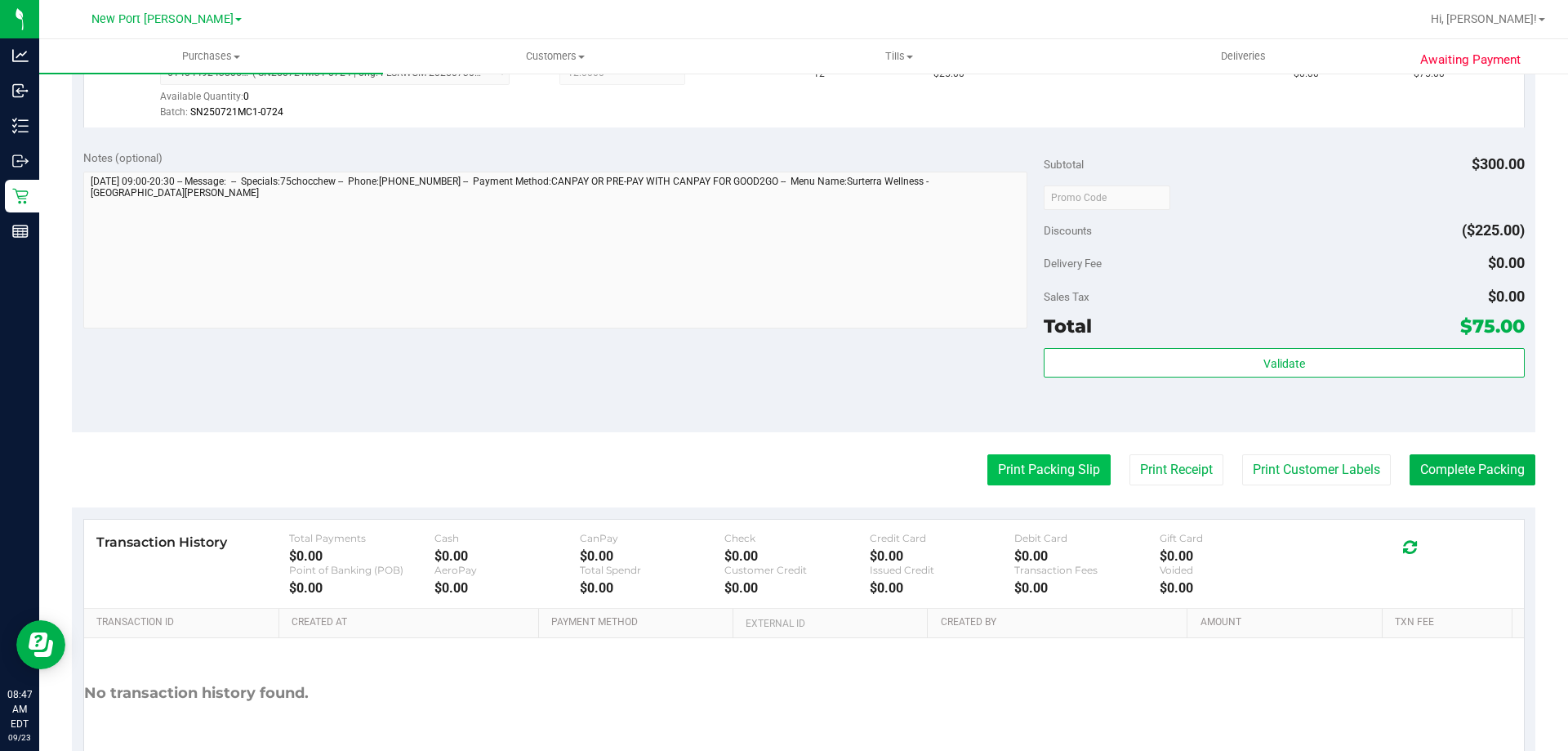
click at [1084, 475] on button "Print Packing Slip" at bounding box center [1049, 469] width 124 height 31
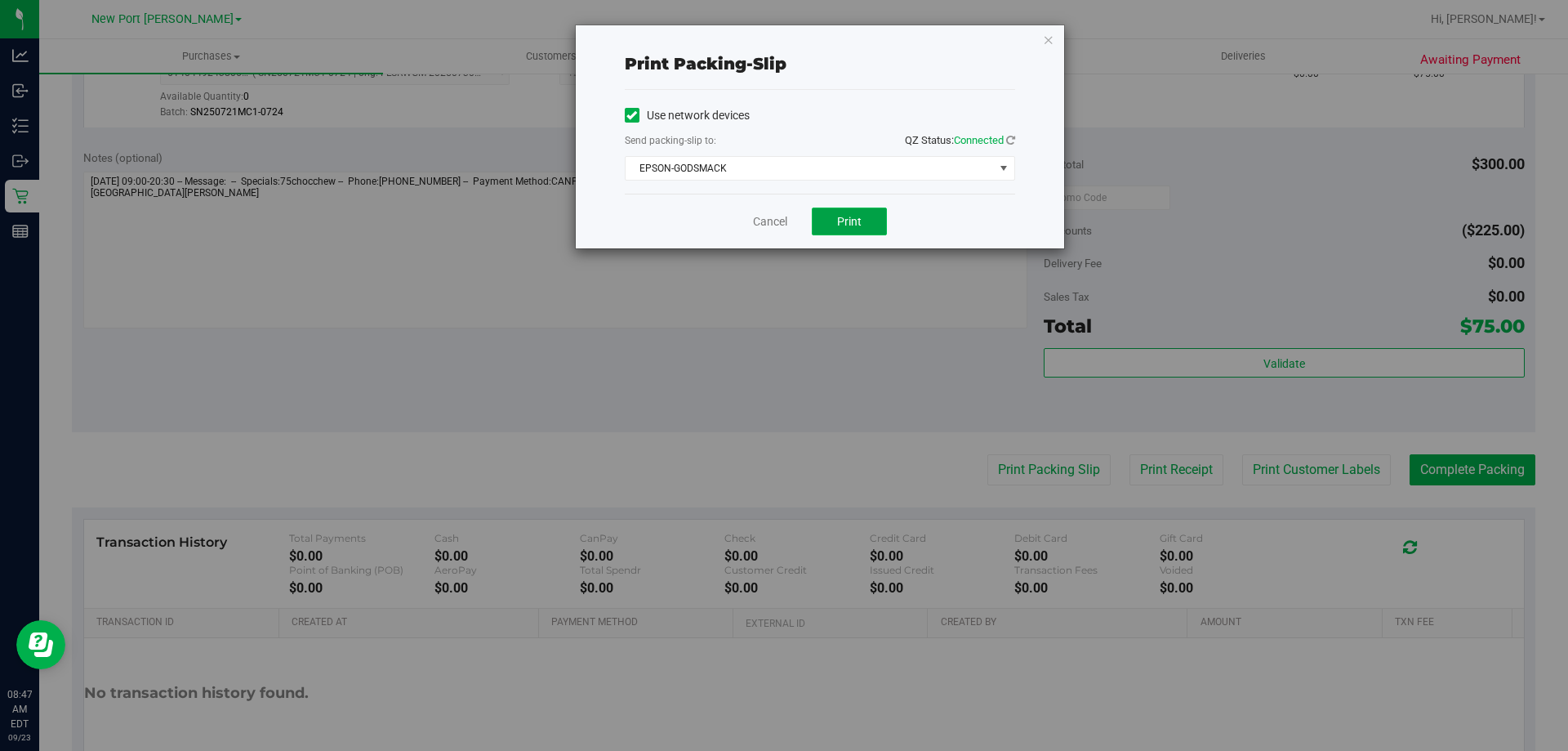
click at [861, 218] on span "Print" at bounding box center [849, 221] width 24 height 13
click at [1052, 35] on icon "button" at bounding box center [1049, 39] width 11 height 20
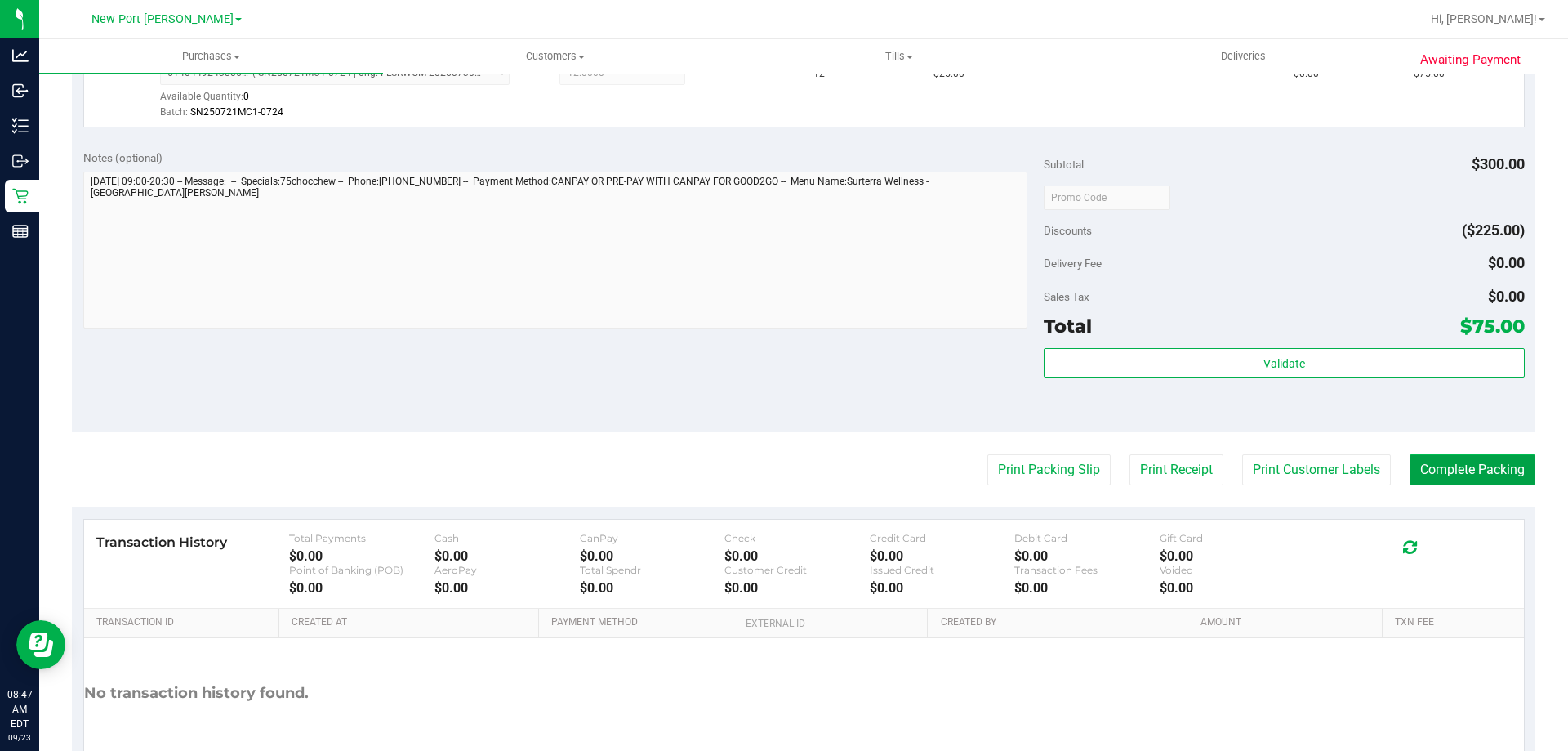
click at [1472, 477] on button "Complete Packing" at bounding box center [1472, 469] width 125 height 31
